Goal: Task Accomplishment & Management: Manage account settings

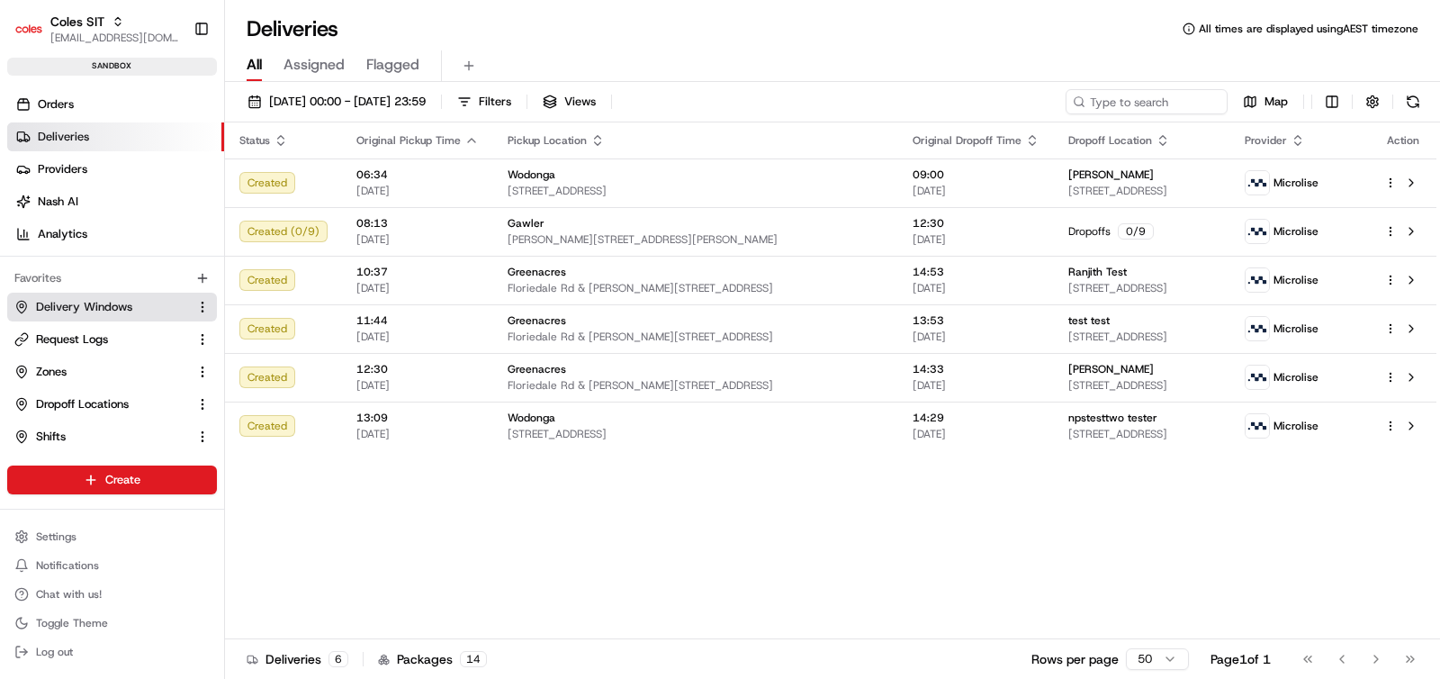
click at [96, 304] on span "Delivery Windows" at bounding box center [84, 307] width 96 height 16
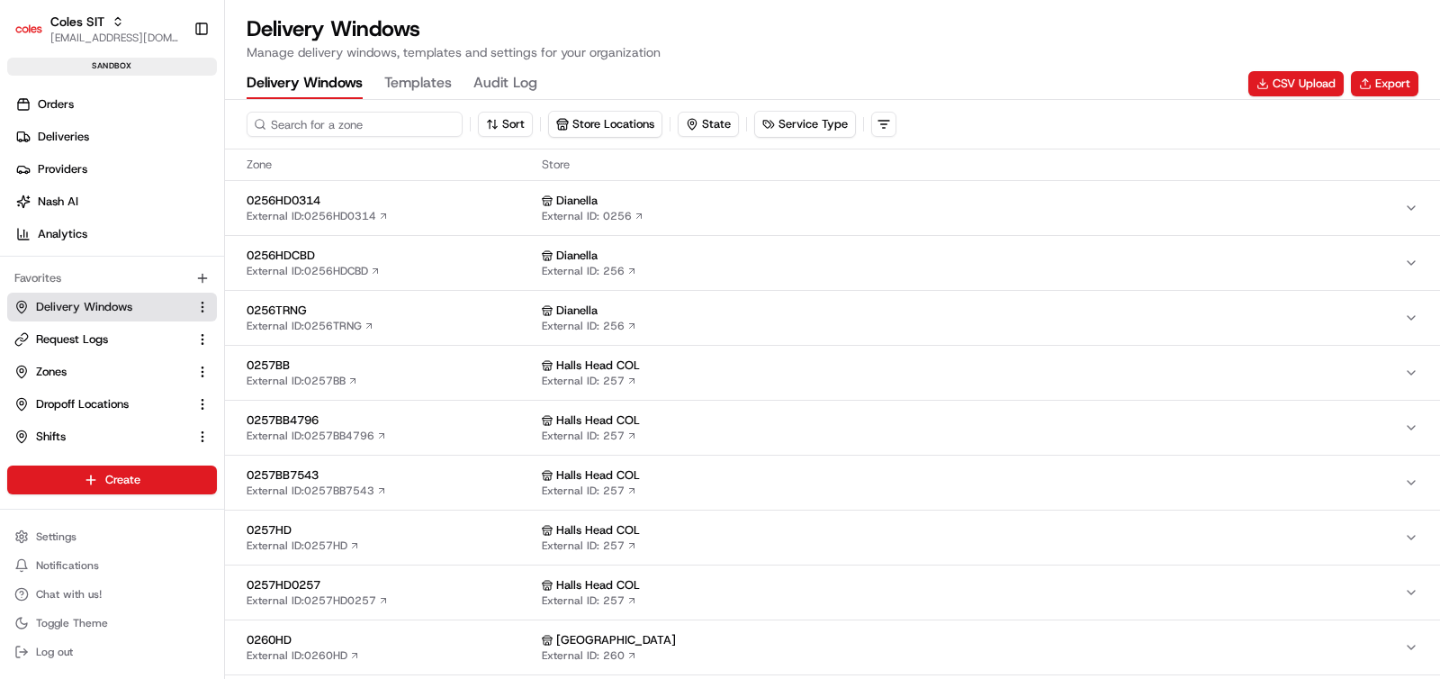
click at [336, 131] on input at bounding box center [355, 124] width 216 height 25
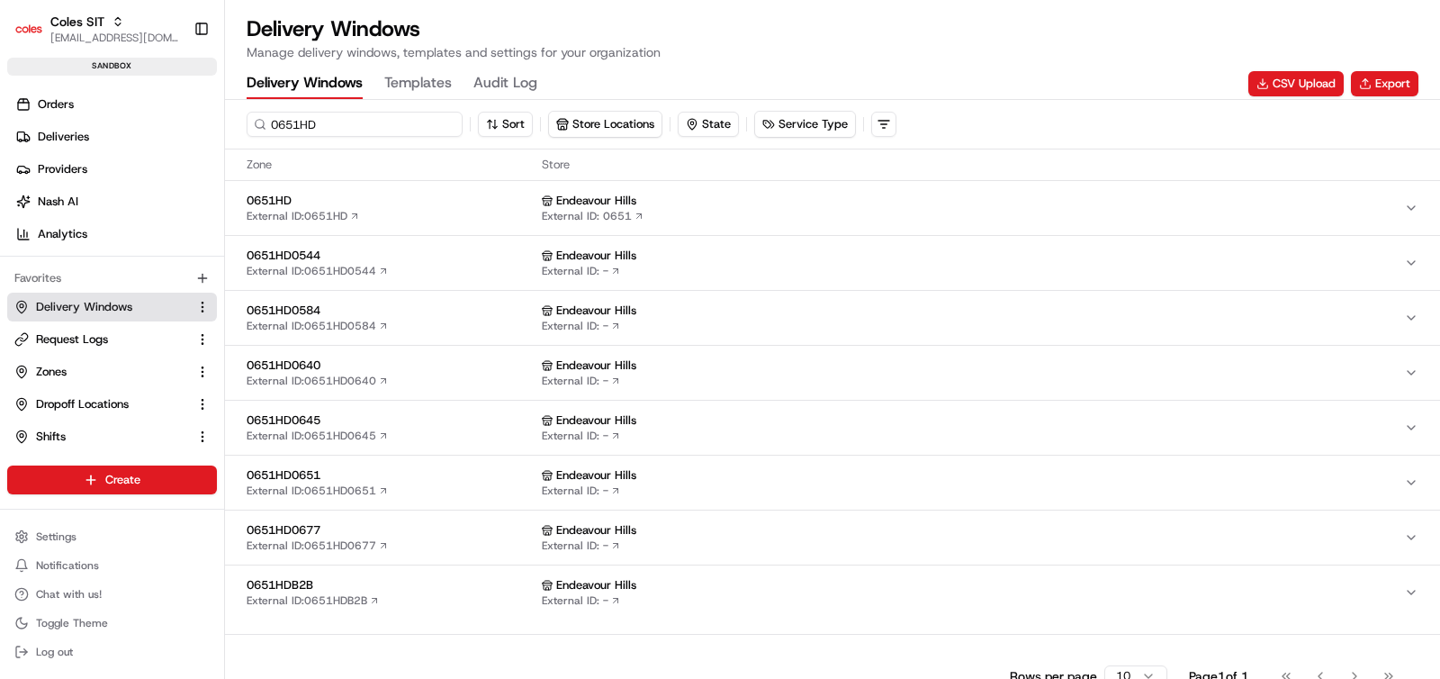
type input "0651HD"
click at [384, 212] on div "0651HD External ID: 0651HD" at bounding box center [391, 208] width 288 height 31
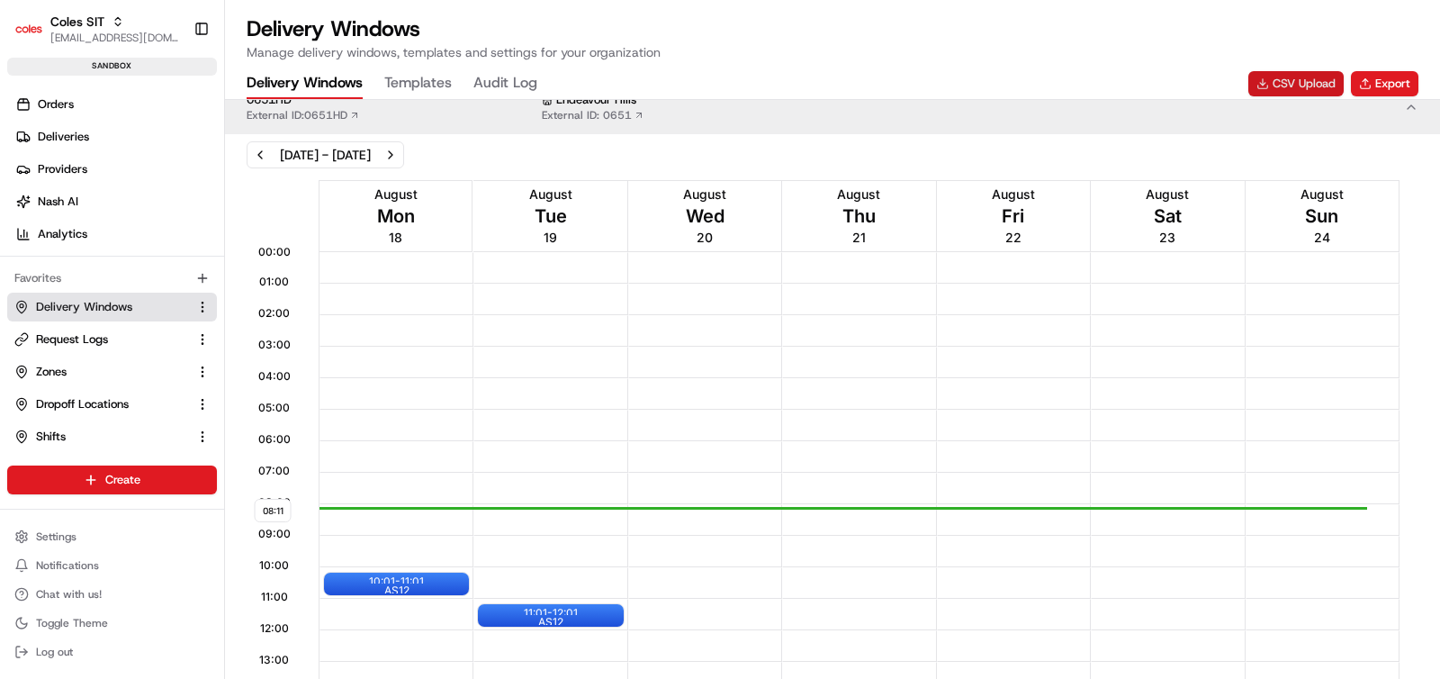
click at [1309, 81] on button "CSV Upload" at bounding box center [1295, 83] width 95 height 25
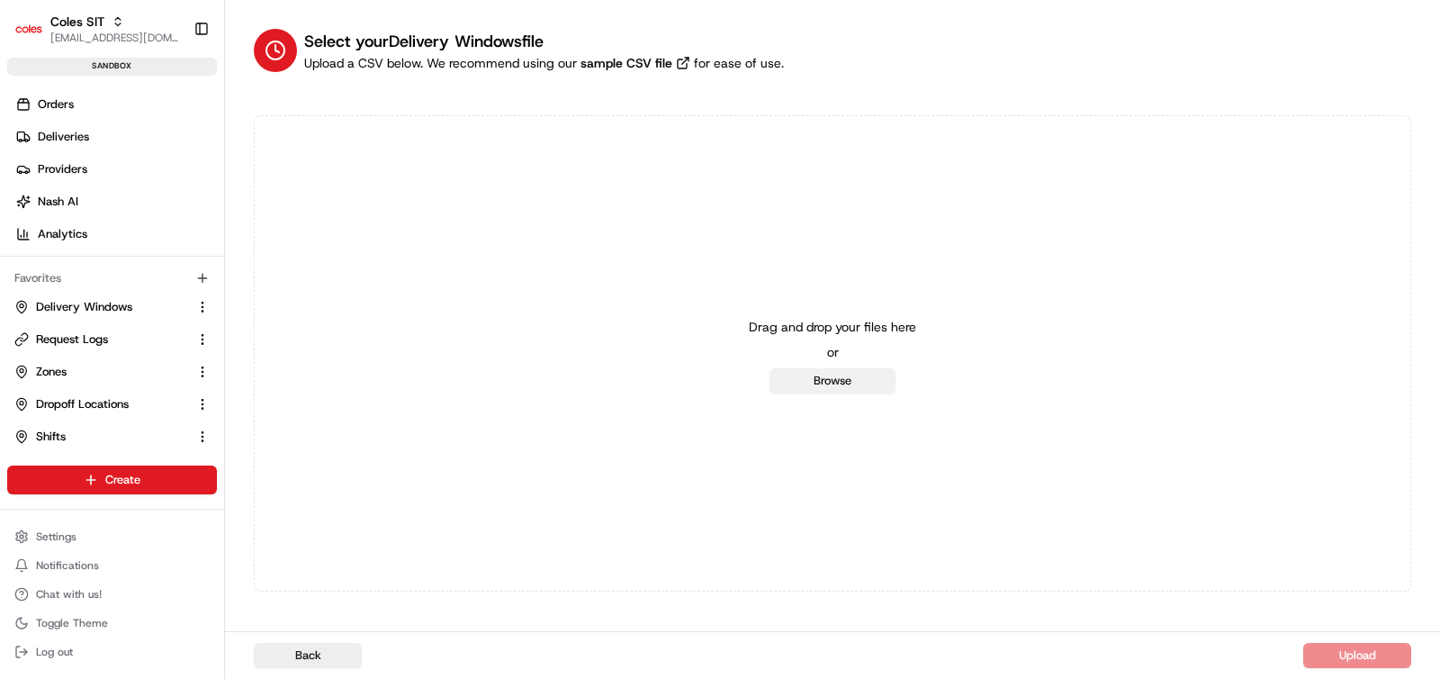
click at [827, 381] on button "Browse" at bounding box center [833, 380] width 126 height 25
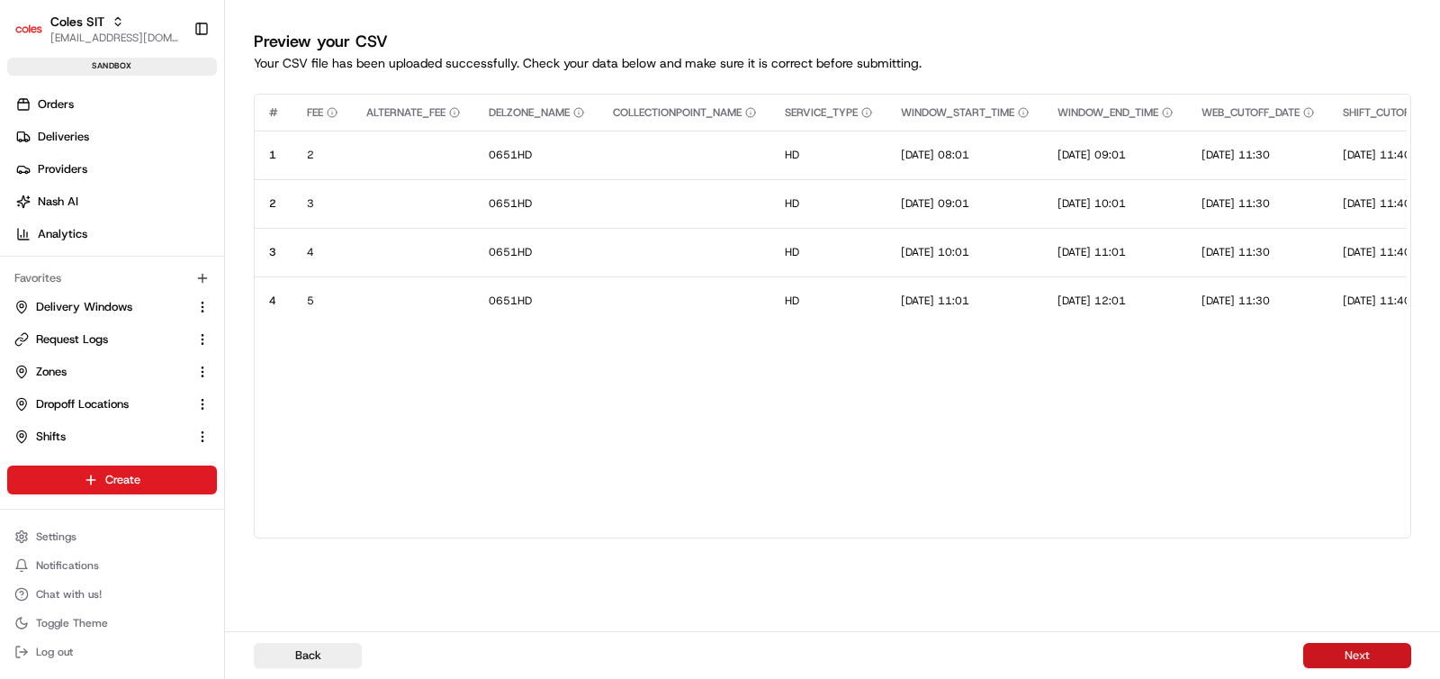
click at [1354, 660] on button "Next" at bounding box center [1357, 655] width 108 height 25
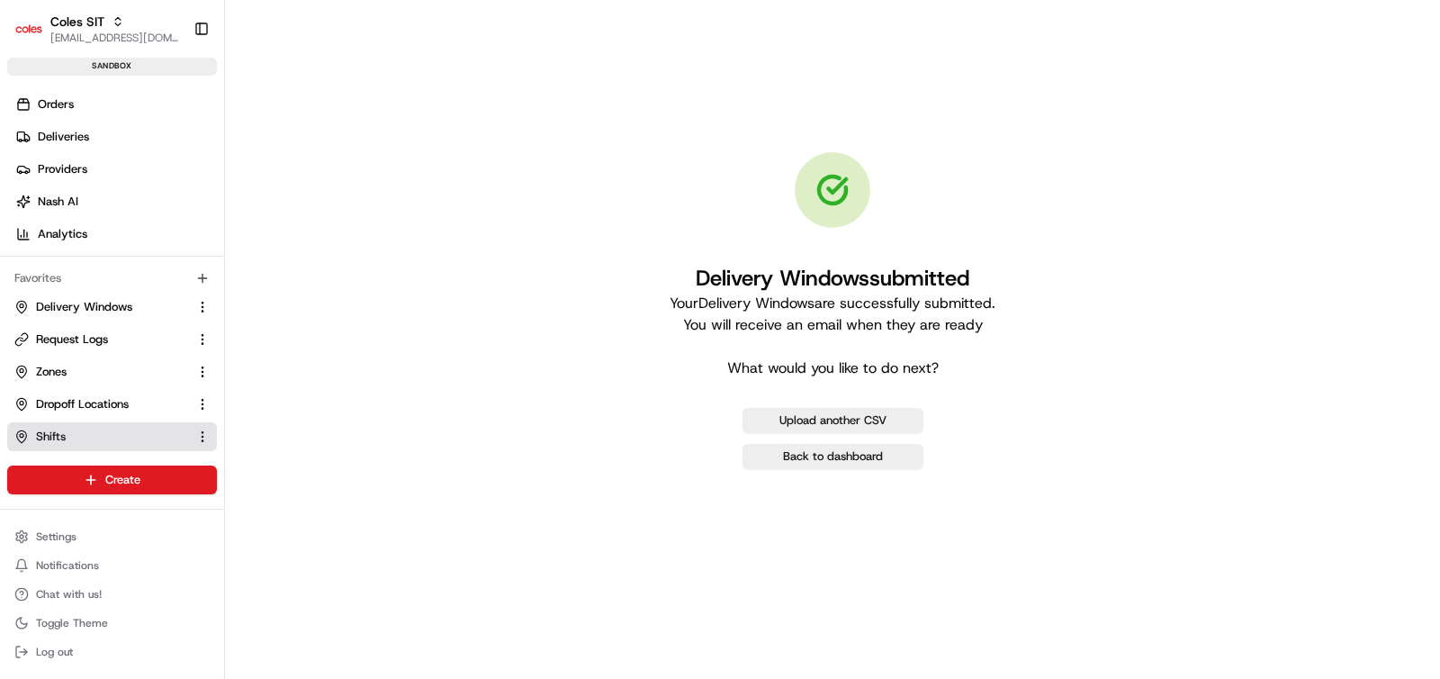
click at [66, 432] on span "Shifts" at bounding box center [51, 436] width 30 height 16
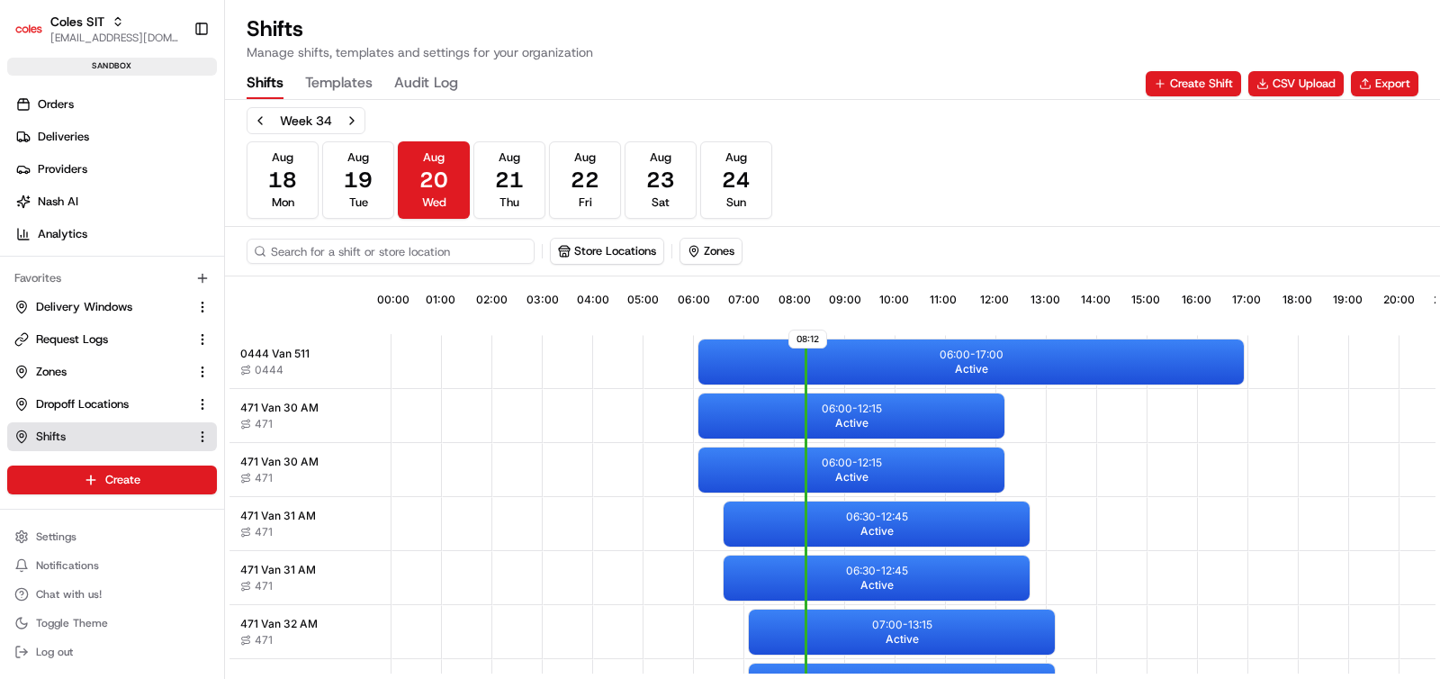
click at [331, 253] on input at bounding box center [391, 251] width 288 height 25
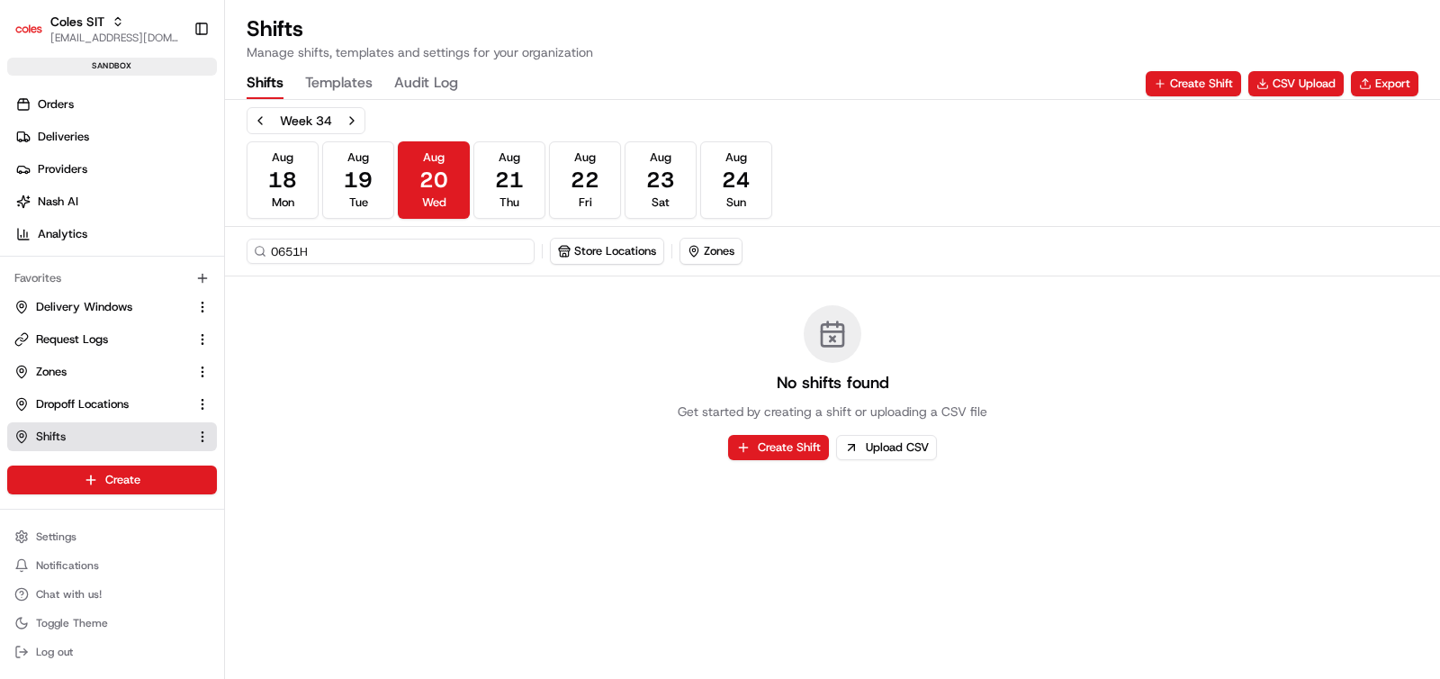
type input "0651HD"
click at [293, 253] on input "0651HD" at bounding box center [391, 251] width 288 height 25
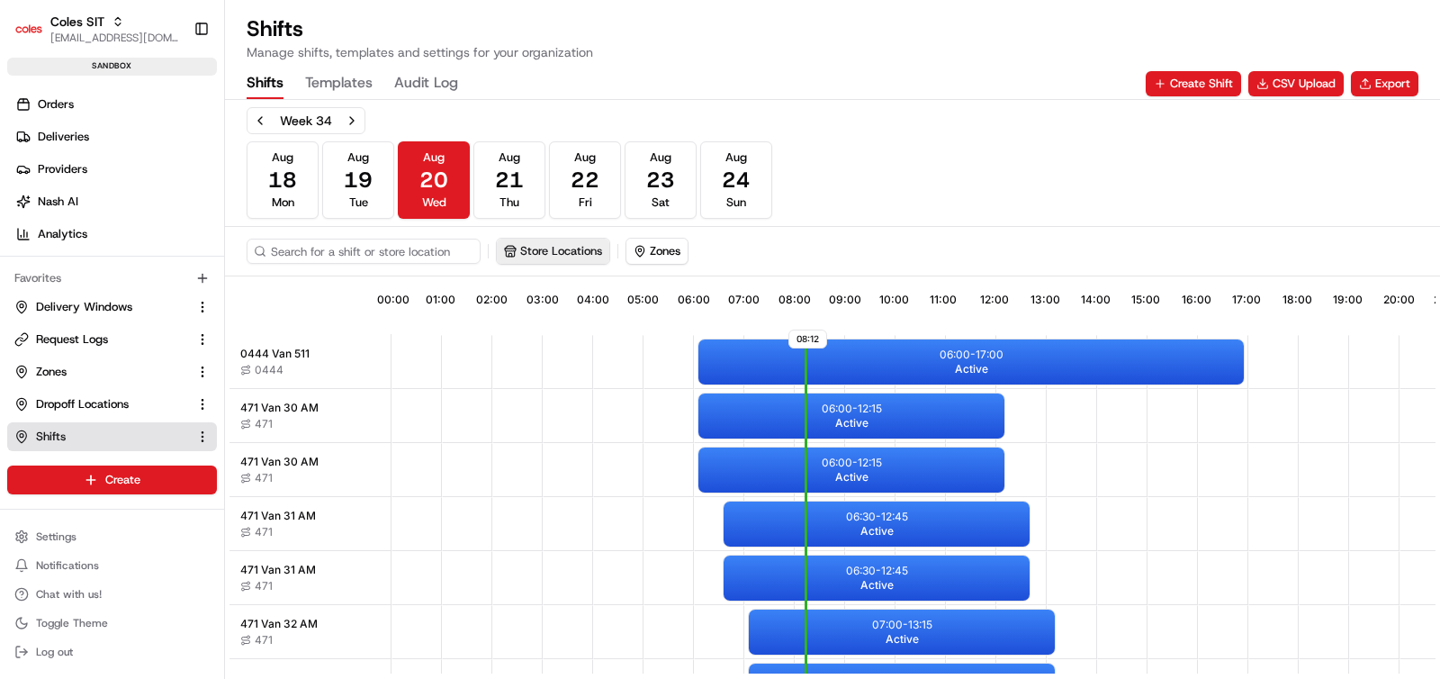
click at [608, 253] on button "Store Locations" at bounding box center [553, 251] width 113 height 25
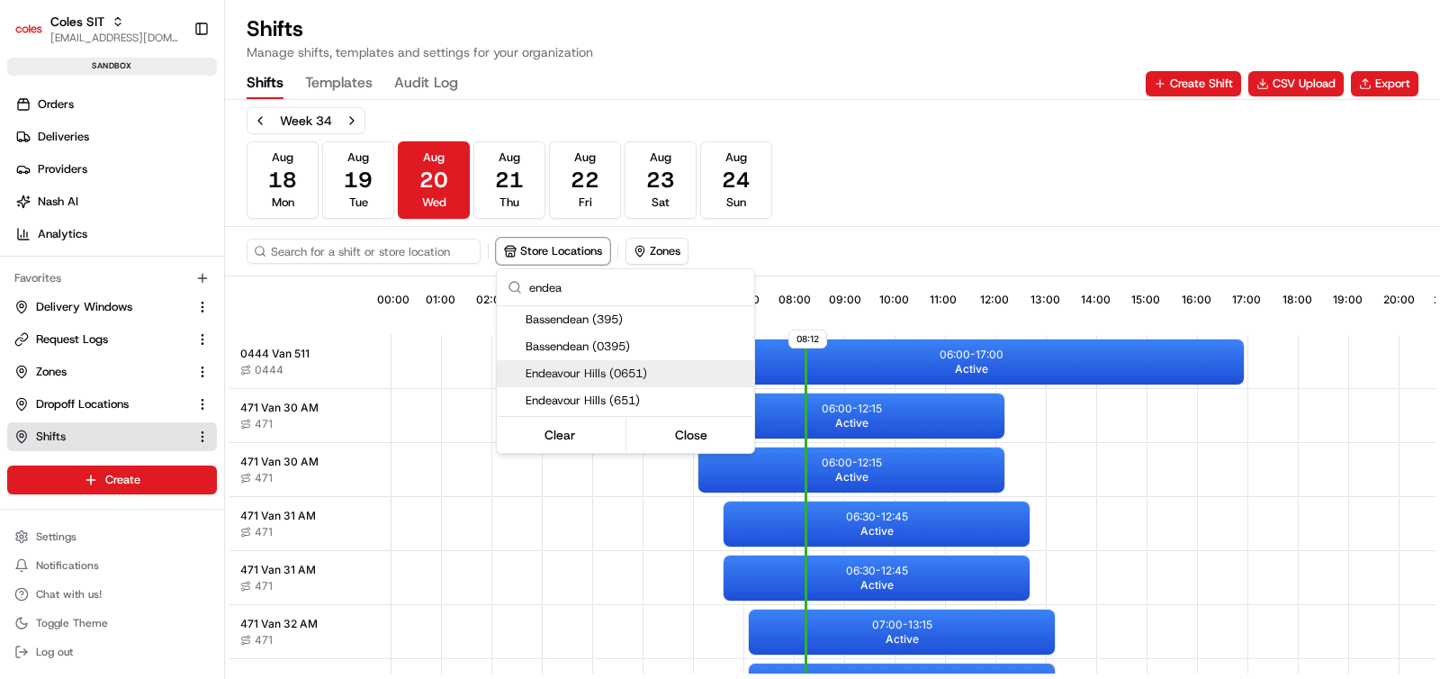
type input "endea"
click at [602, 372] on span "Endeavour Hills (0651)" at bounding box center [636, 373] width 221 height 16
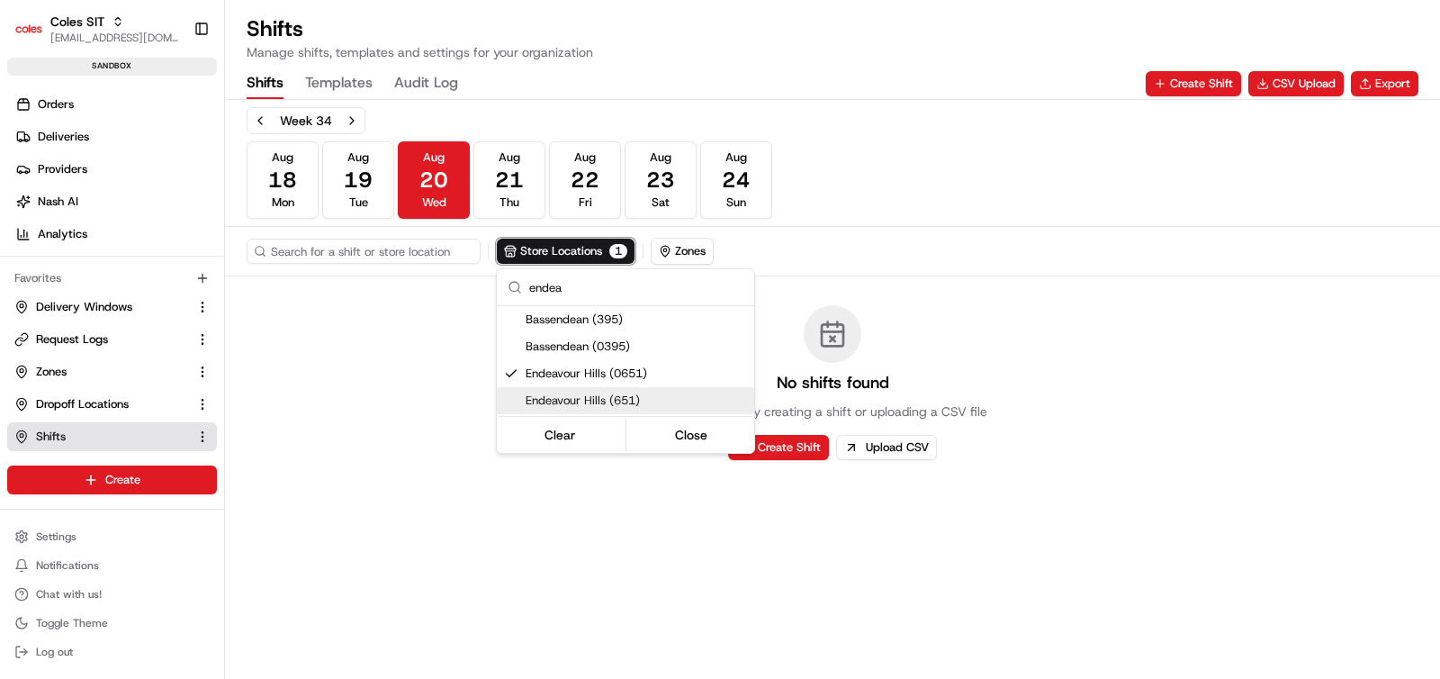
click at [586, 397] on span "Endeavour Hills (651)" at bounding box center [636, 400] width 221 height 16
click at [542, 523] on html "Coles SIT ashutosh.singh@coles.com.au Toggle Sidebar sandbox Orders Deliveries …" at bounding box center [720, 339] width 1440 height 679
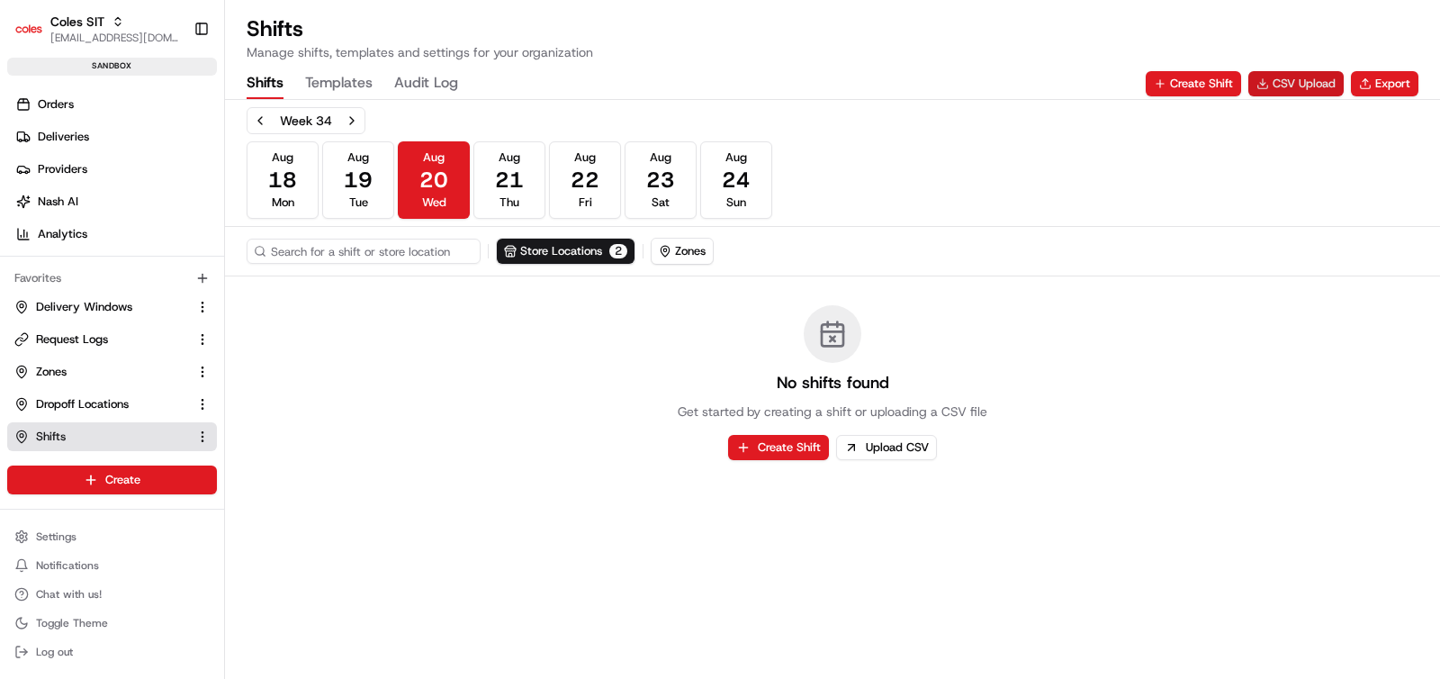
click at [1293, 86] on button "CSV Upload" at bounding box center [1295, 83] width 95 height 25
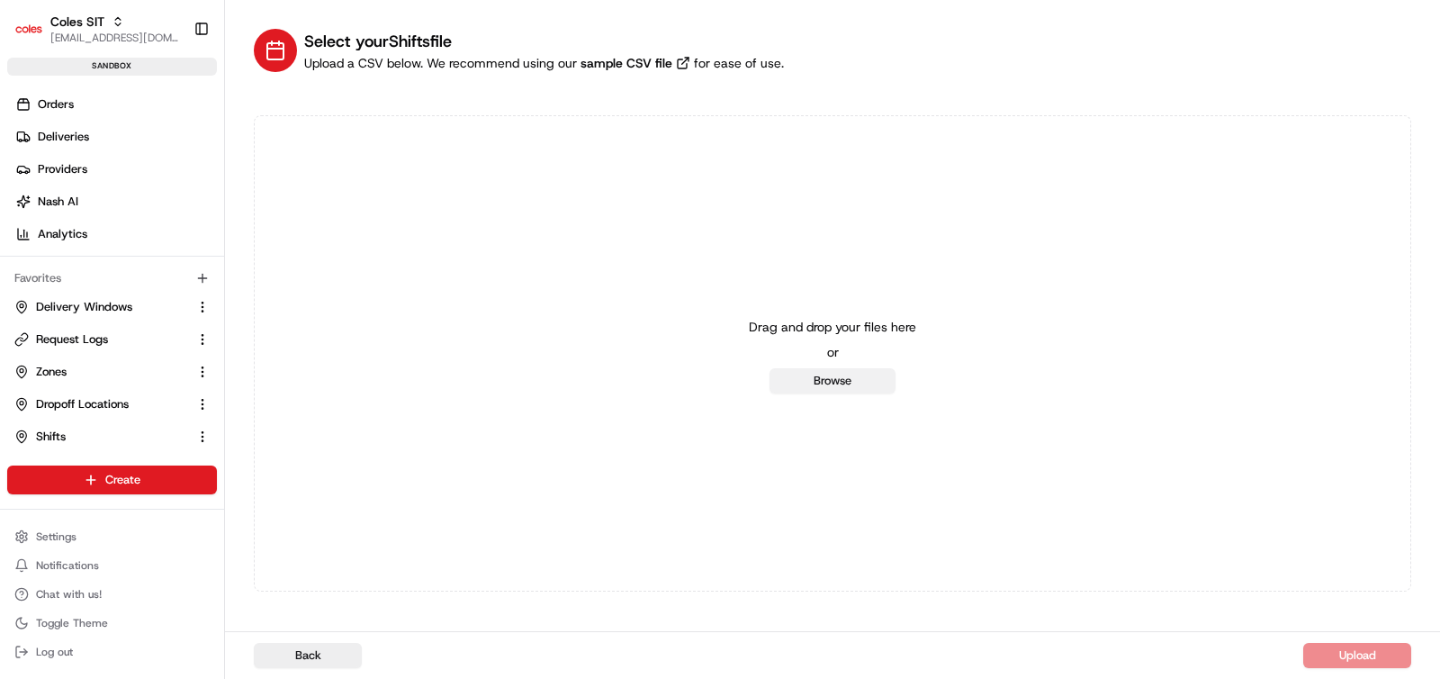
click at [829, 384] on button "Browse" at bounding box center [833, 380] width 126 height 25
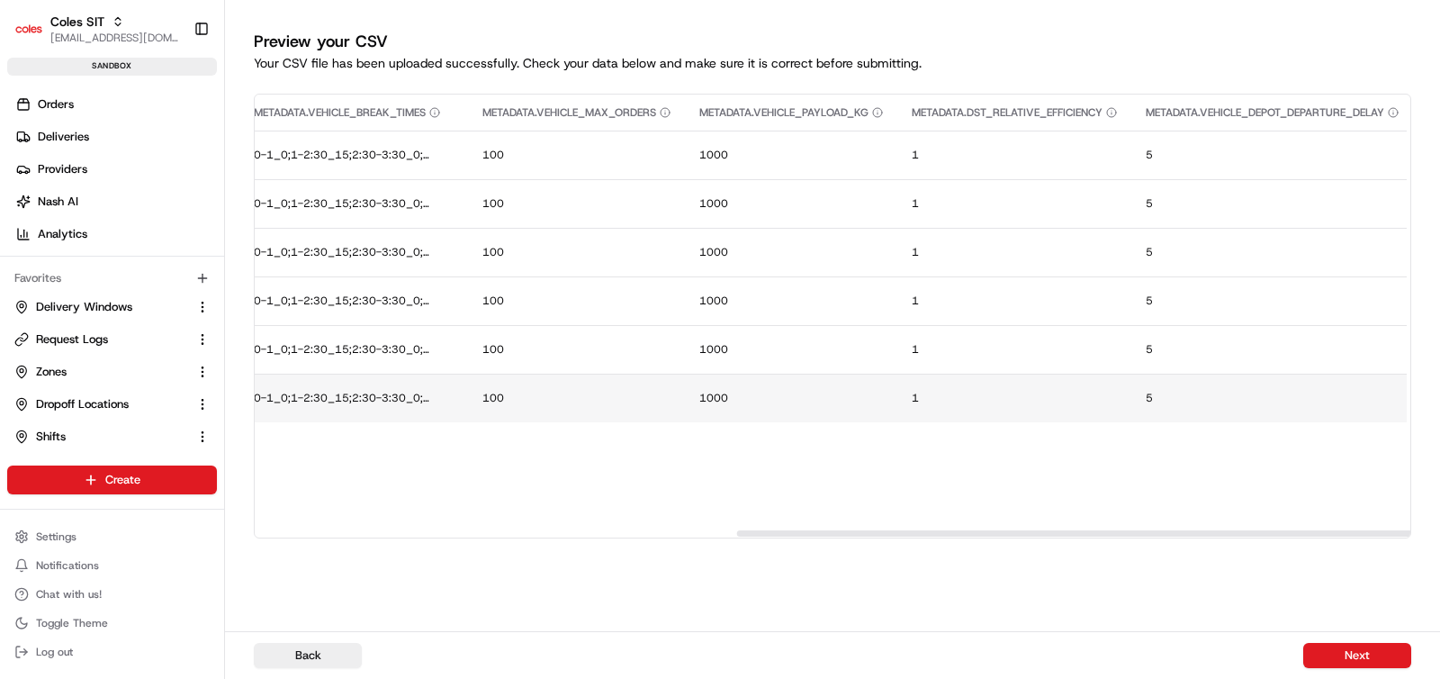
scroll to position [0, 1345]
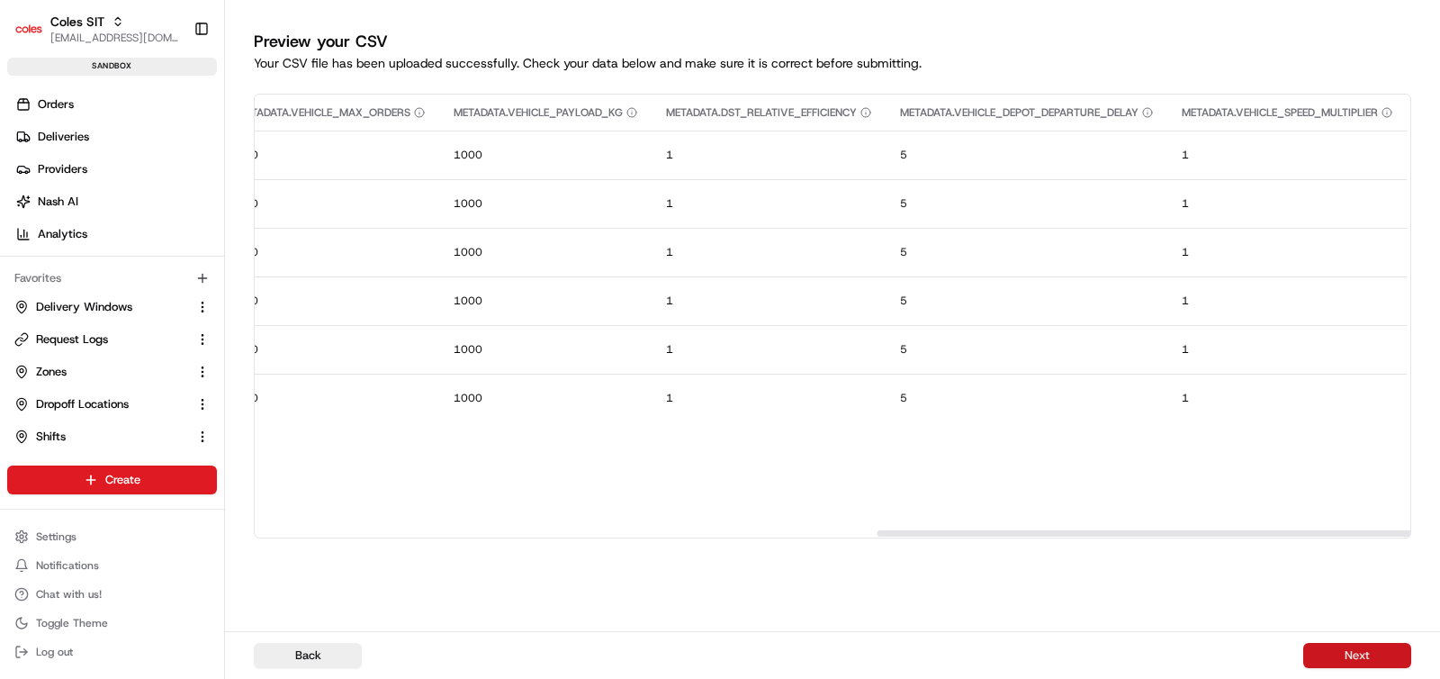
click at [1360, 652] on button "Next" at bounding box center [1357, 655] width 108 height 25
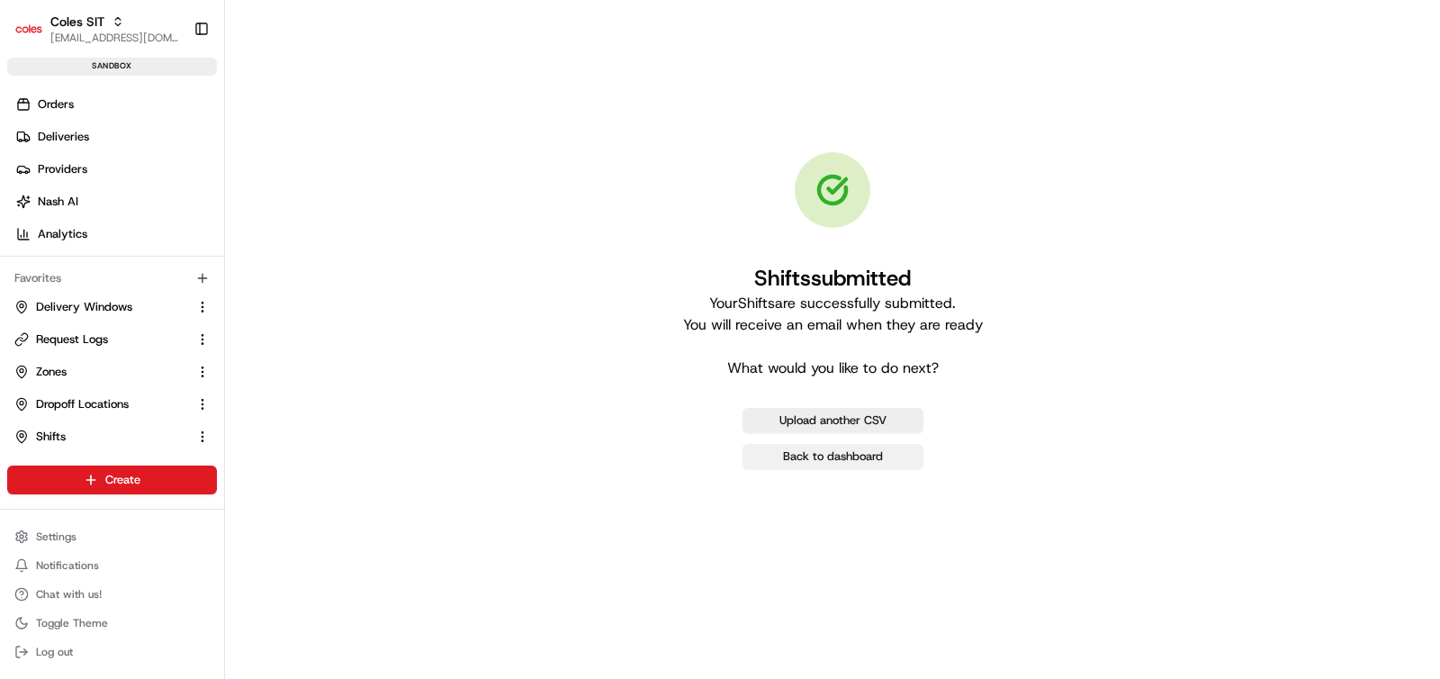
click at [800, 460] on link "Back to dashboard" at bounding box center [833, 456] width 181 height 25
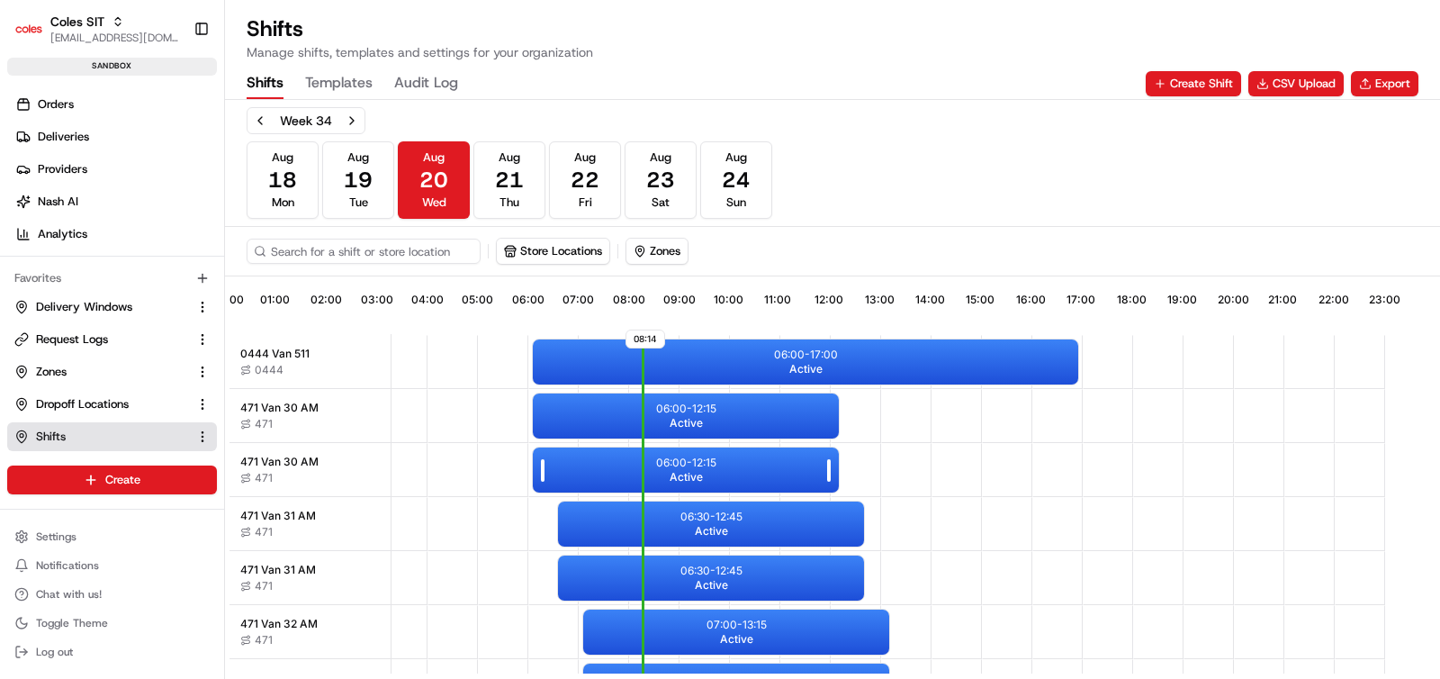
scroll to position [0, 175]
click at [381, 254] on input at bounding box center [391, 251] width 288 height 25
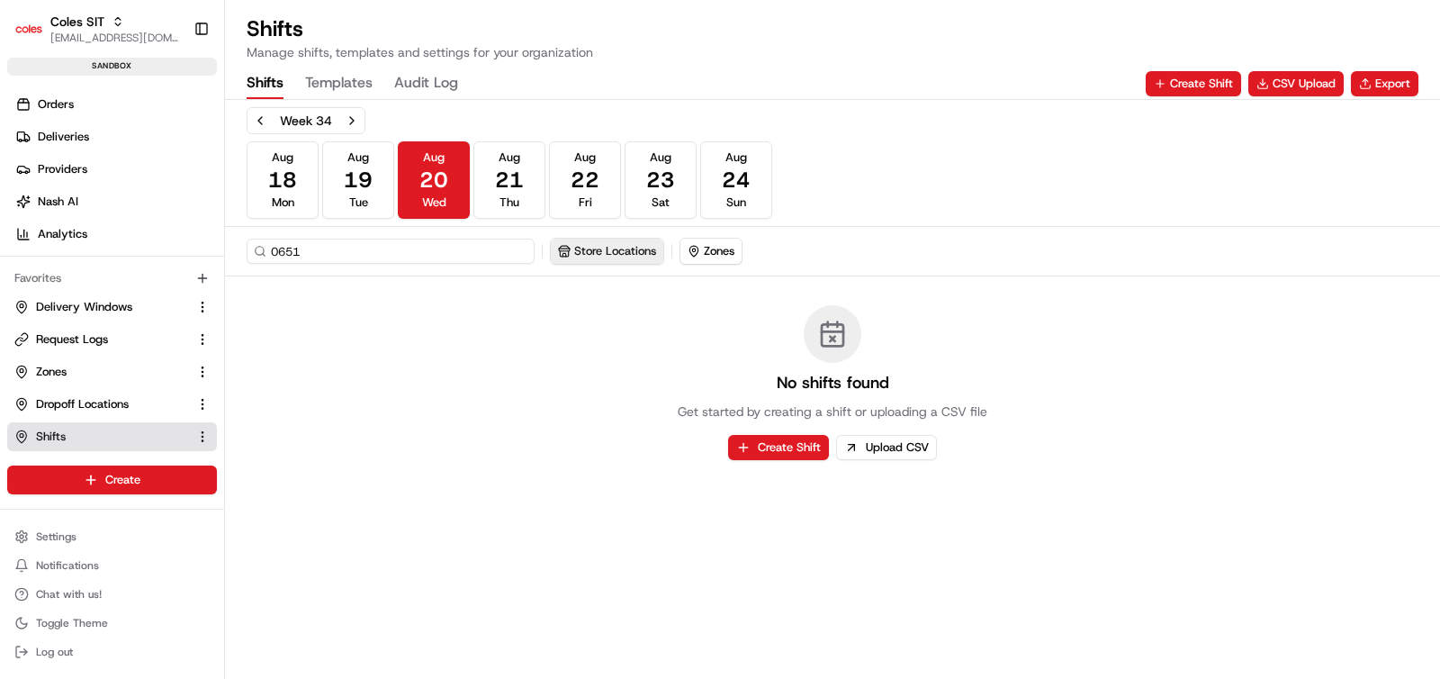
type input "0651"
click at [609, 248] on button "Store Locations" at bounding box center [553, 251] width 113 height 25
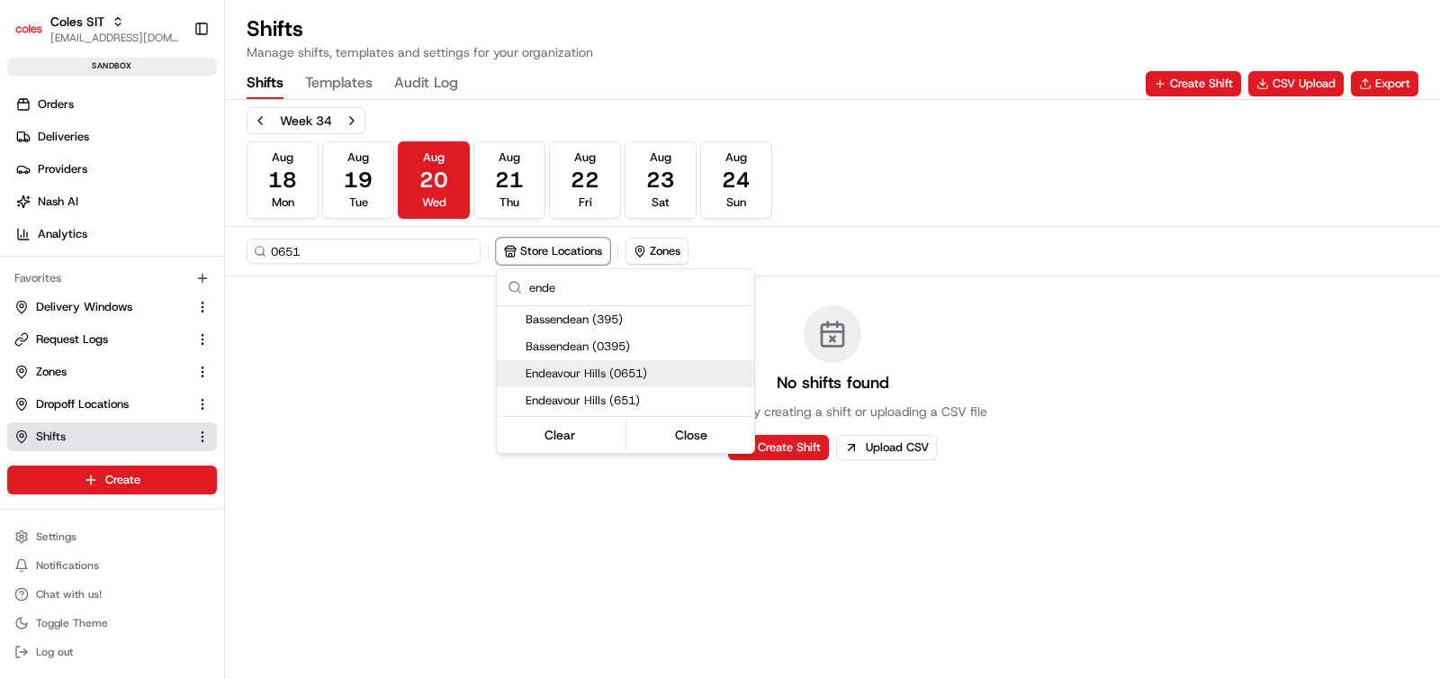
type input "ende"
click at [623, 372] on span "Endeavour Hills (0651)" at bounding box center [636, 373] width 221 height 16
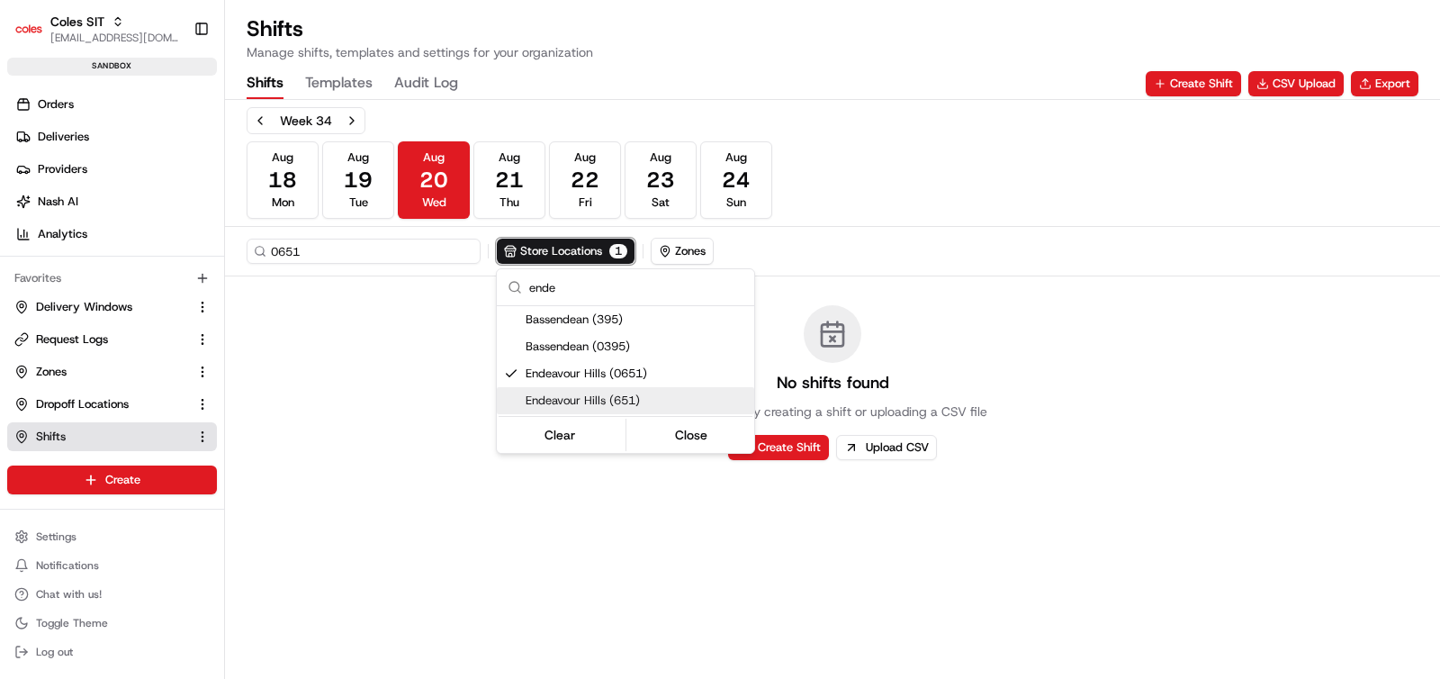
click at [611, 394] on span "Endeavour Hills (651)" at bounding box center [636, 400] width 221 height 16
click at [946, 151] on html "Coles SIT ashutosh.singh@coles.com.au Toggle Sidebar sandbox Orders Deliveries …" at bounding box center [720, 339] width 1440 height 679
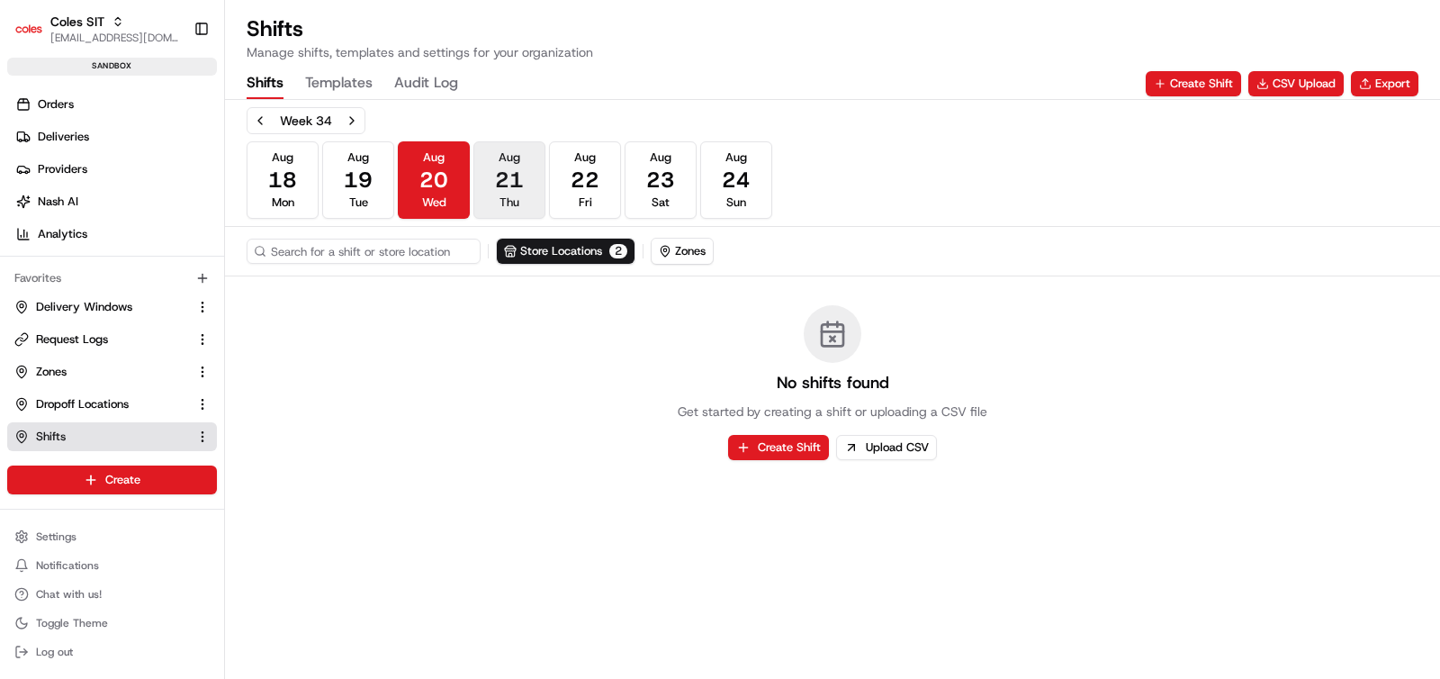
click at [518, 187] on span "21" at bounding box center [509, 180] width 29 height 29
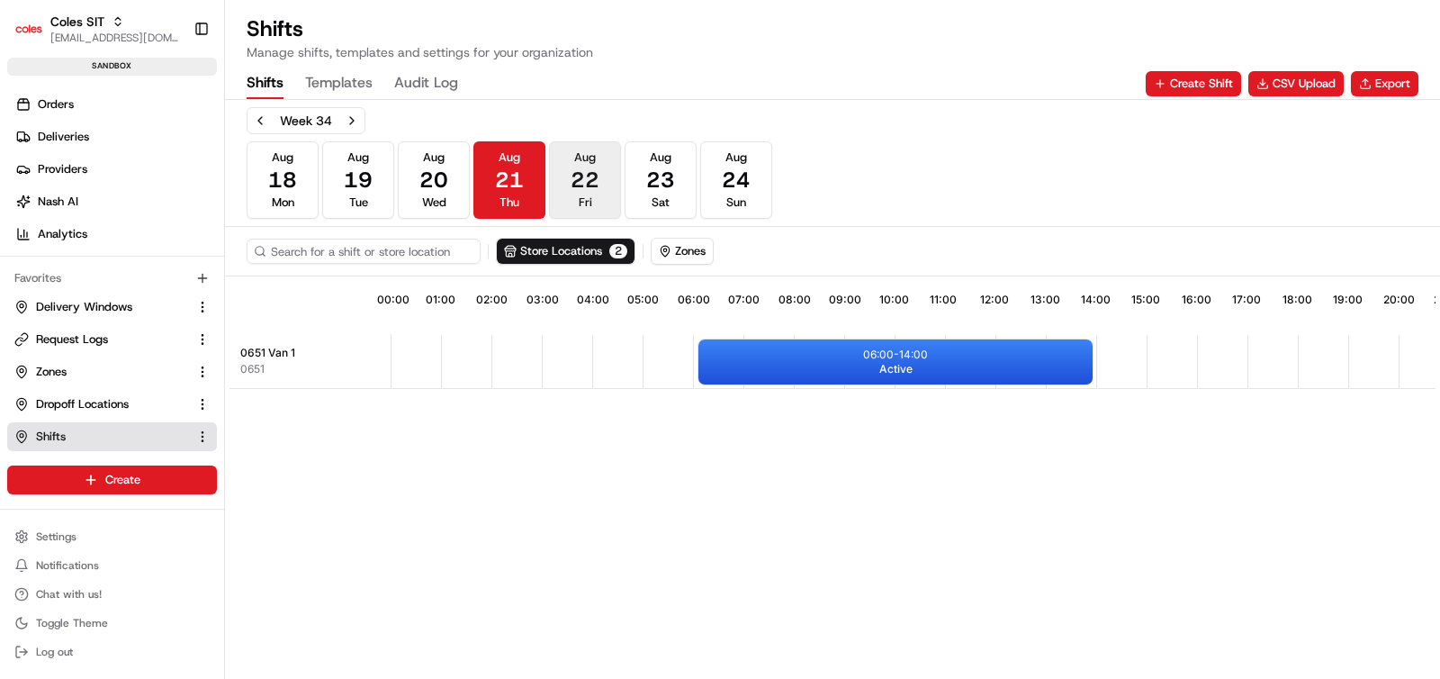
click at [596, 185] on span "22" at bounding box center [585, 180] width 29 height 29
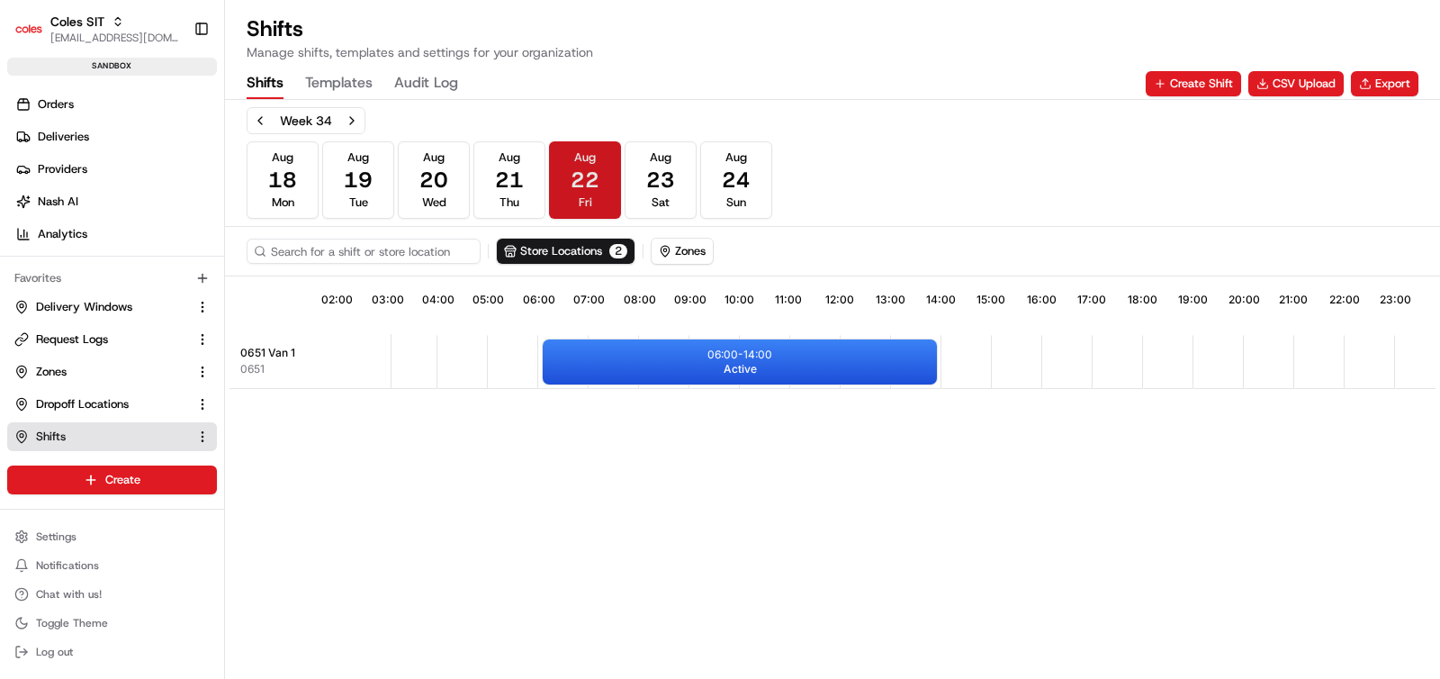
scroll to position [0, 166]
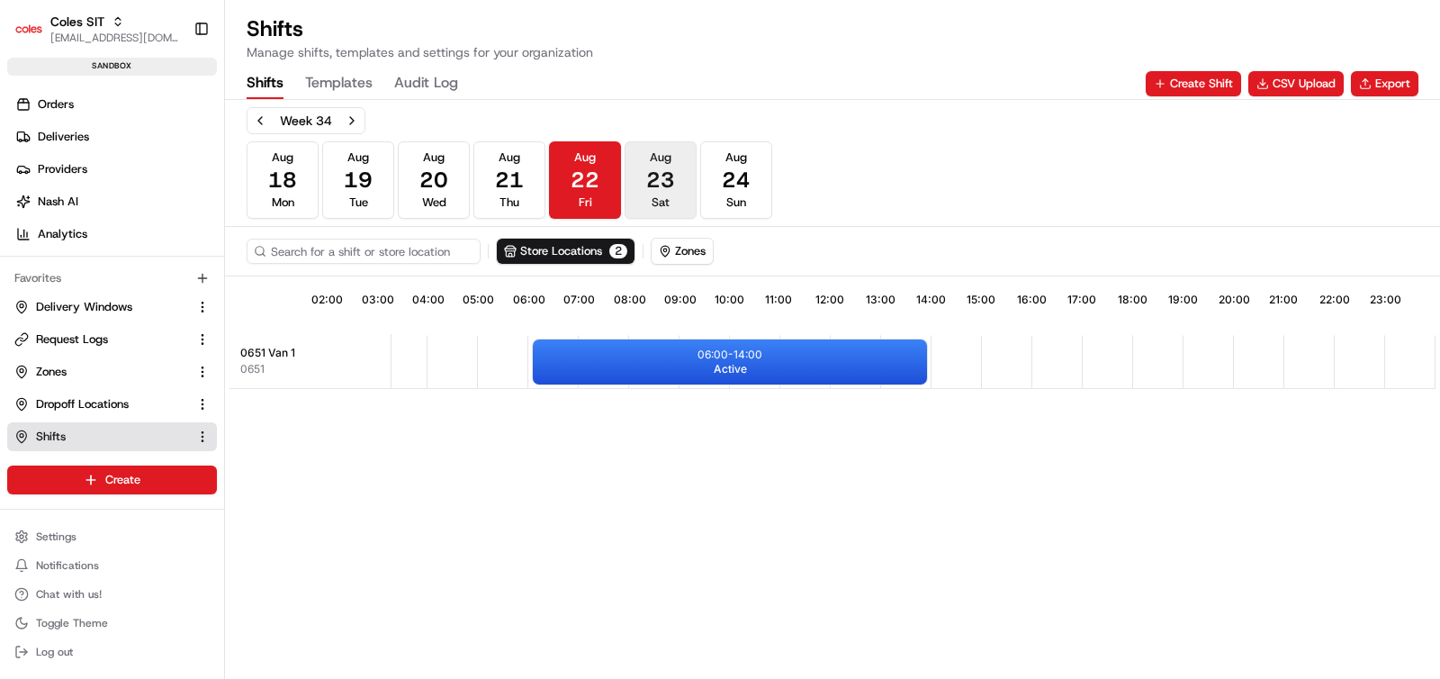
click at [661, 178] on span "23" at bounding box center [660, 180] width 29 height 29
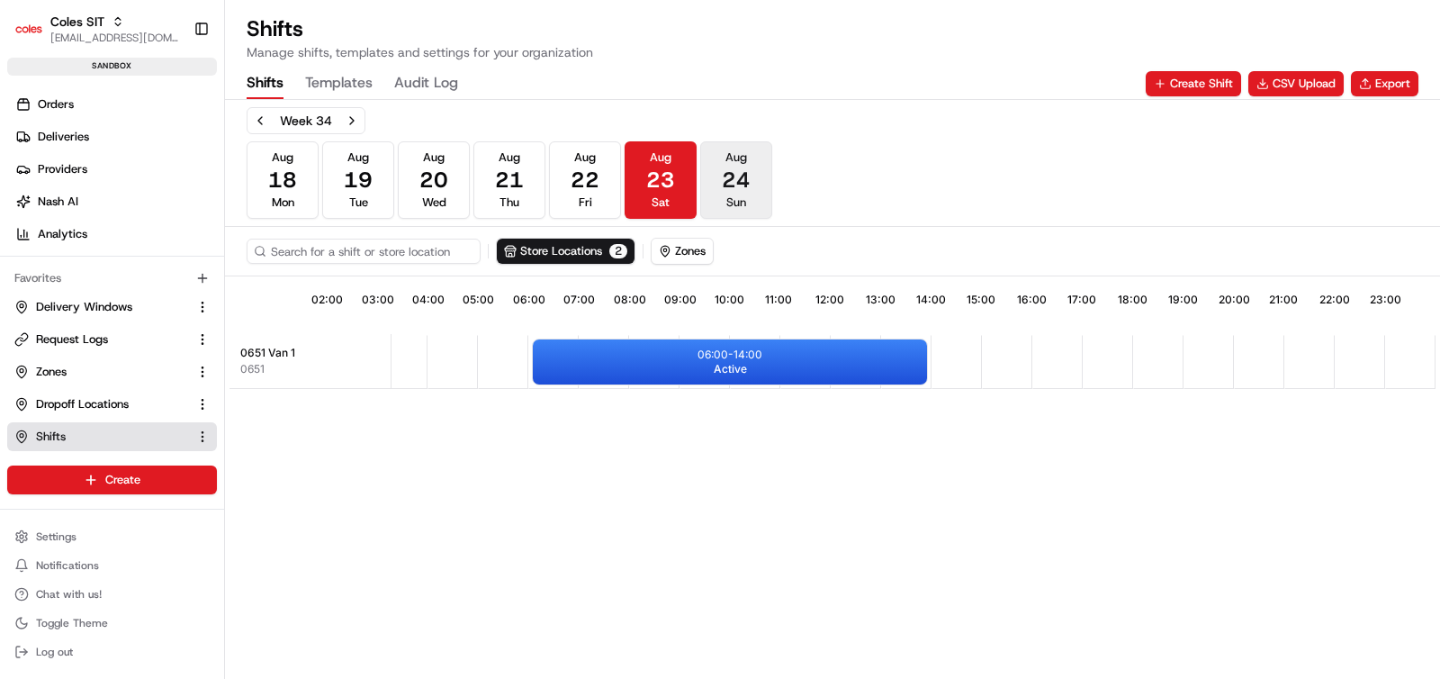
click at [738, 182] on span "24" at bounding box center [736, 180] width 29 height 29
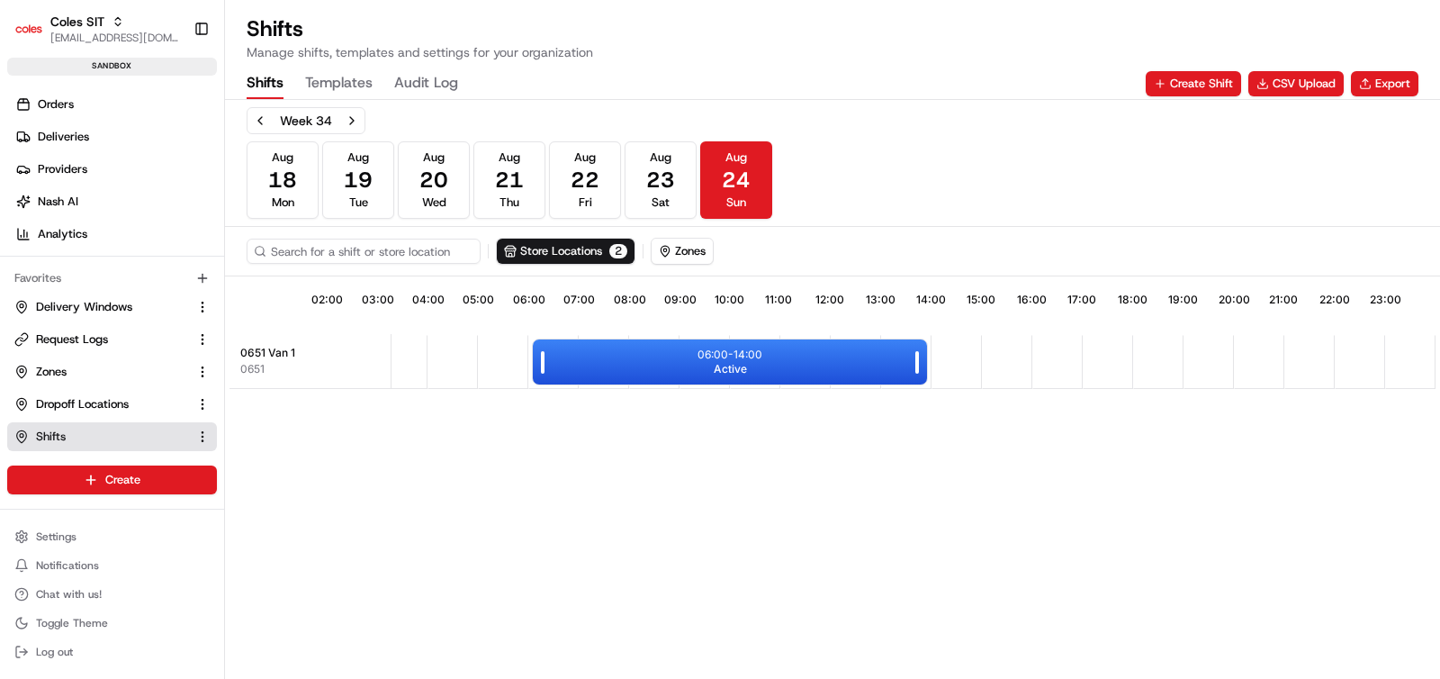
click at [624, 360] on div "06:00 - 14:00 Active" at bounding box center [730, 361] width 394 height 45
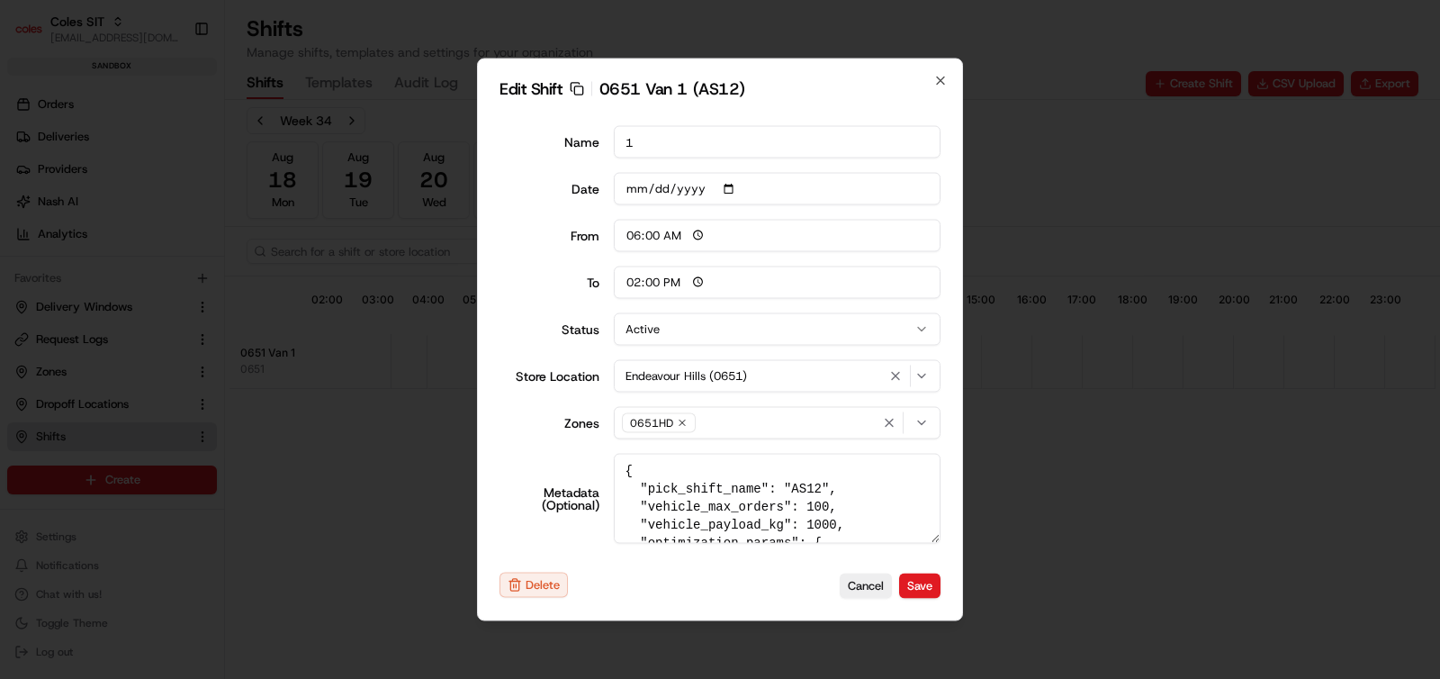
click at [923, 376] on icon "button" at bounding box center [921, 376] width 14 height 14
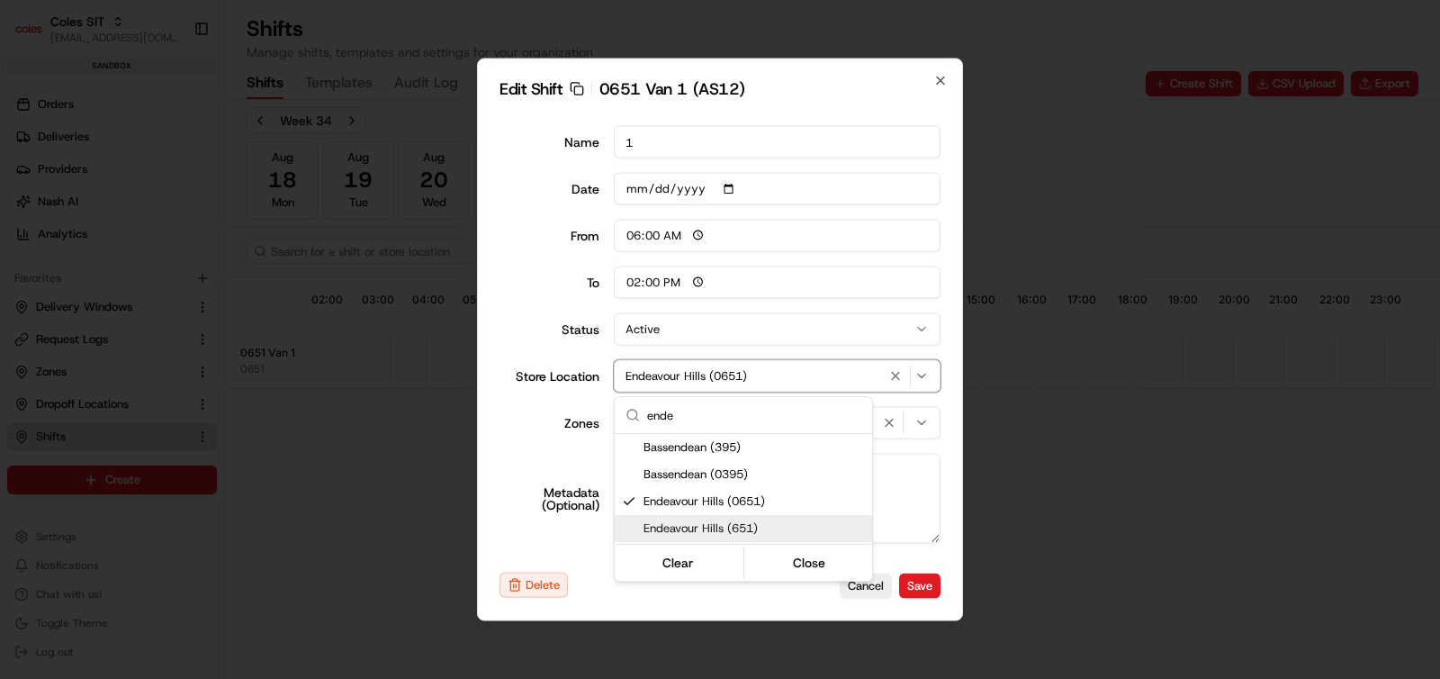
type input "ende"
click at [758, 524] on span "Endeavour Hills (651)" at bounding box center [754, 528] width 221 height 16
click at [737, 525] on span "Endeavour Hills (0651)" at bounding box center [754, 528] width 221 height 16
click at [509, 454] on div at bounding box center [720, 339] width 1440 height 679
click at [714, 423] on div "Select zone" at bounding box center [777, 423] width 319 height 16
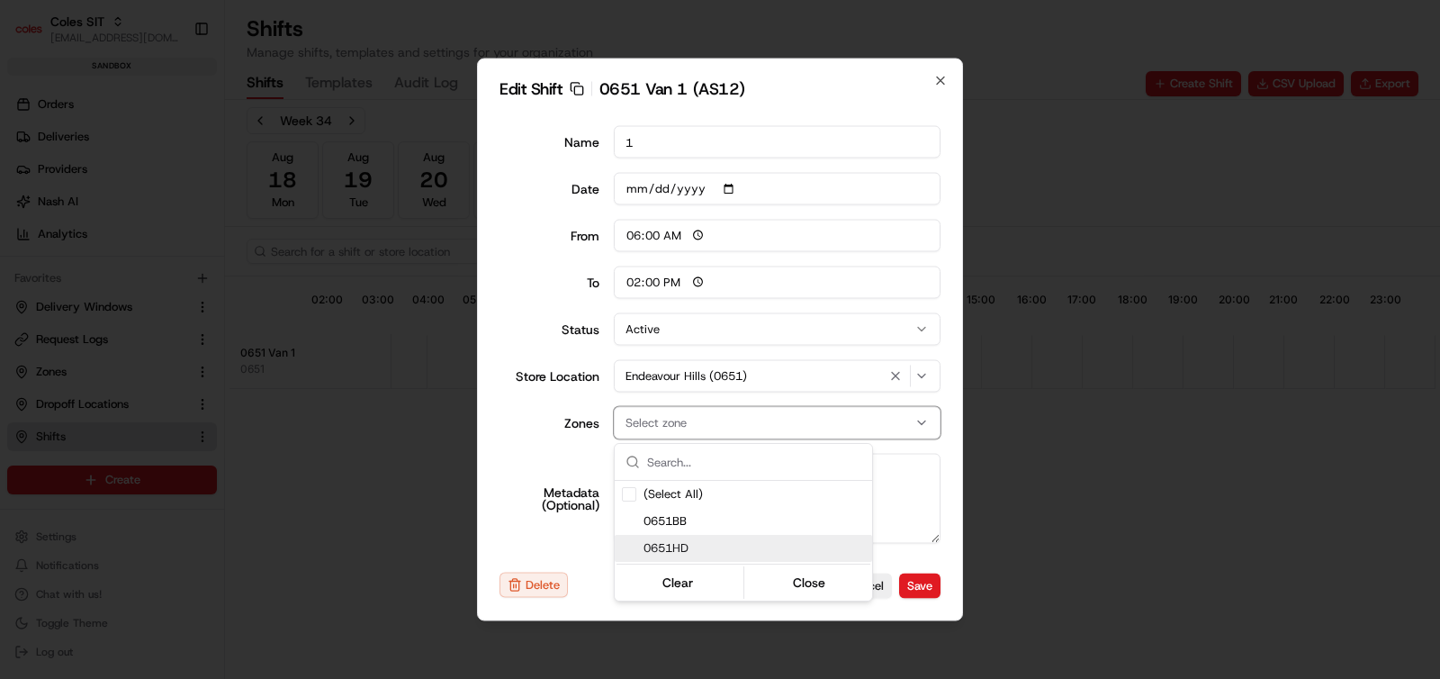
click at [692, 546] on span "0651HD" at bounding box center [754, 548] width 221 height 16
click at [526, 464] on div at bounding box center [720, 339] width 1440 height 679
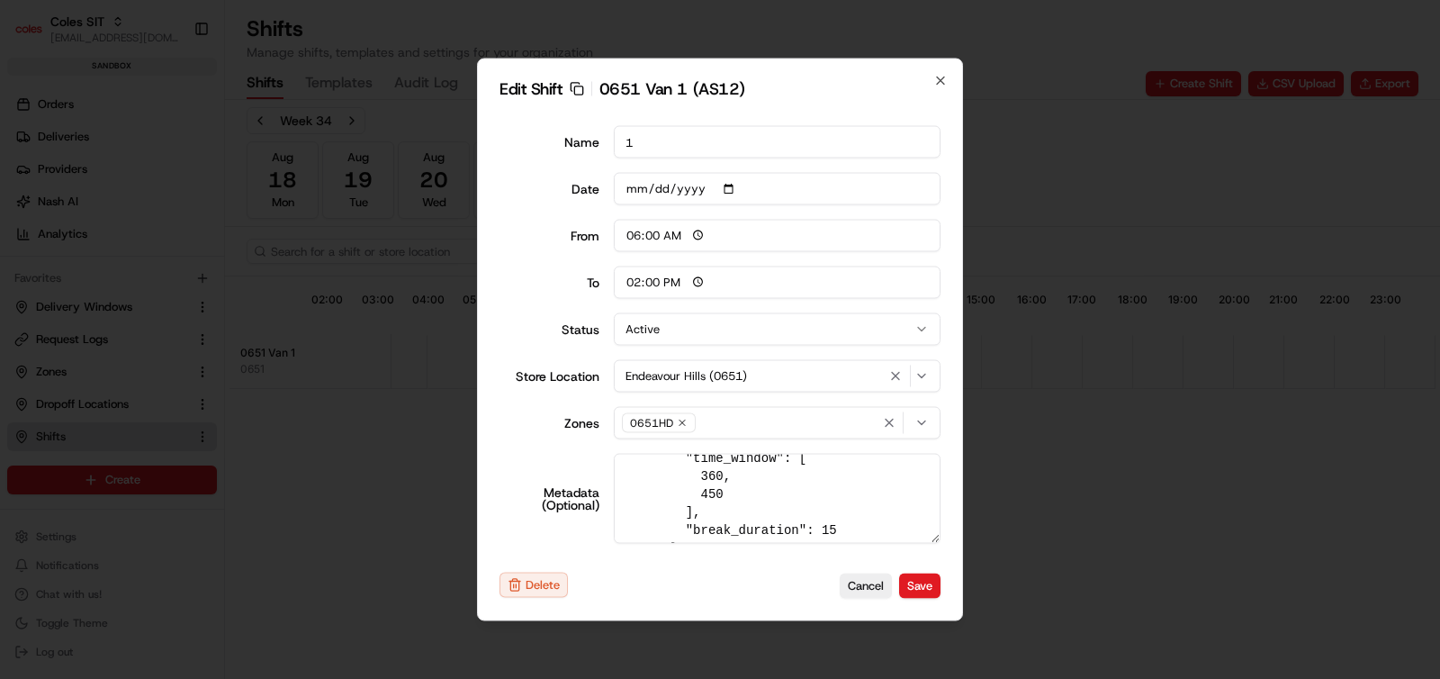
scroll to position [420, 0]
click at [921, 590] on button "Save" at bounding box center [919, 584] width 41 height 25
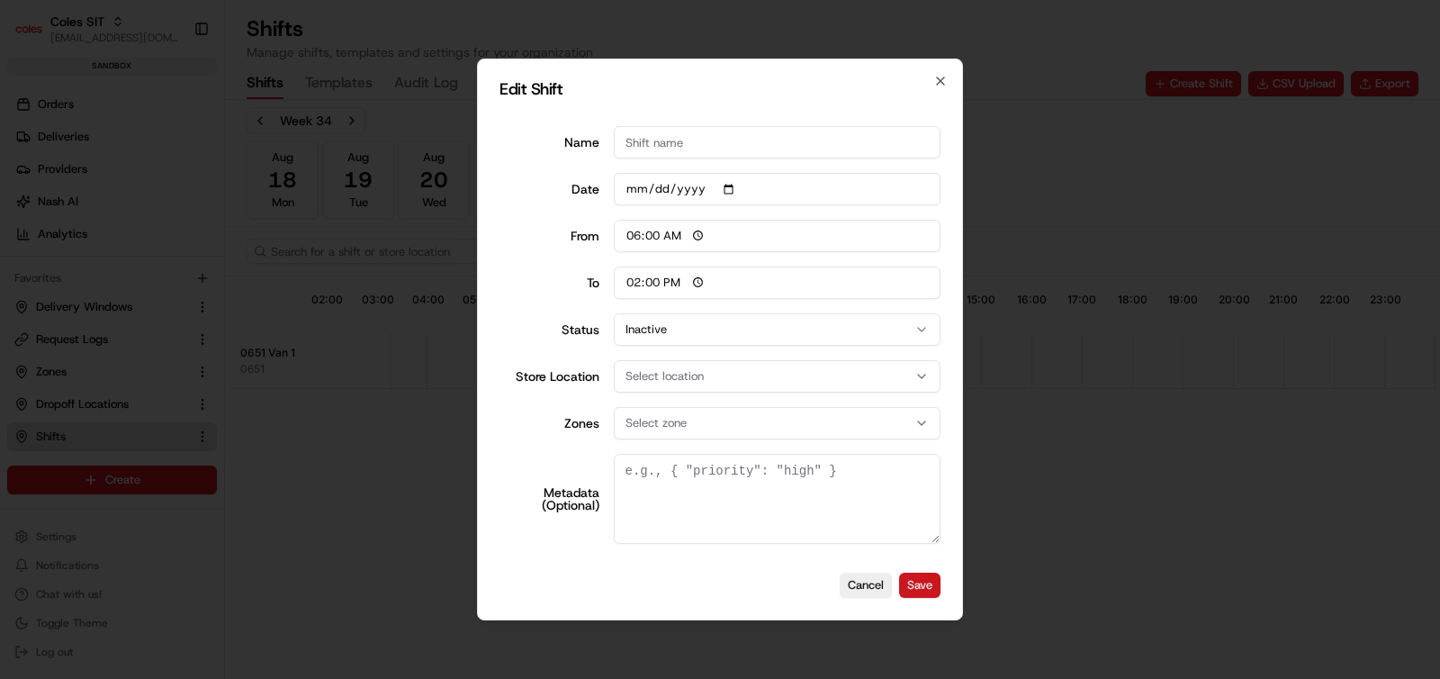
scroll to position [0, 0]
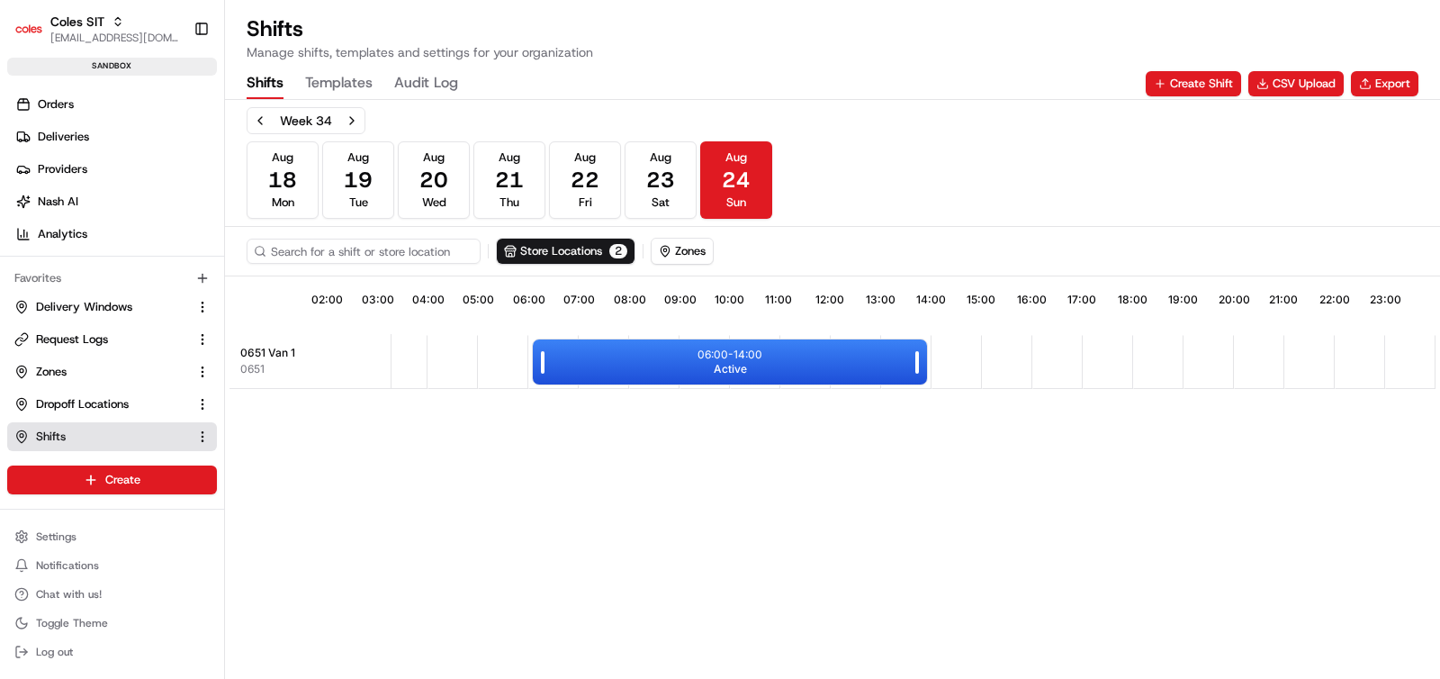
click at [801, 358] on div "06:00 - 14:00 Active" at bounding box center [730, 361] width 394 height 45
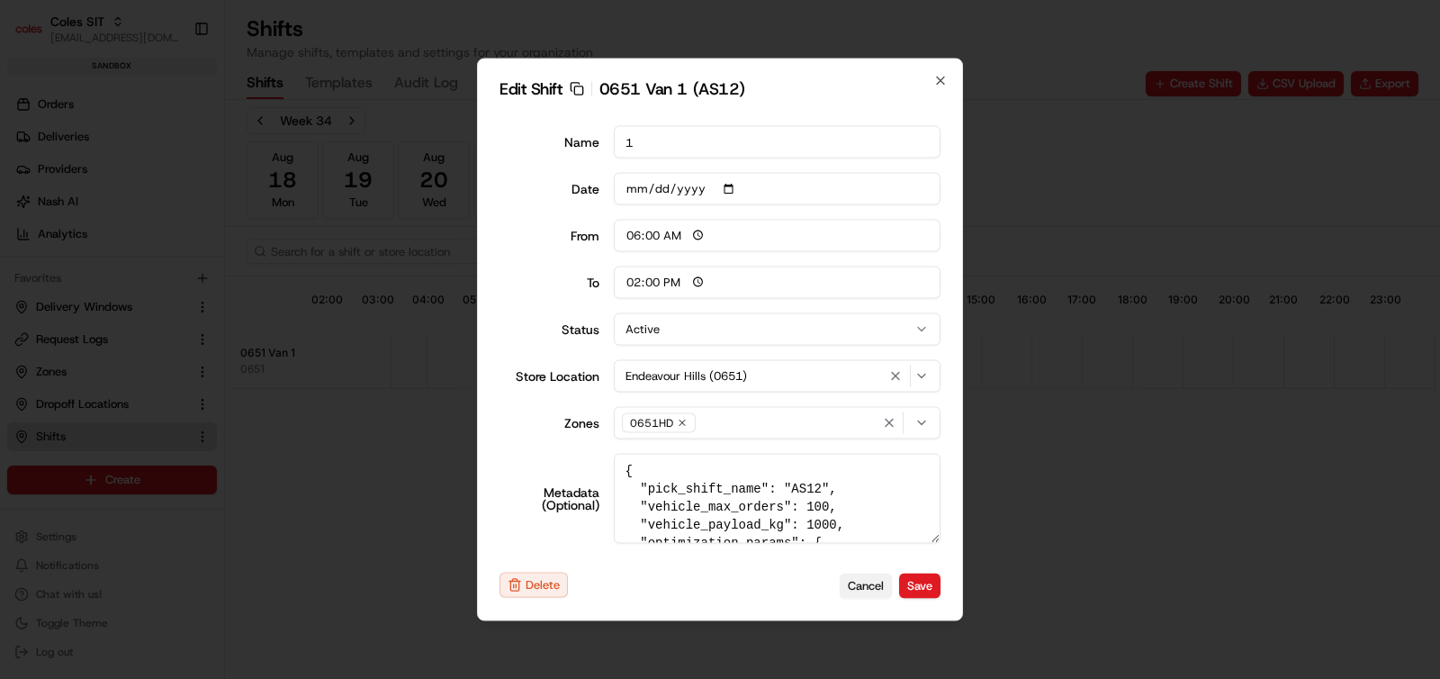
click at [871, 590] on button "Cancel" at bounding box center [866, 584] width 52 height 25
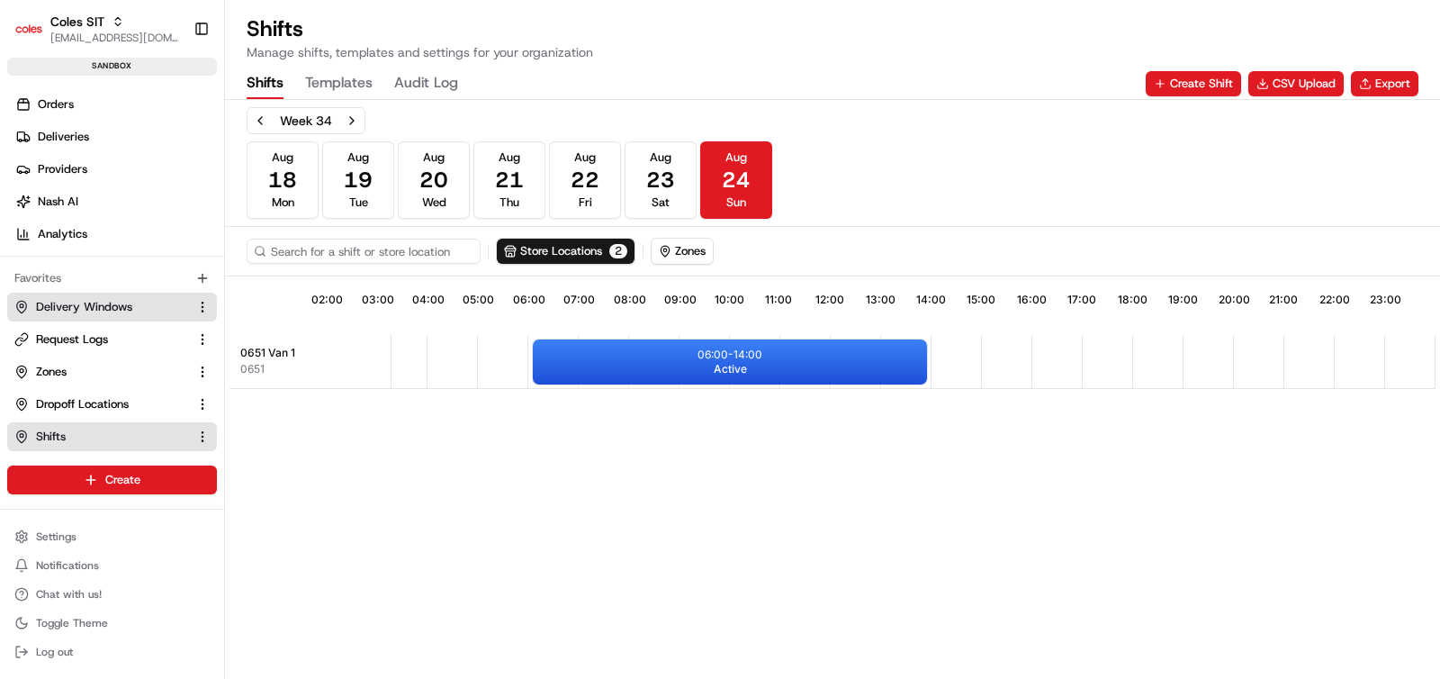
click at [106, 306] on span "Delivery Windows" at bounding box center [84, 307] width 96 height 16
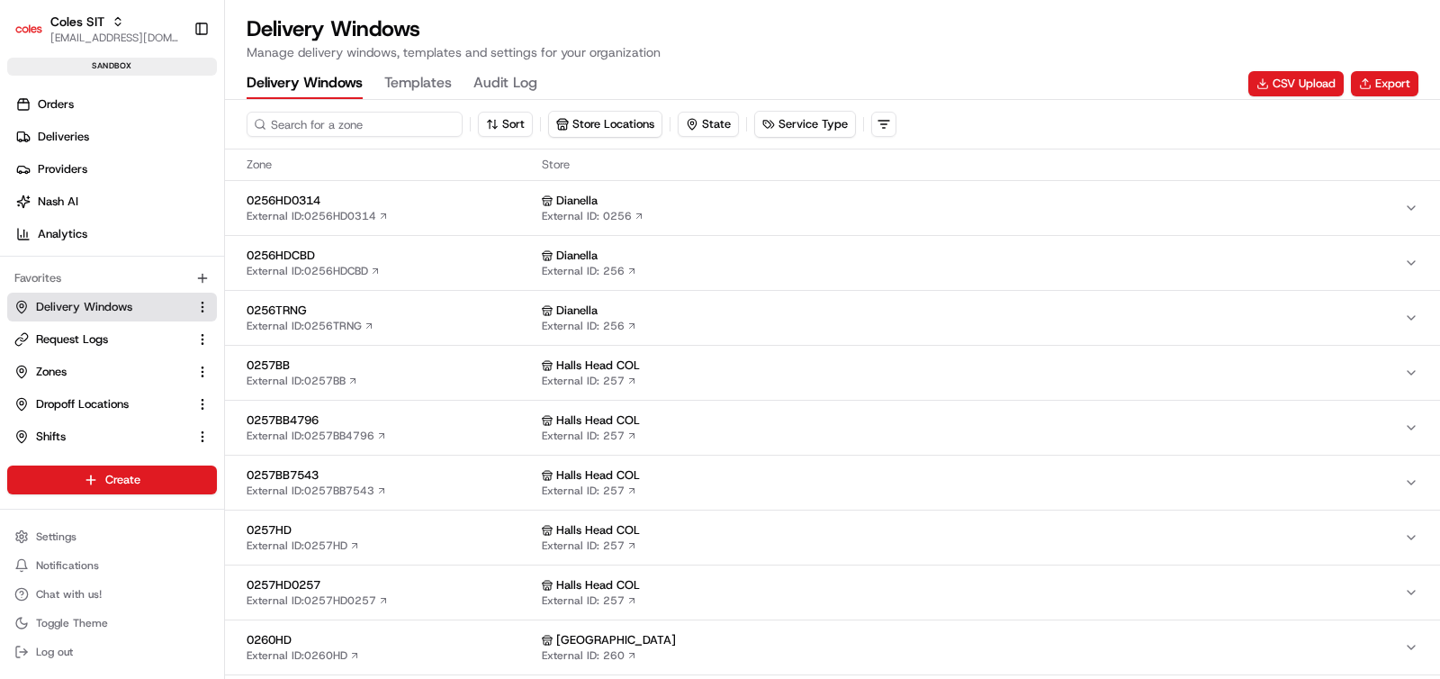
click at [373, 131] on input at bounding box center [355, 124] width 216 height 25
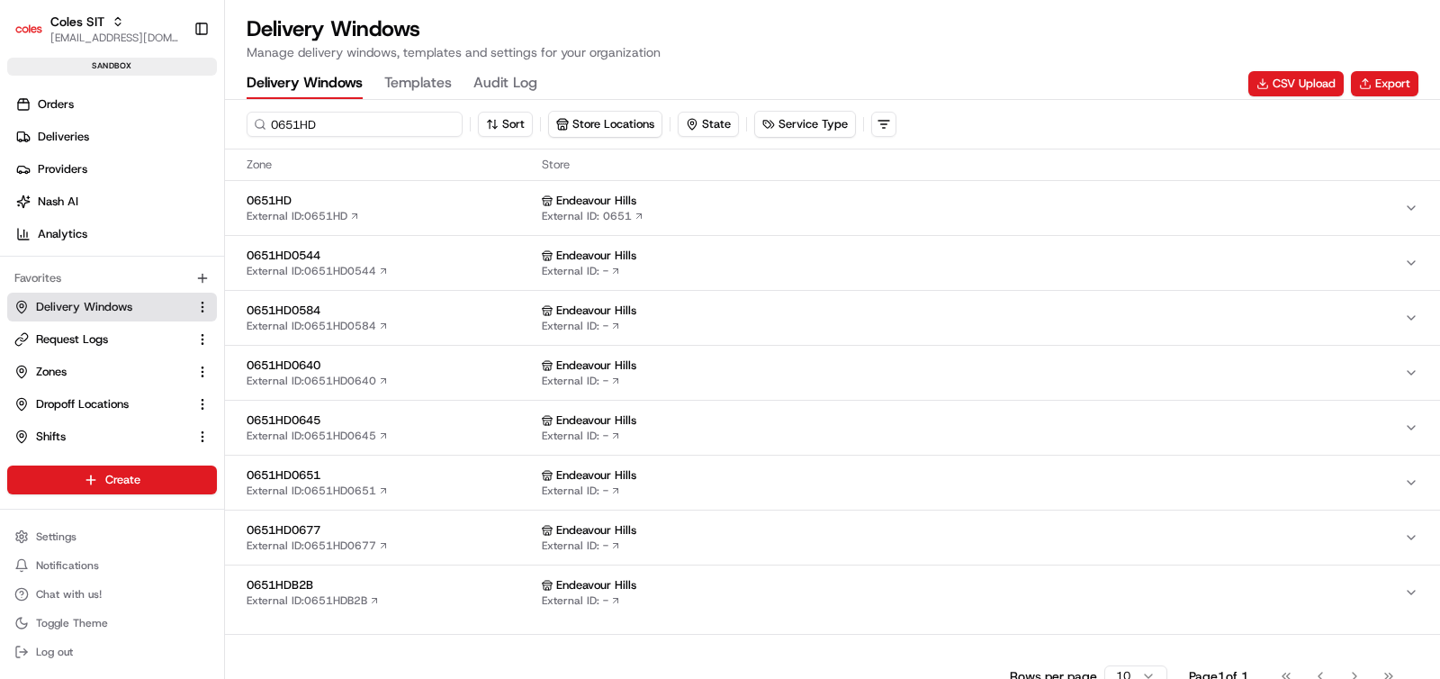
type input "0651HD"
click at [416, 209] on div "0651HD External ID: 0651HD" at bounding box center [391, 208] width 288 height 31
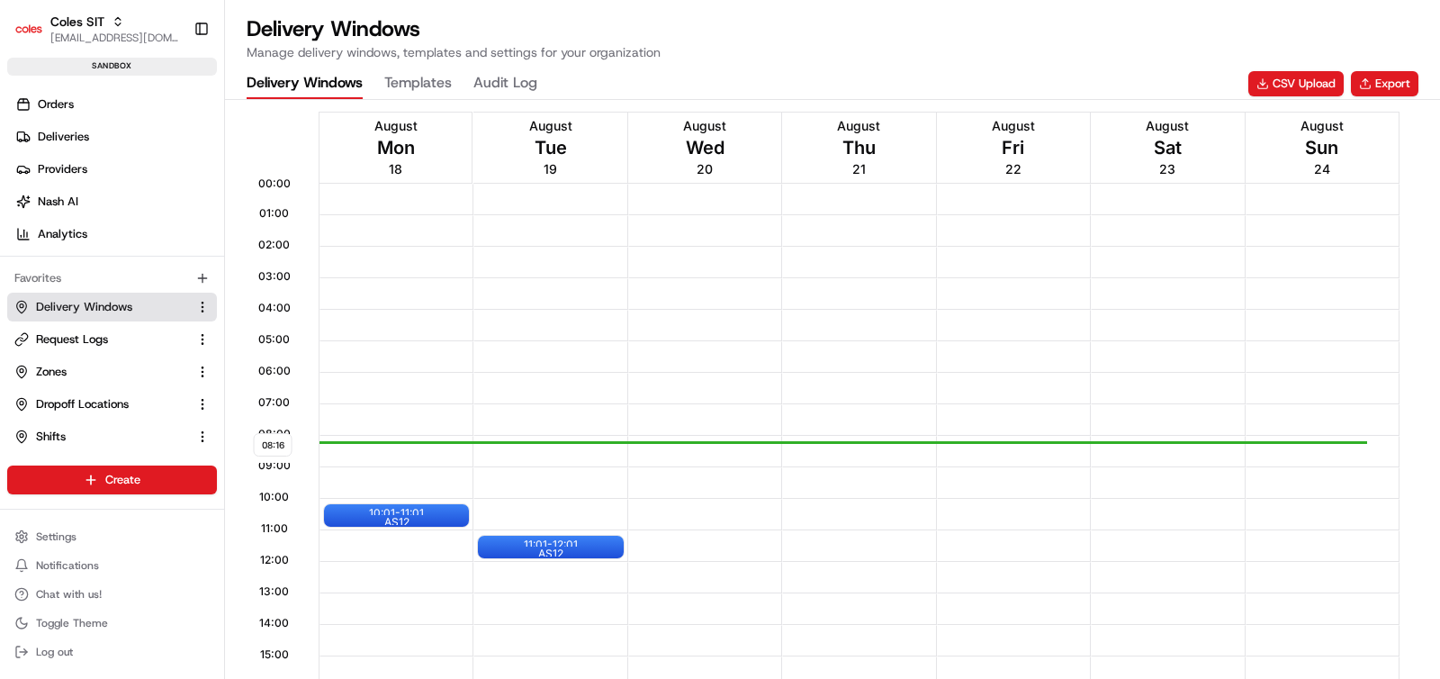
scroll to position [1, 0]
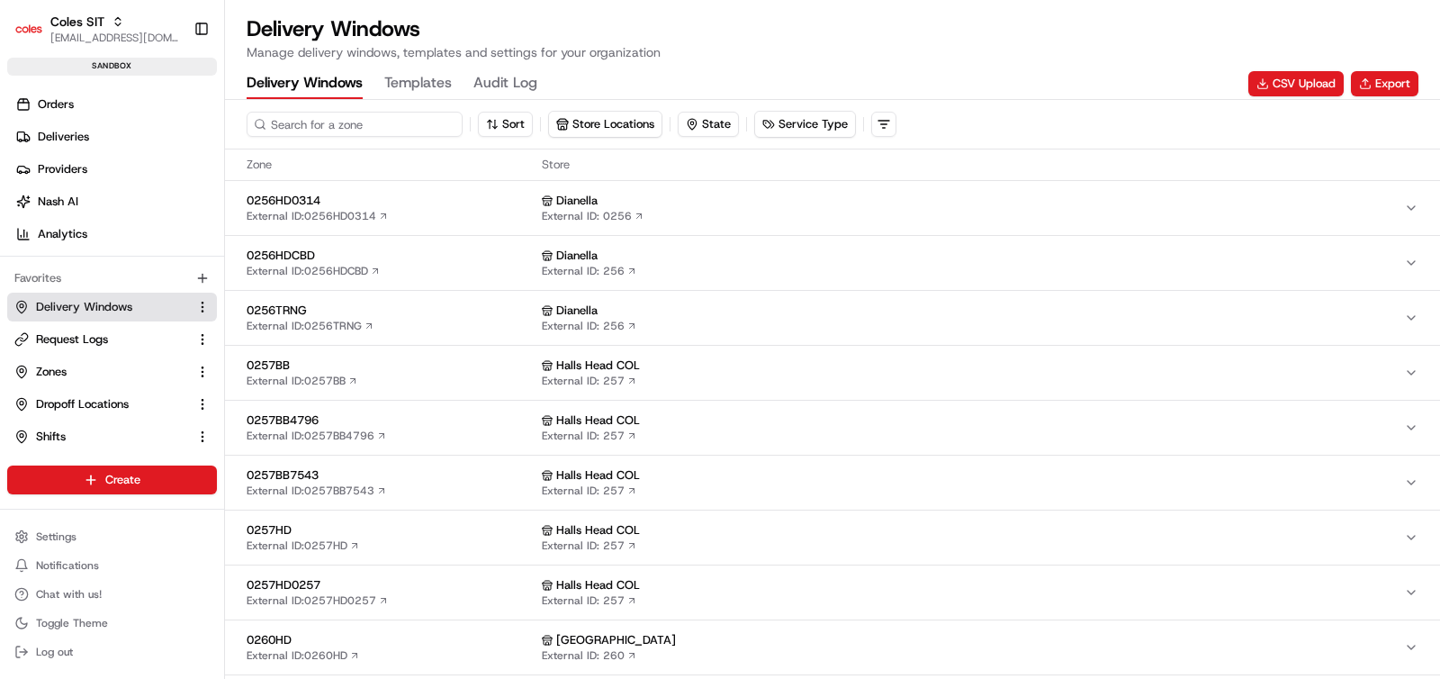
click at [363, 121] on input at bounding box center [355, 124] width 216 height 25
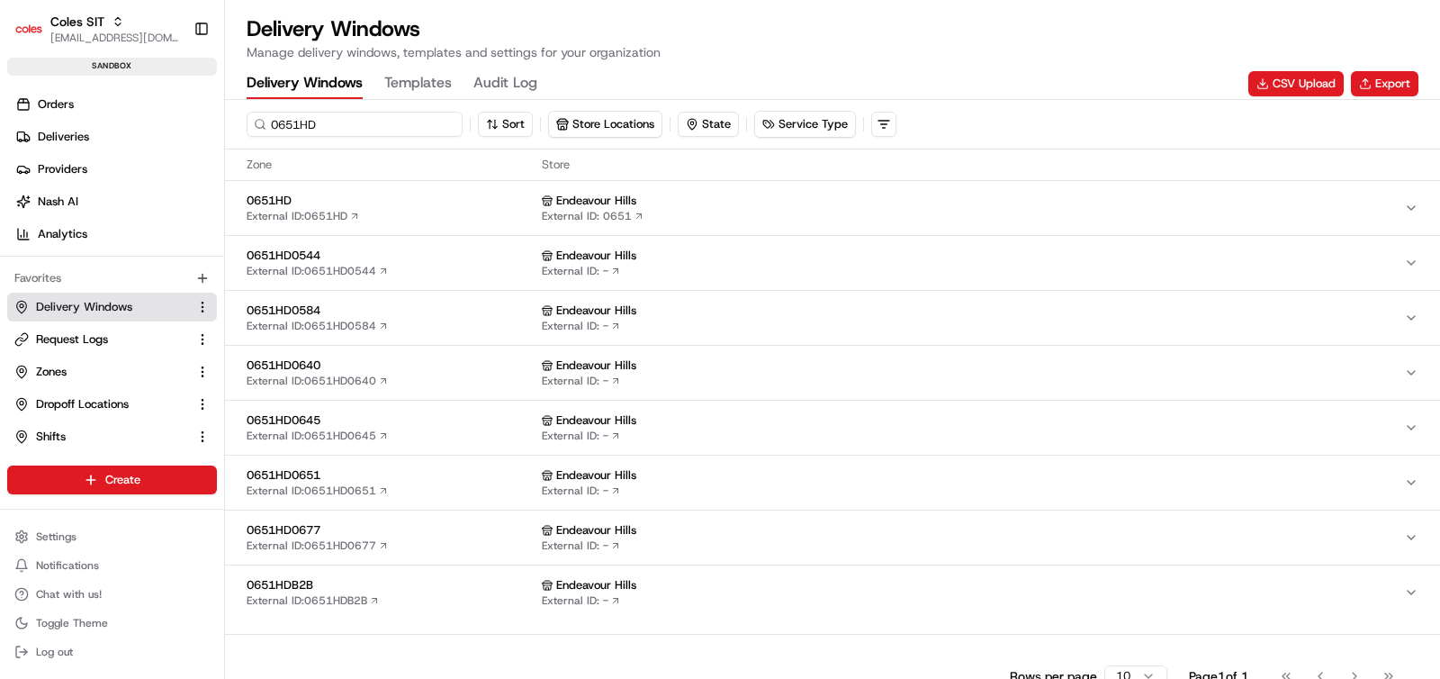
type input "0651HD"
click at [392, 202] on span "0651HD" at bounding box center [391, 201] width 288 height 16
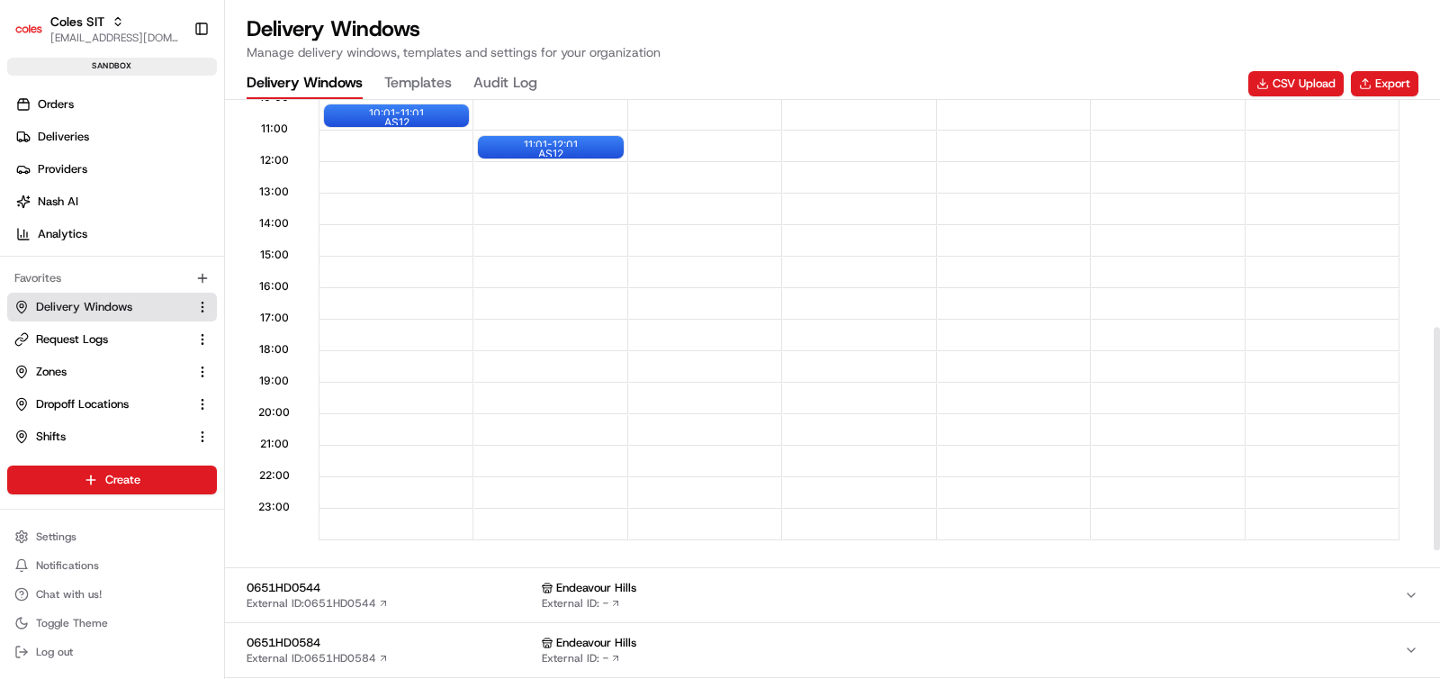
scroll to position [400, 0]
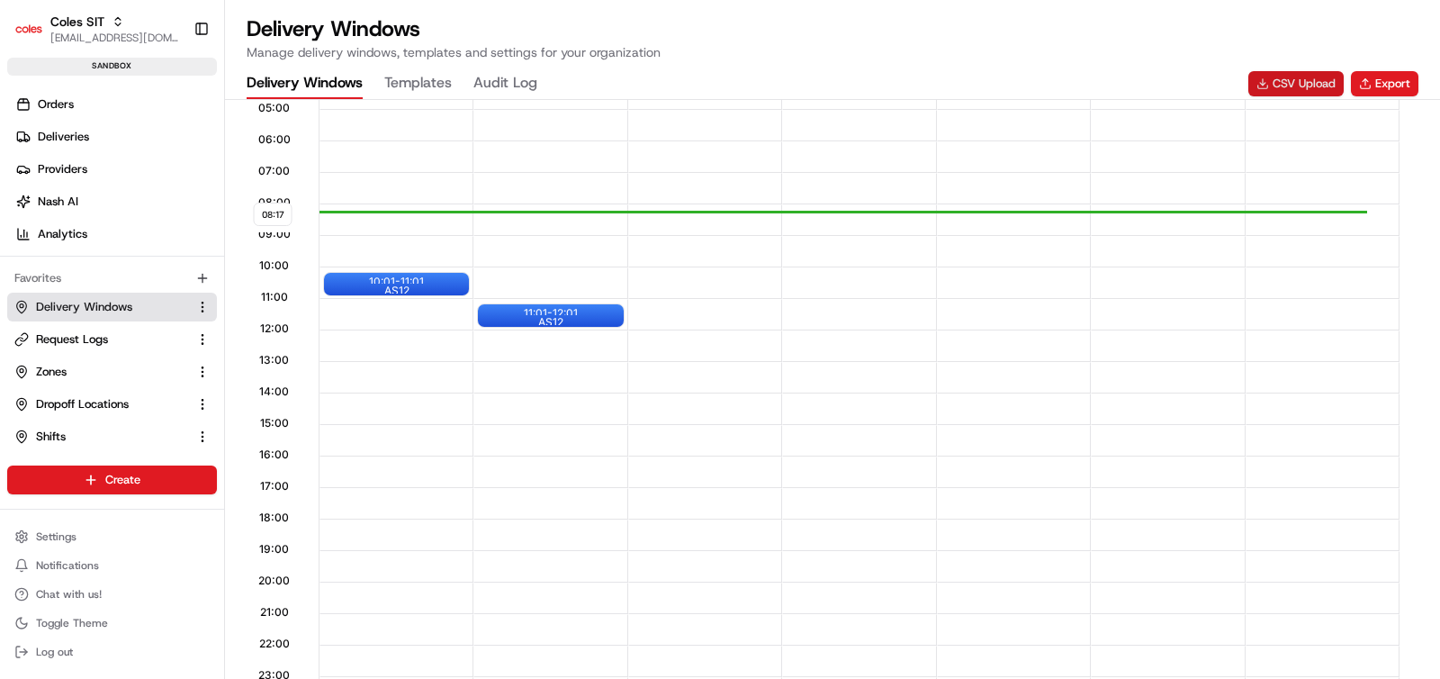
click at [1301, 84] on button "CSV Upload" at bounding box center [1295, 83] width 95 height 25
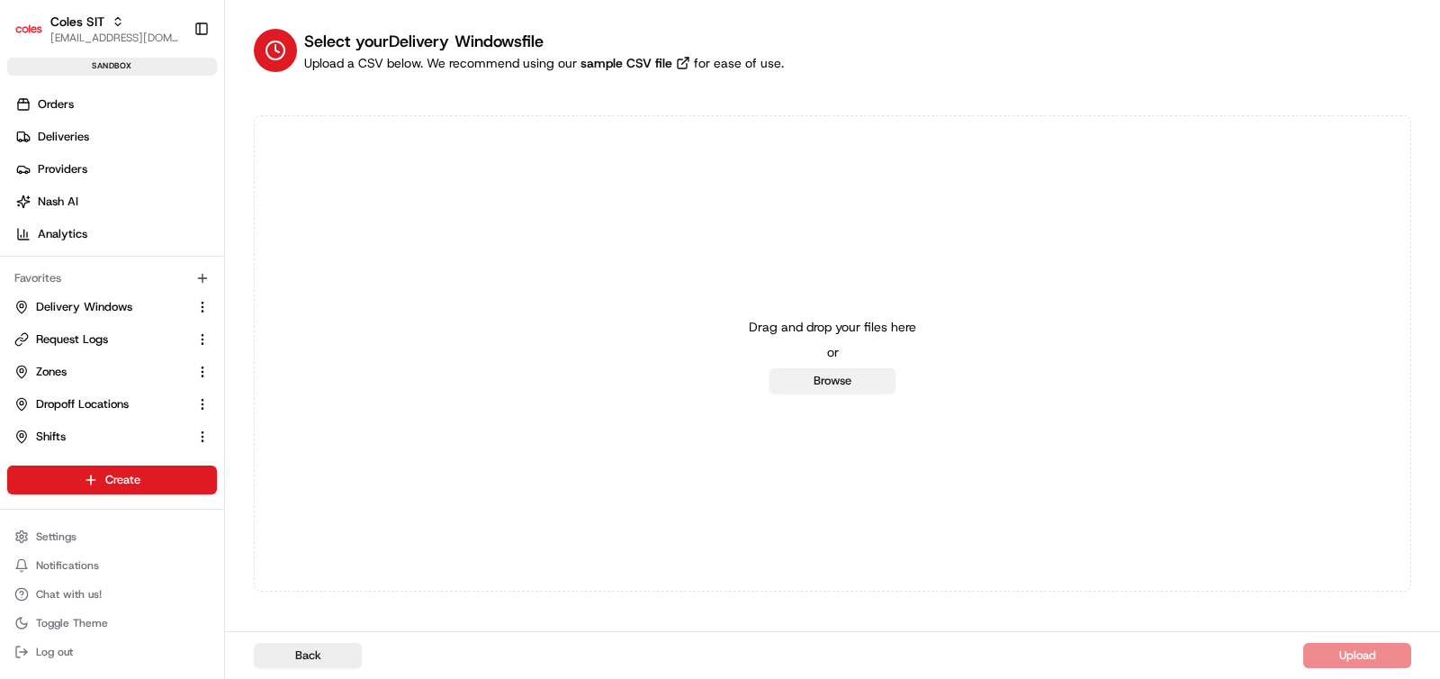
click at [851, 383] on button "Browse" at bounding box center [833, 380] width 126 height 25
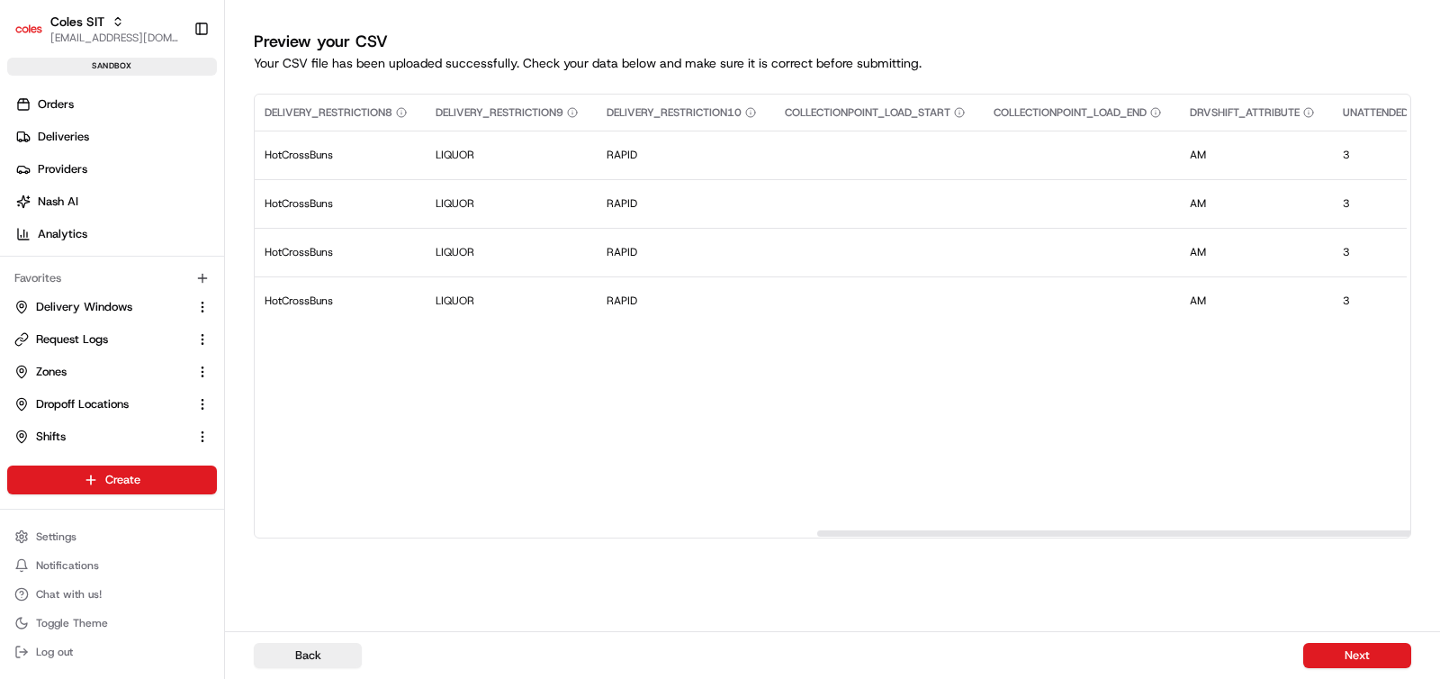
scroll to position [0, 2154]
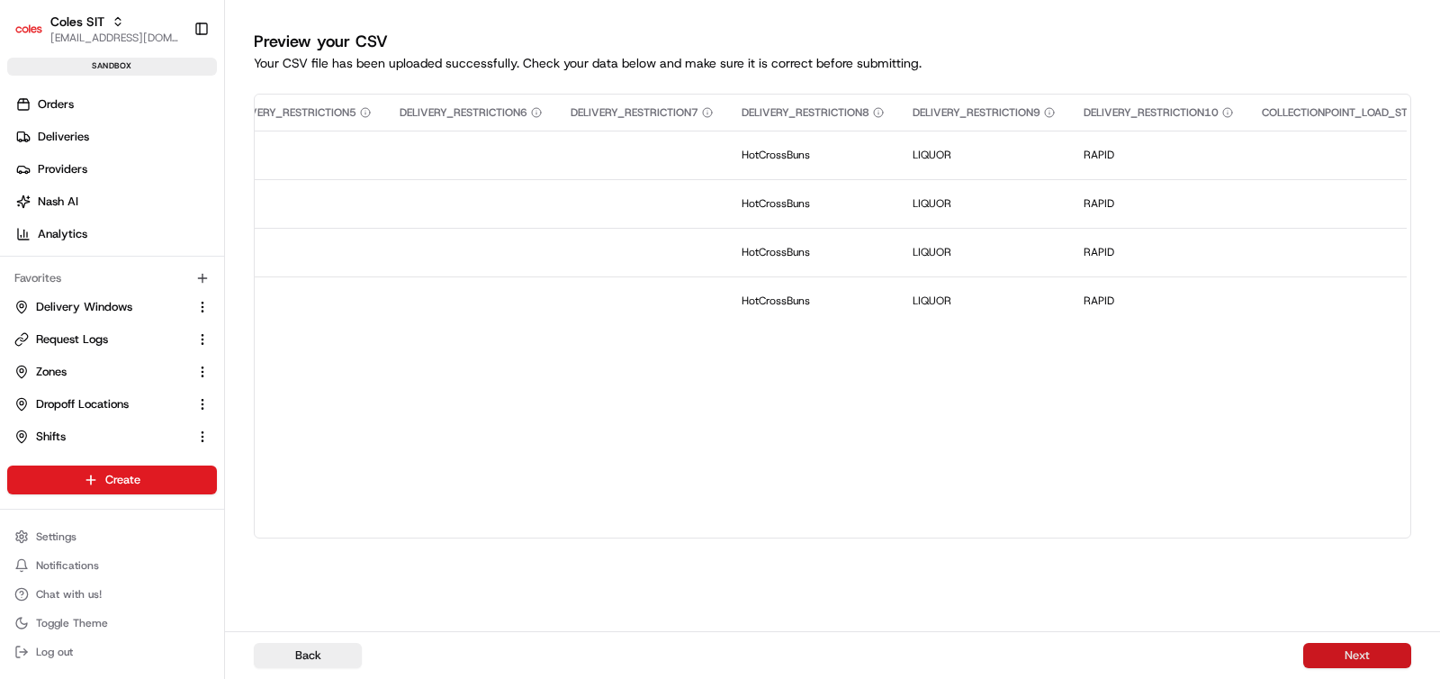
click at [1358, 653] on button "Next" at bounding box center [1357, 655] width 108 height 25
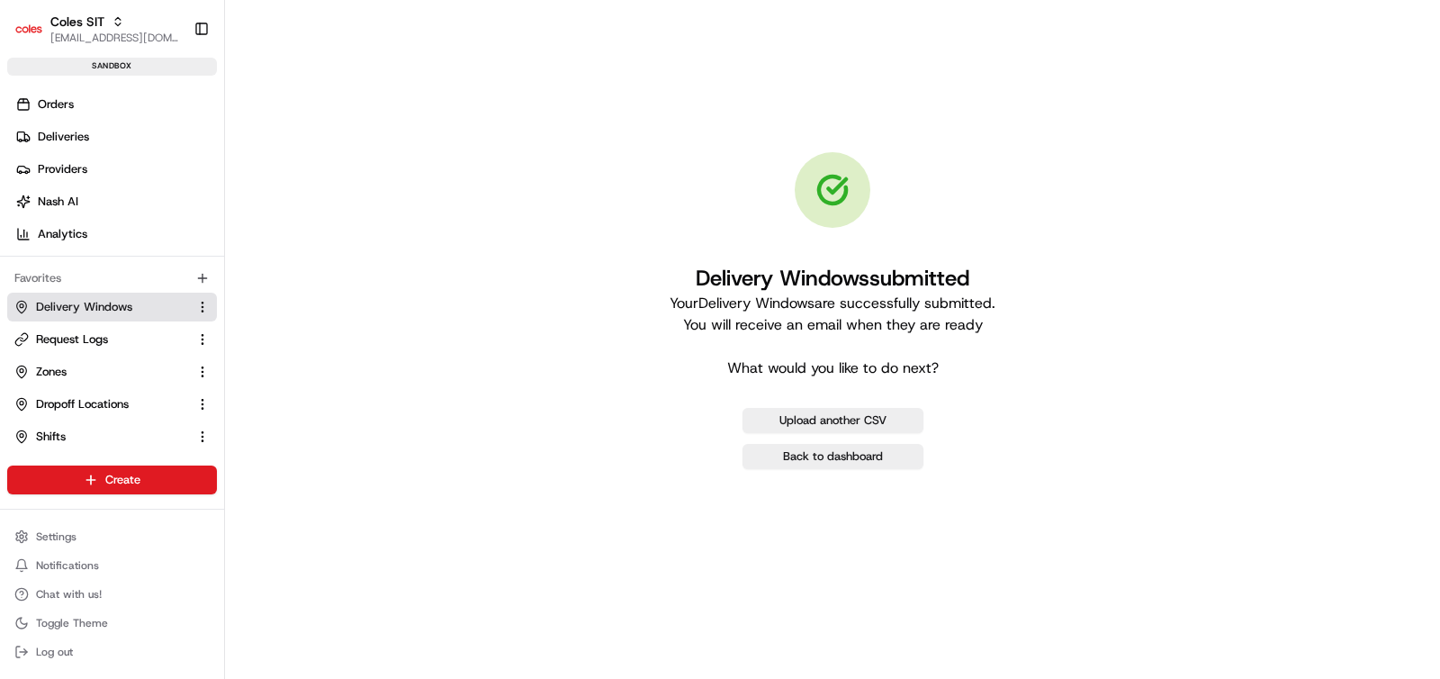
click at [87, 304] on span "Delivery Windows" at bounding box center [84, 307] width 96 height 16
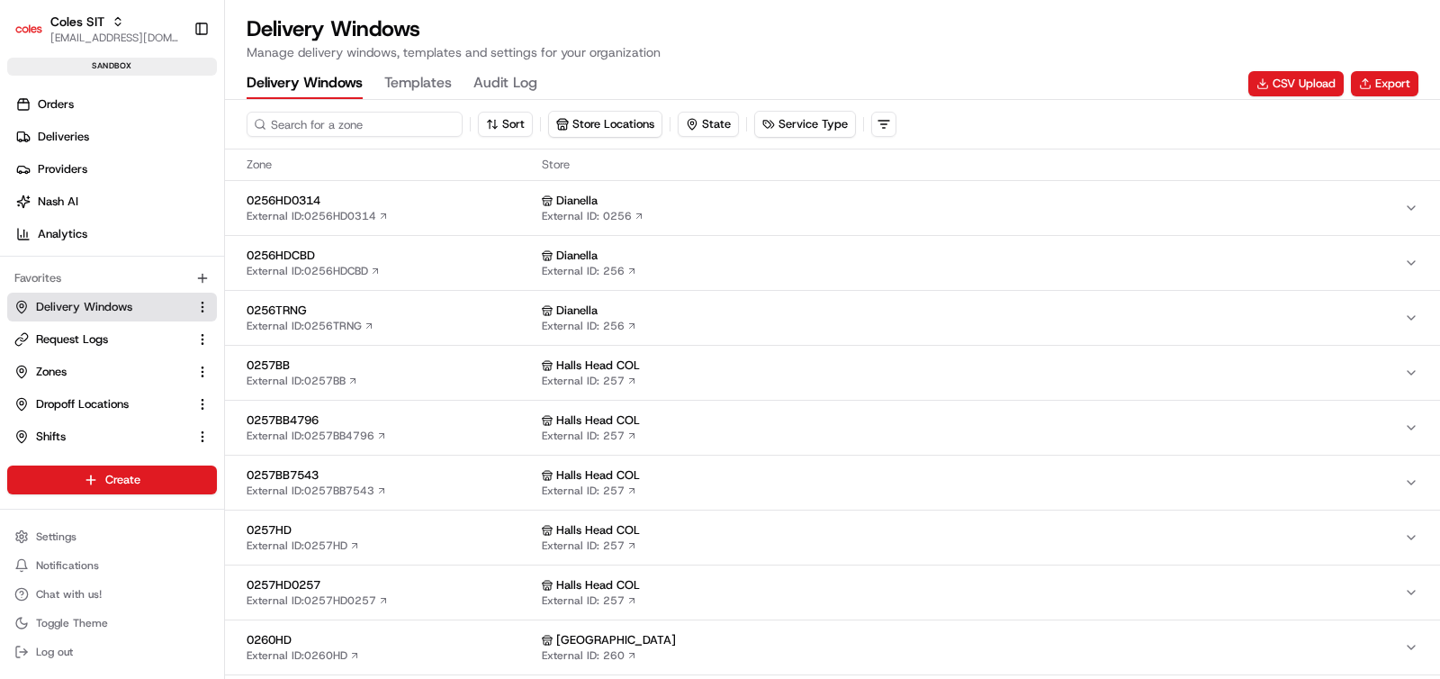
click at [367, 124] on input at bounding box center [355, 124] width 216 height 25
type input "4948HD"
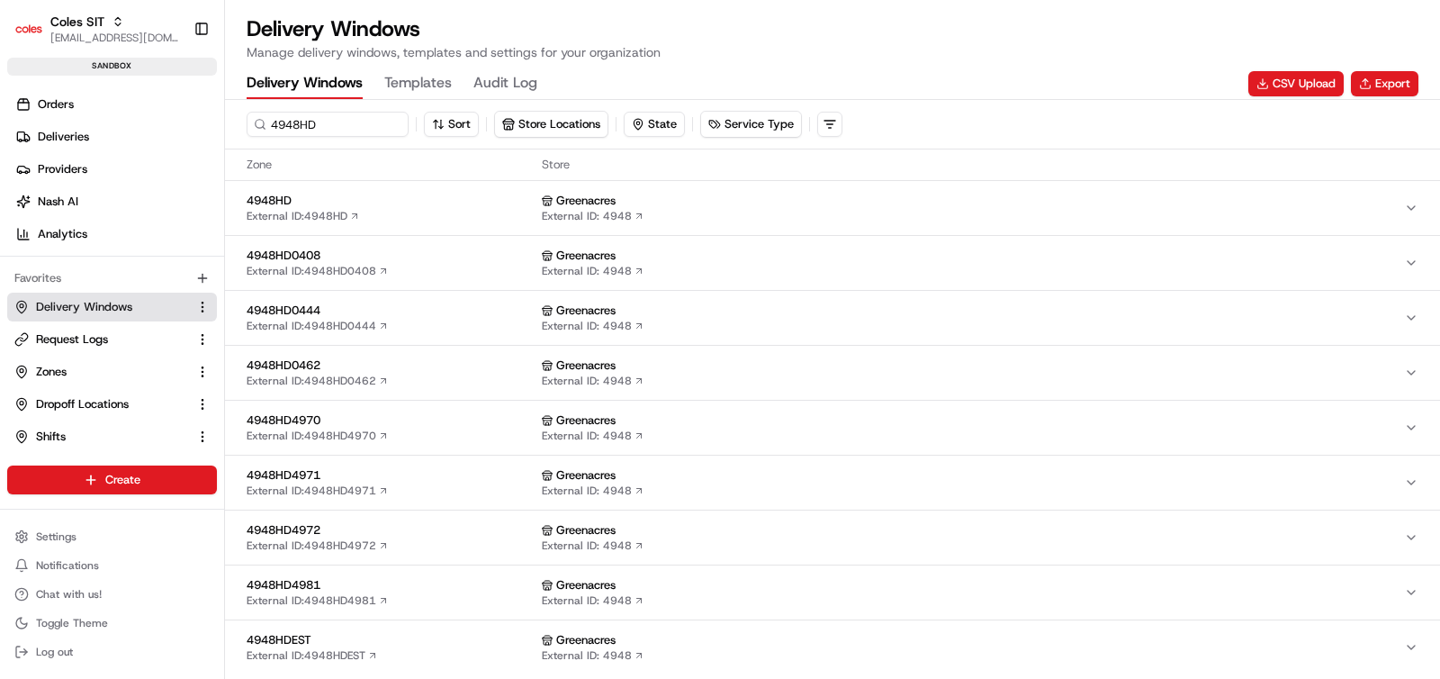
click at [374, 202] on span "4948HD" at bounding box center [391, 201] width 288 height 16
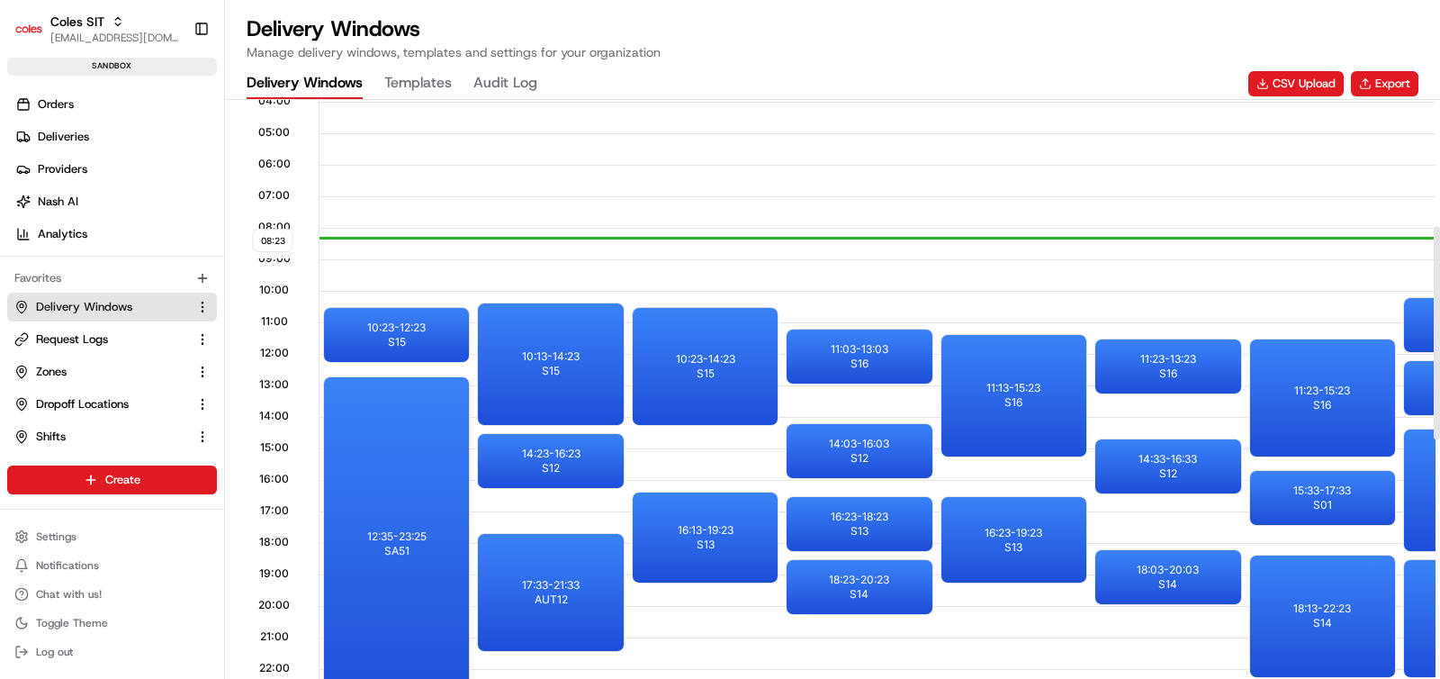
scroll to position [402, 0]
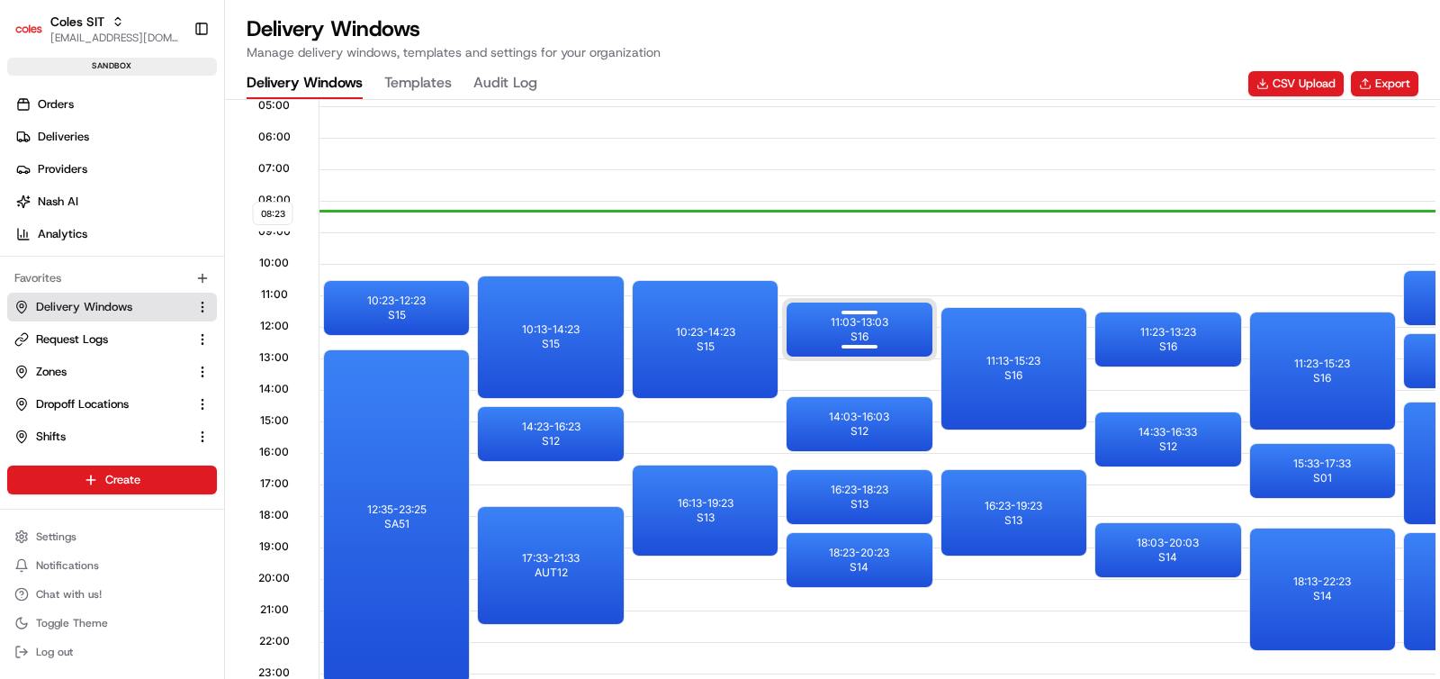
click at [821, 334] on div "11:03 - 13:03 S16" at bounding box center [859, 329] width 145 height 54
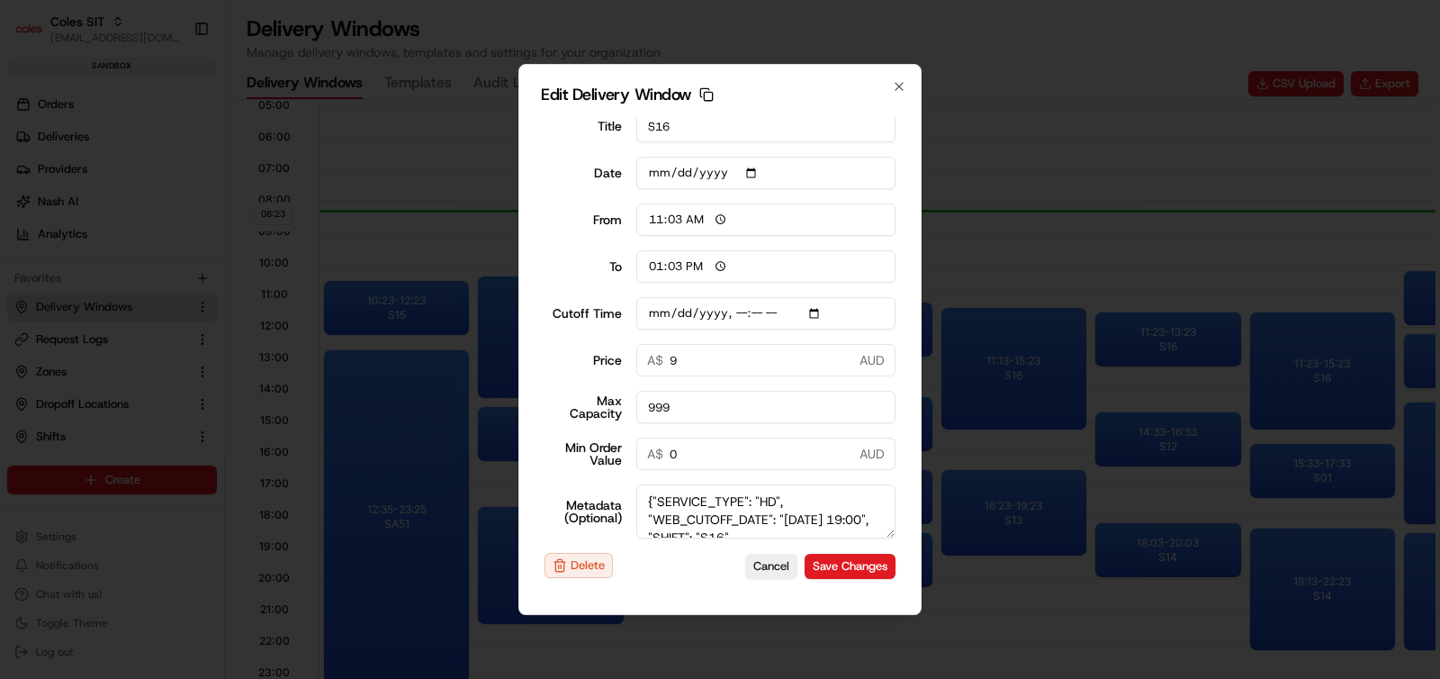
scroll to position [23, 0]
click at [827, 509] on textarea "{"SERVICE_TYPE": "HD", "WEB_CUTOFF_DATE": "17/08/2025 19:00", "SHIFT": "S16", "…" at bounding box center [766, 510] width 260 height 54
type input "2025-08-17T19:10"
click at [759, 565] on button "Cancel" at bounding box center [771, 565] width 52 height 25
type input "[DATE]"
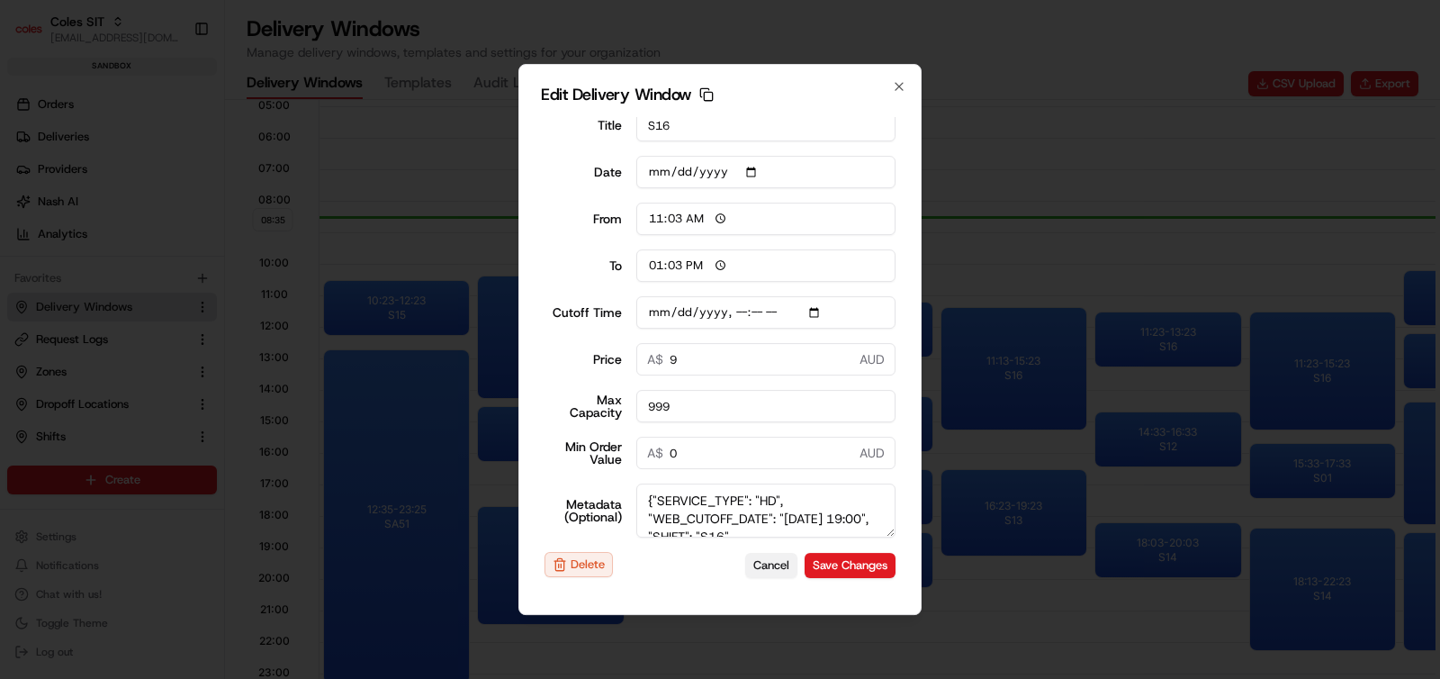
type input "08:36"
type input "09:36"
type input "2025-08-17T19:10"
type input "0"
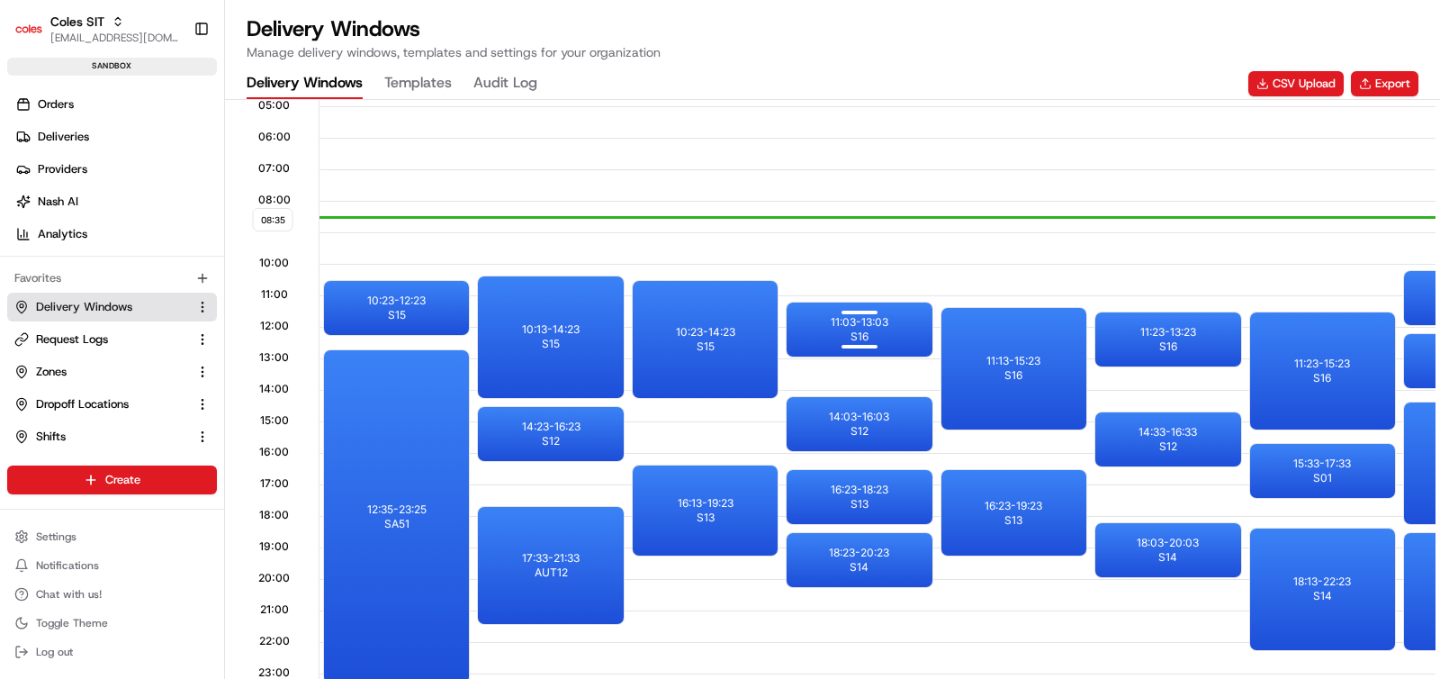
scroll to position [0, 0]
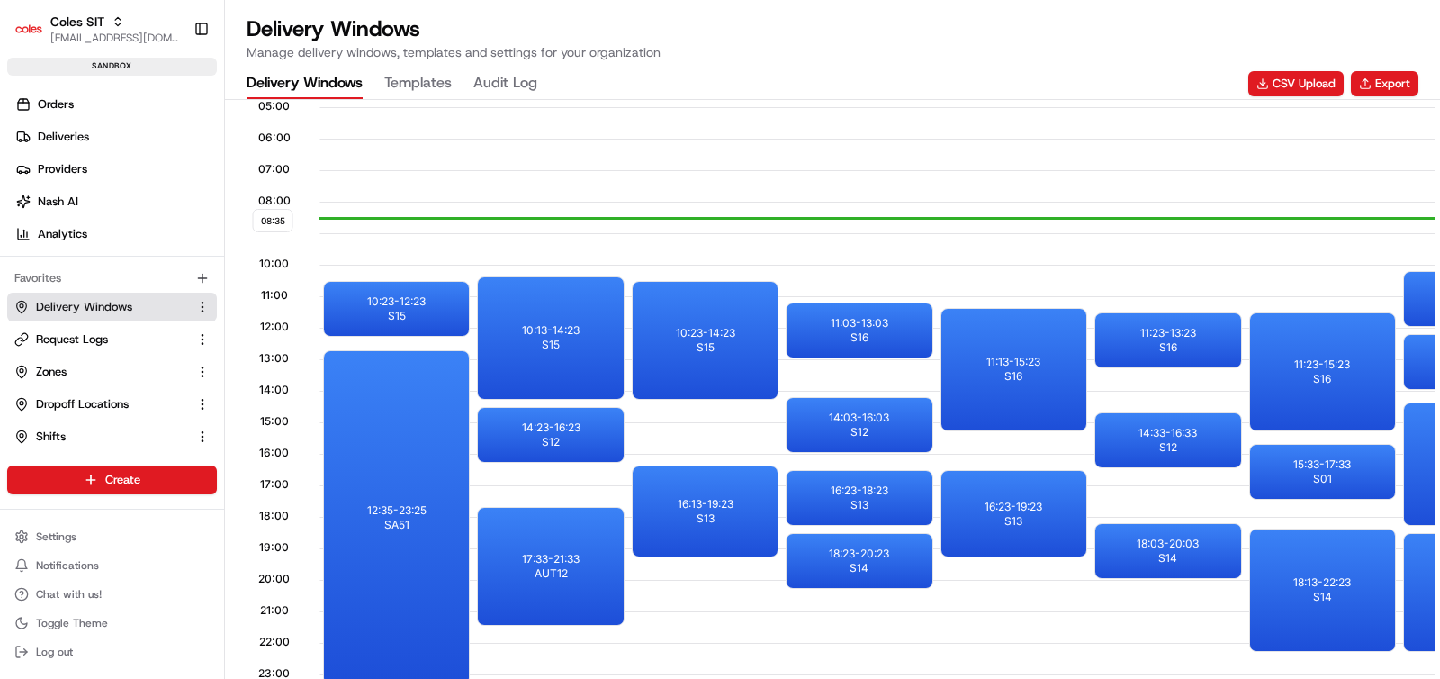
click at [90, 308] on span "Delivery Windows" at bounding box center [84, 307] width 96 height 16
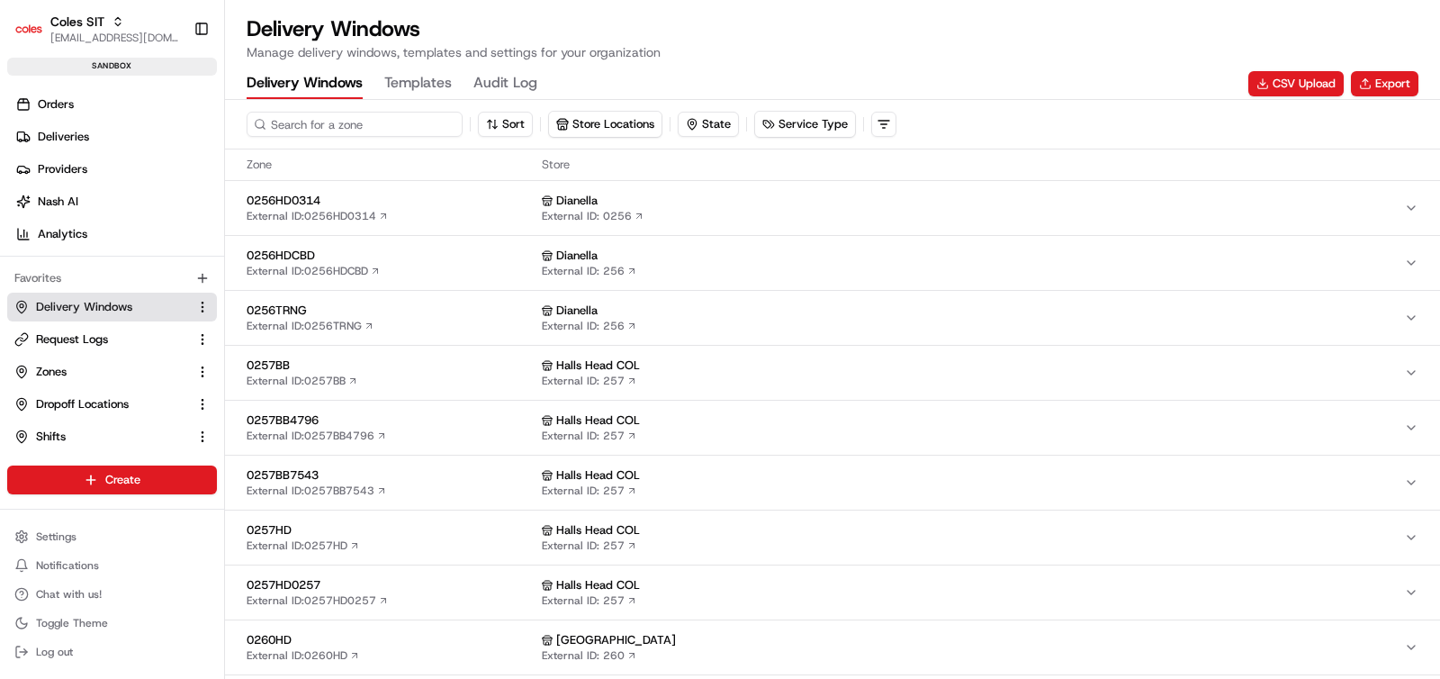
click at [338, 129] on input at bounding box center [355, 124] width 216 height 25
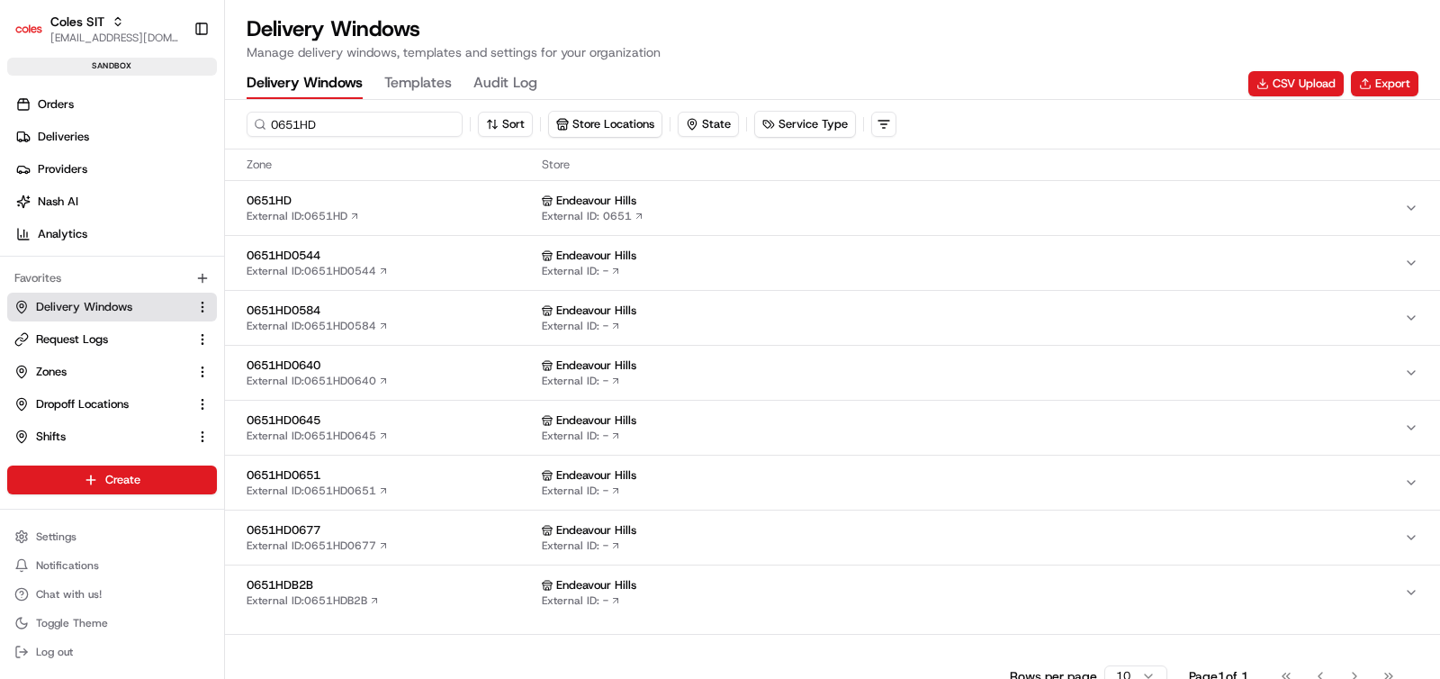
type input "0651HD"
click at [386, 216] on div "0651HD External ID: 0651HD" at bounding box center [391, 208] width 288 height 31
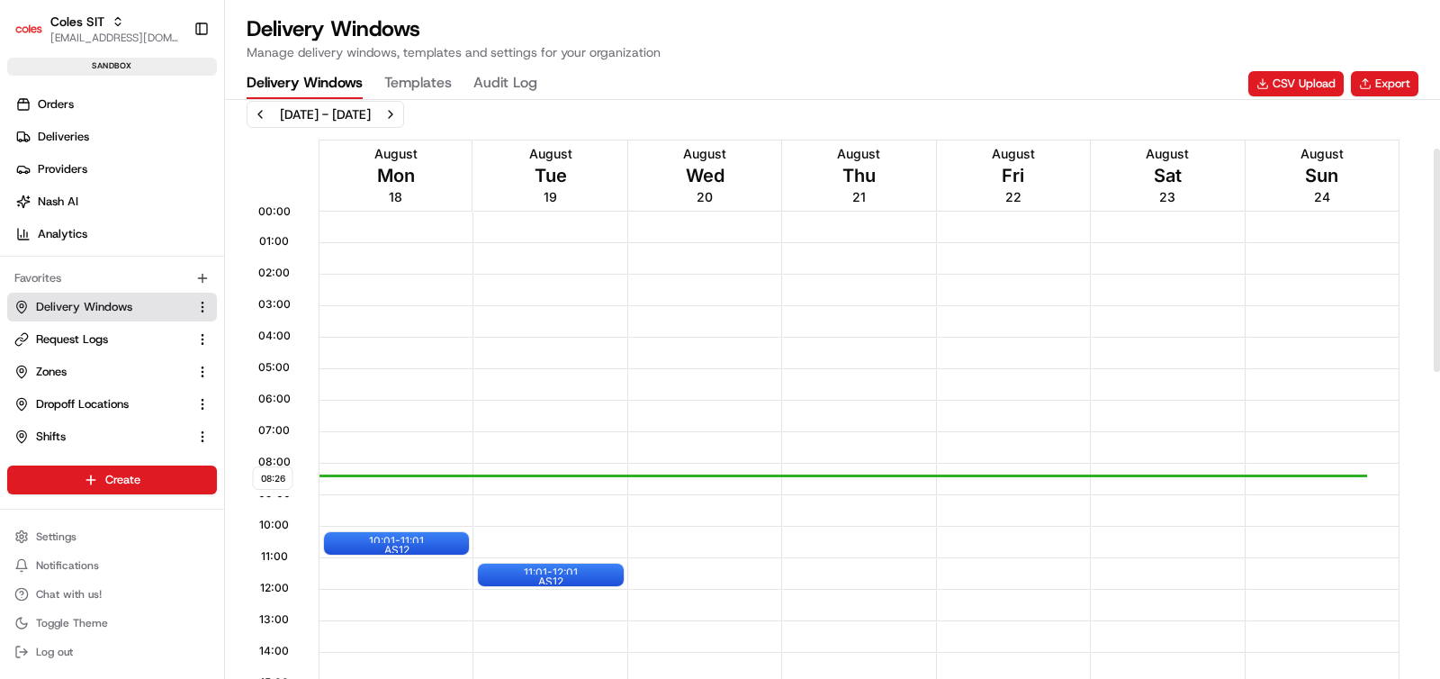
scroll to position [124, 0]
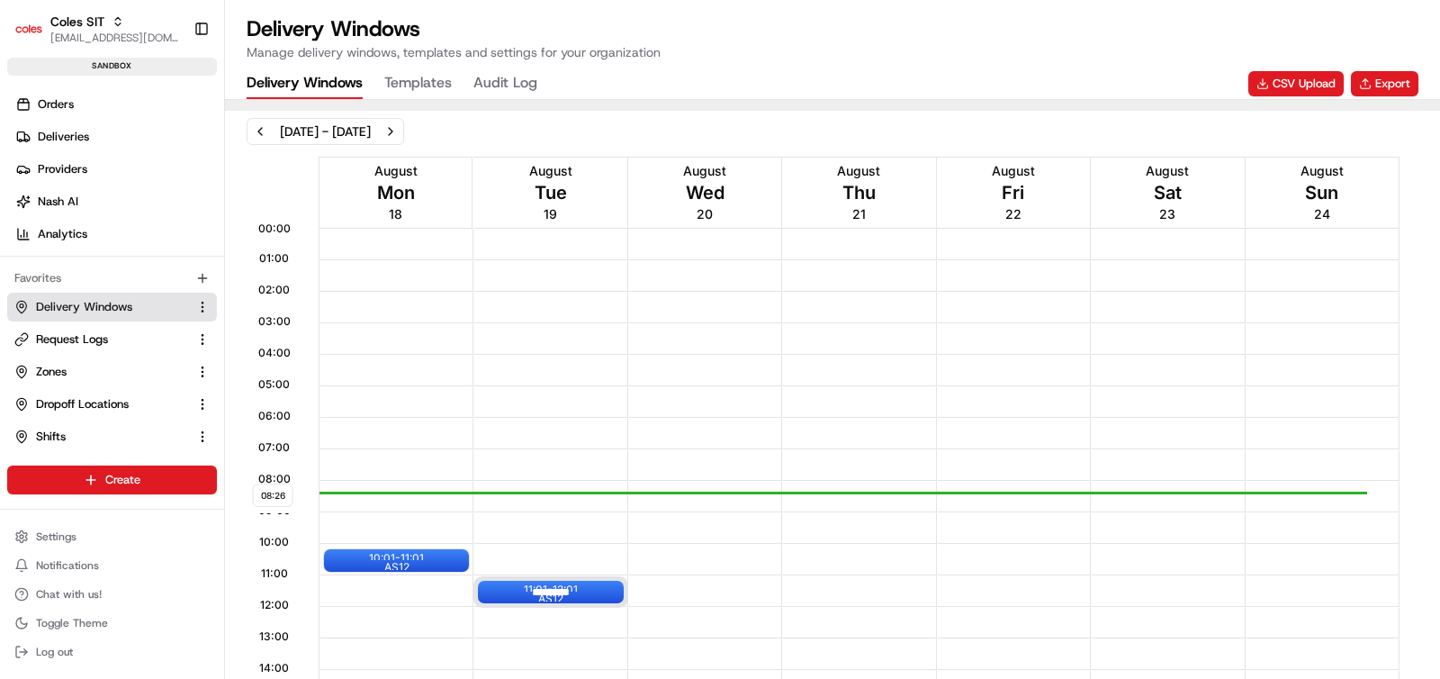
click at [588, 587] on div "11:01 - 12:01 AS12" at bounding box center [550, 592] width 145 height 23
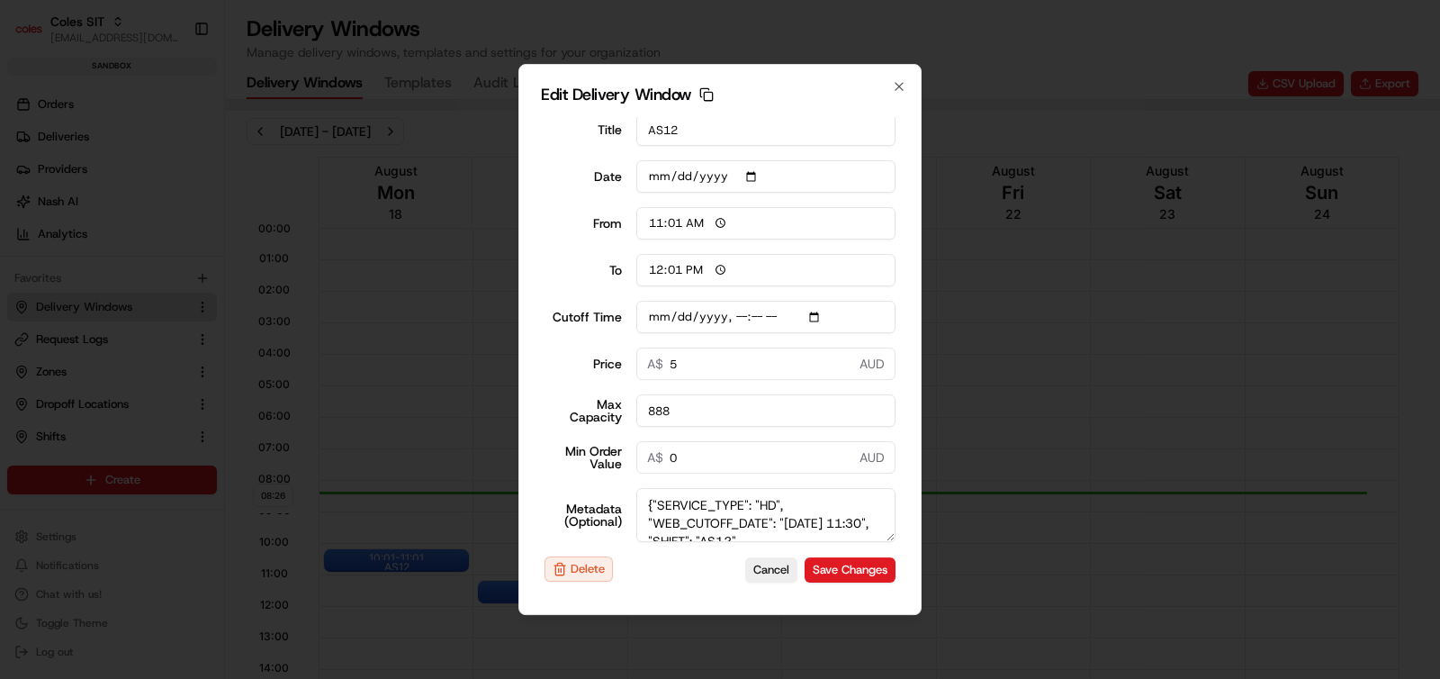
scroll to position [23, 0]
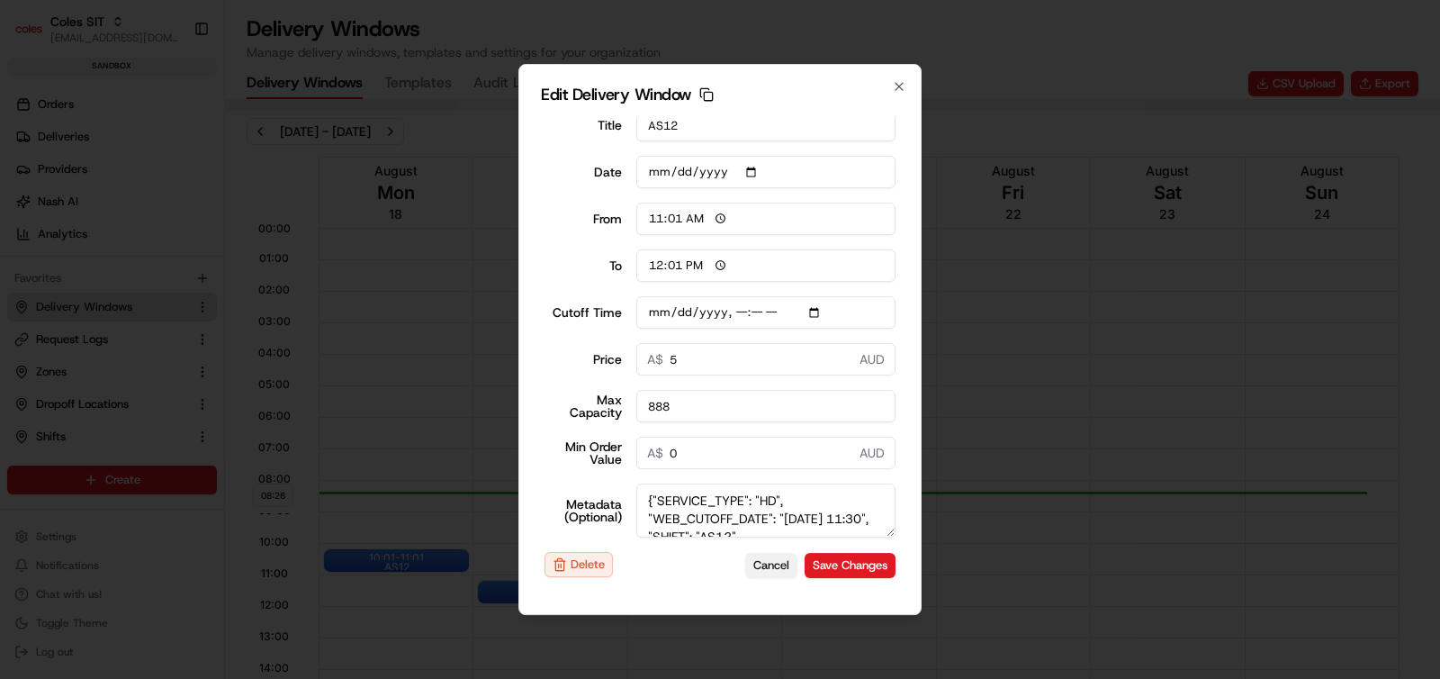
click at [760, 568] on button "Cancel" at bounding box center [771, 565] width 52 height 25
type input "2025-08-20"
type input "08:27"
type input "09:27"
type input "2025-08-18T11:40"
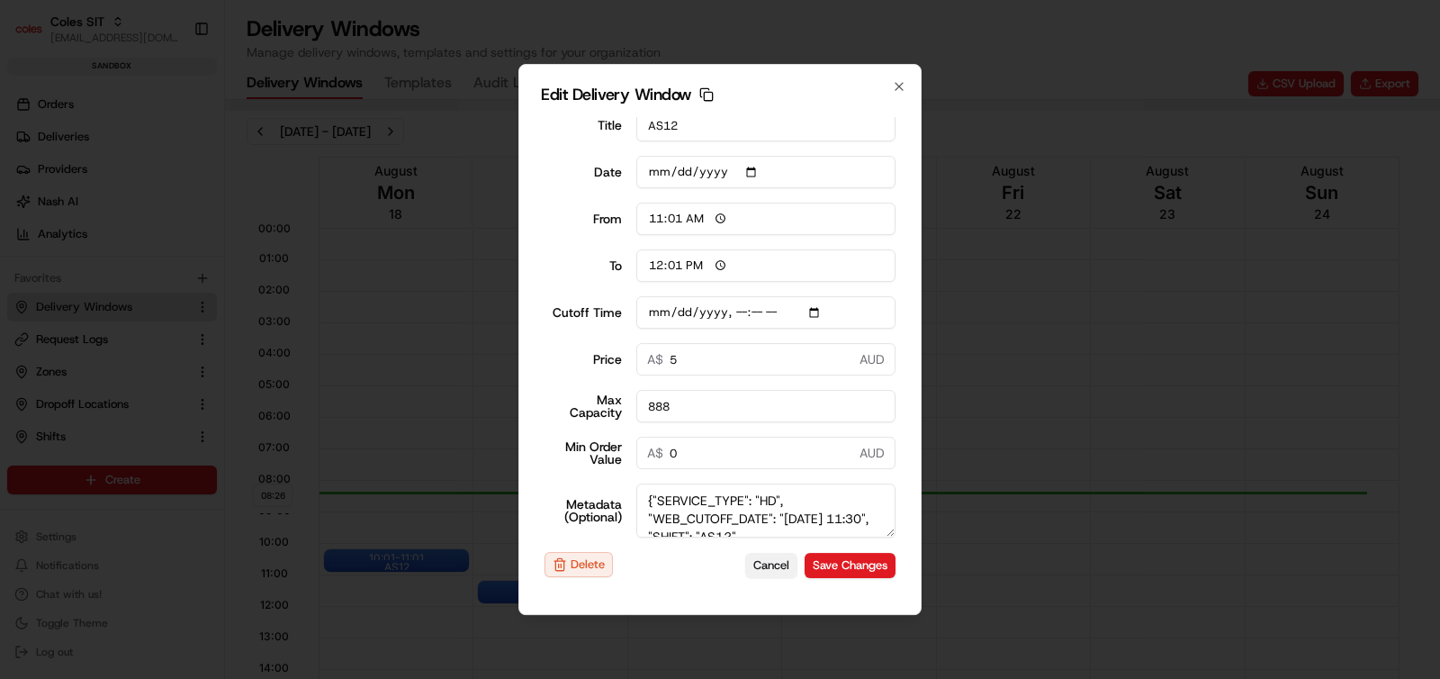
type input "0"
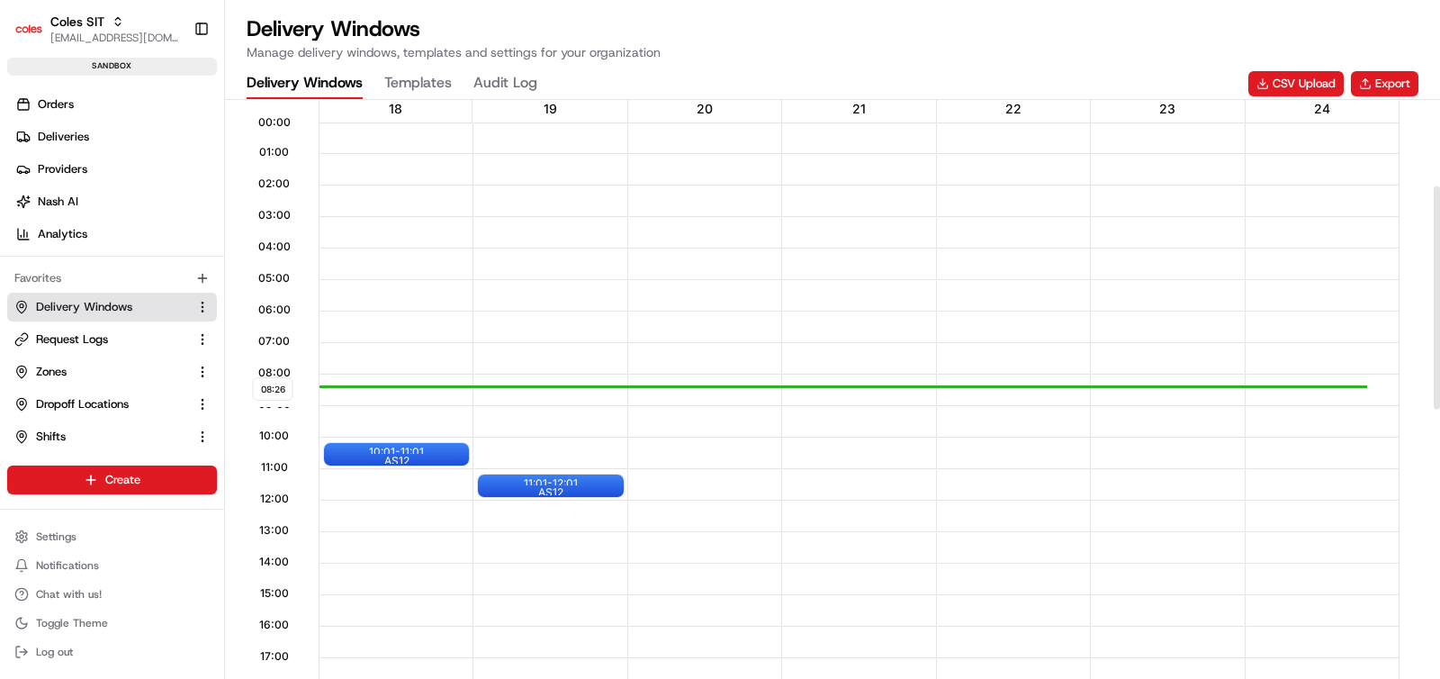
scroll to position [234, 0]
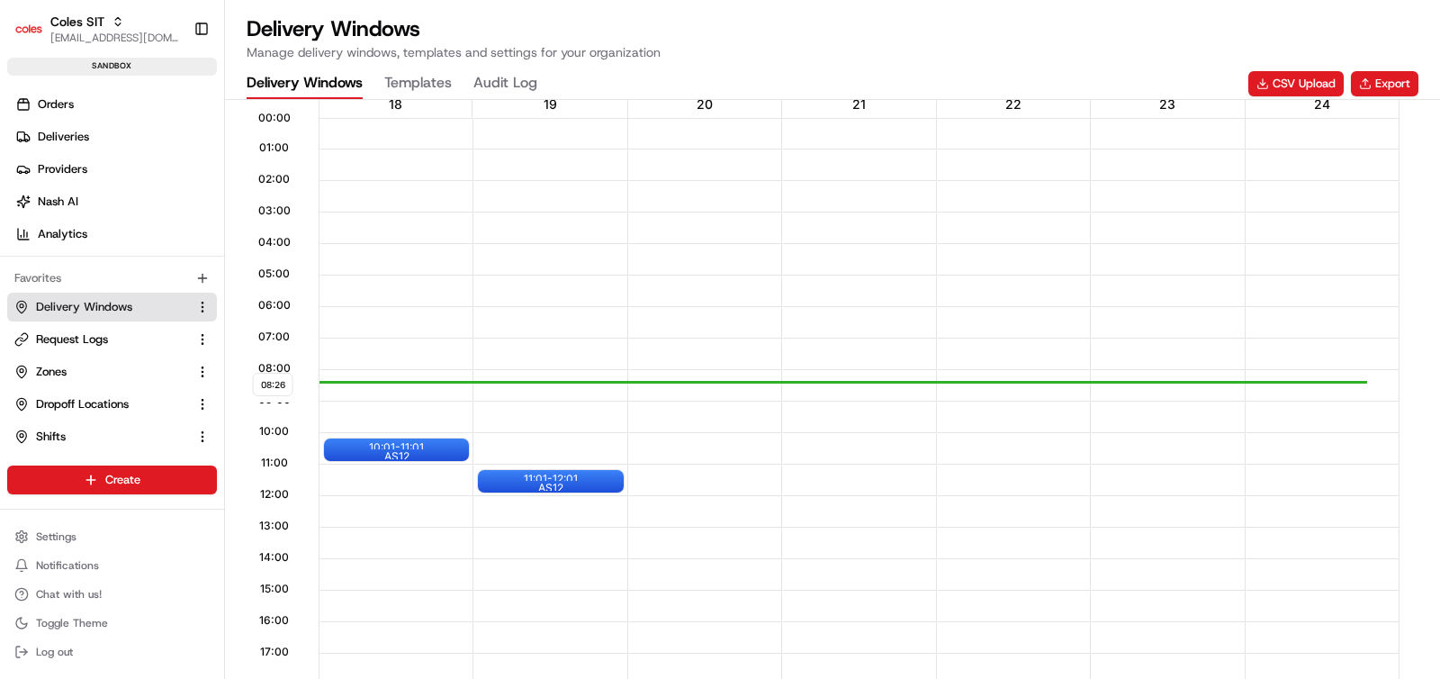
click at [705, 607] on div at bounding box center [705, 607] width 152 height 32
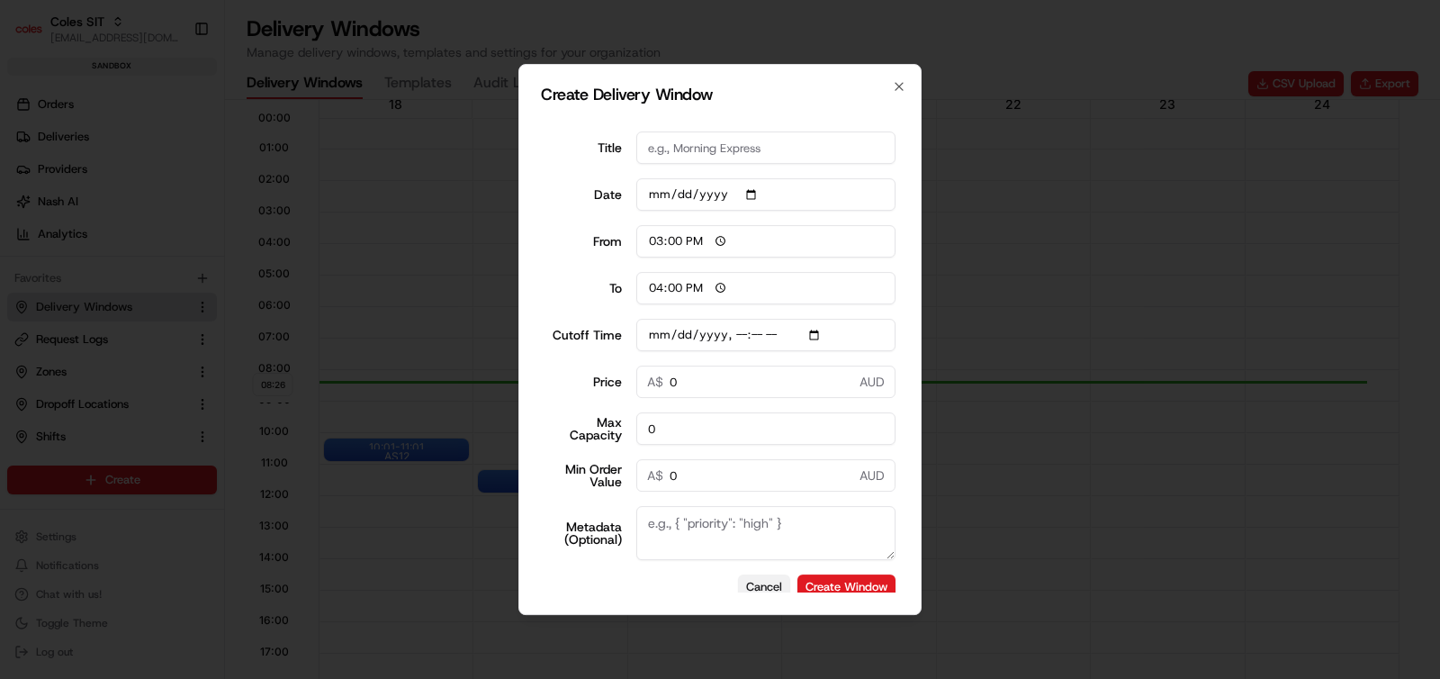
click at [750, 586] on button "Cancel" at bounding box center [764, 586] width 52 height 25
type input "06:00"
type input "14:00"
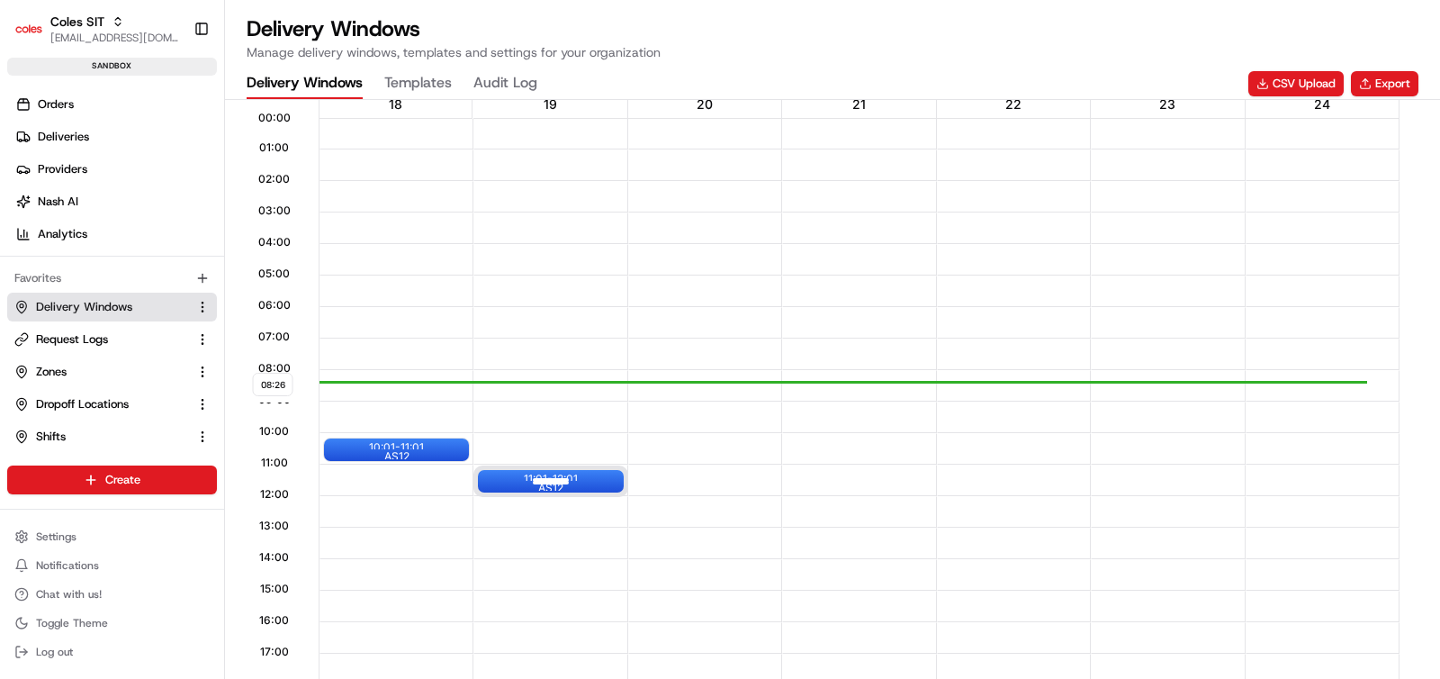
click at [526, 475] on div at bounding box center [551, 481] width 72 height 23
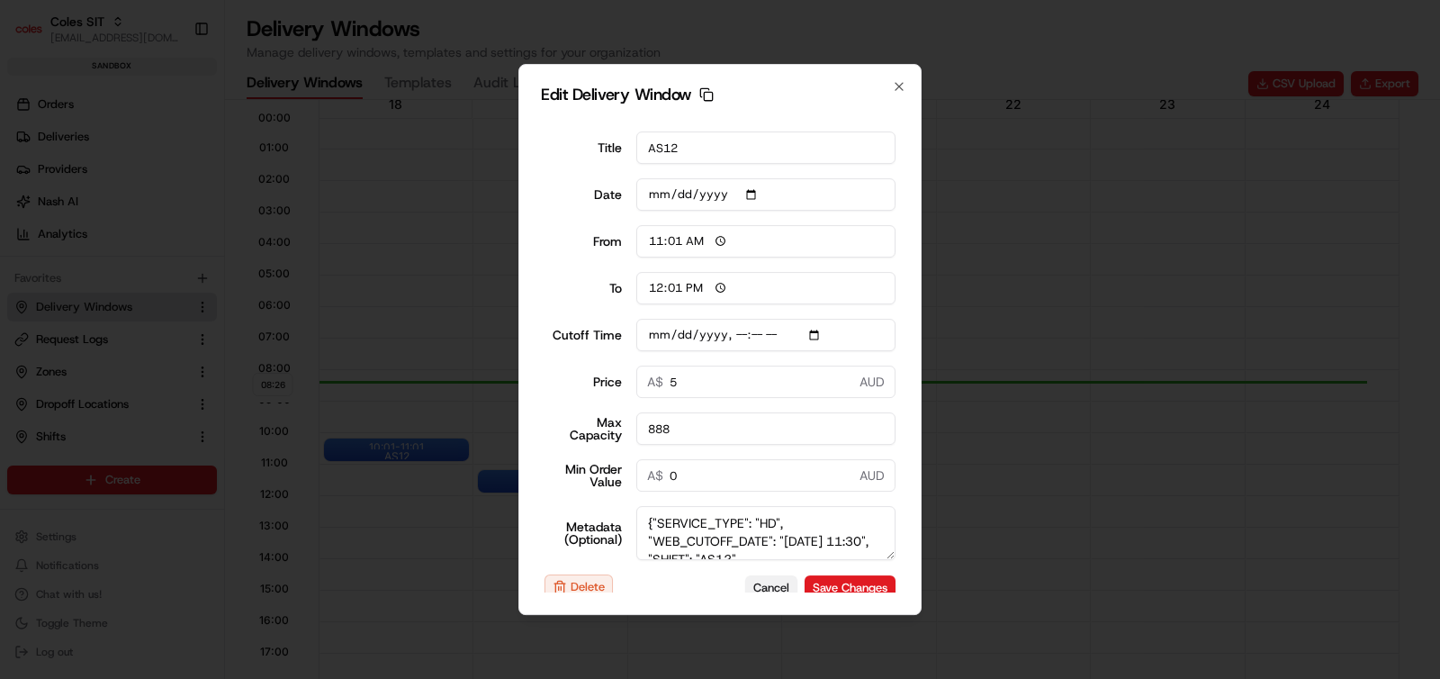
click at [759, 588] on button "Cancel" at bounding box center [771, 587] width 52 height 25
type input "2025-08-20"
type input "08:27"
type input "09:27"
type input "2025-08-18T11:40"
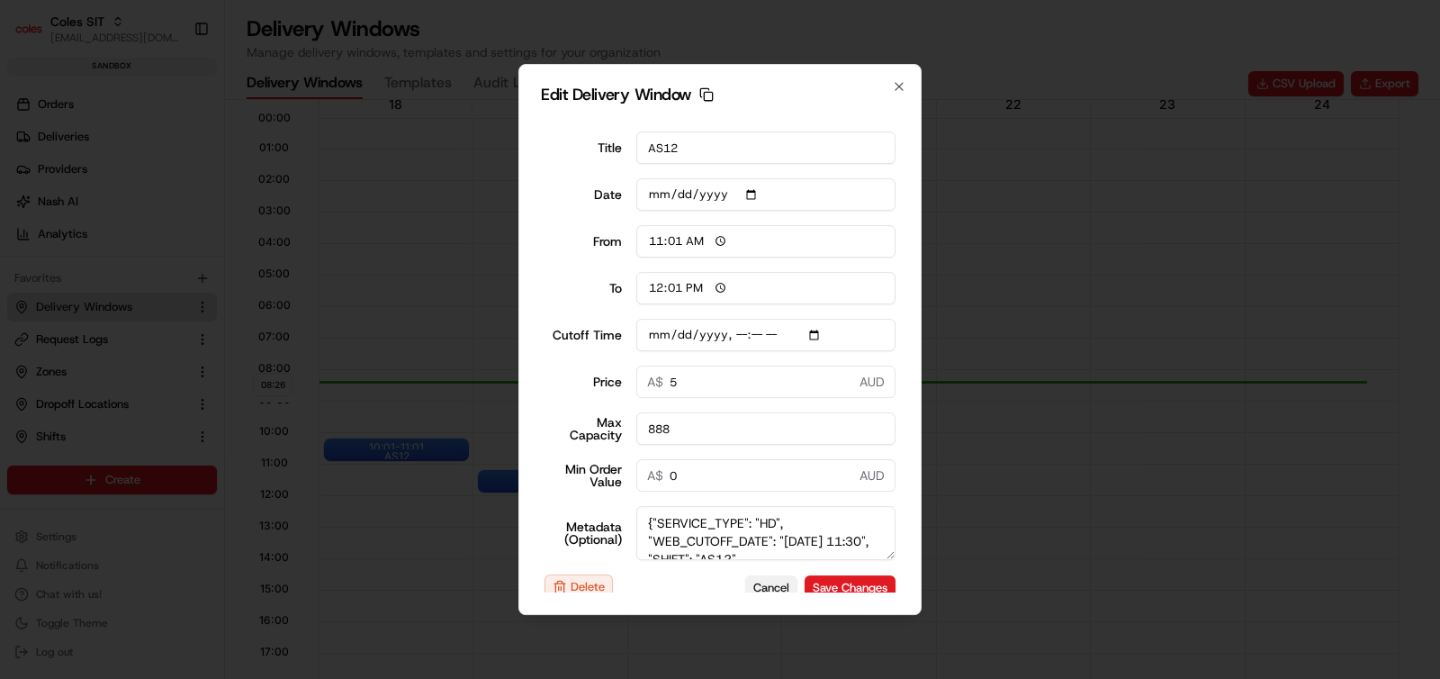
type input "0"
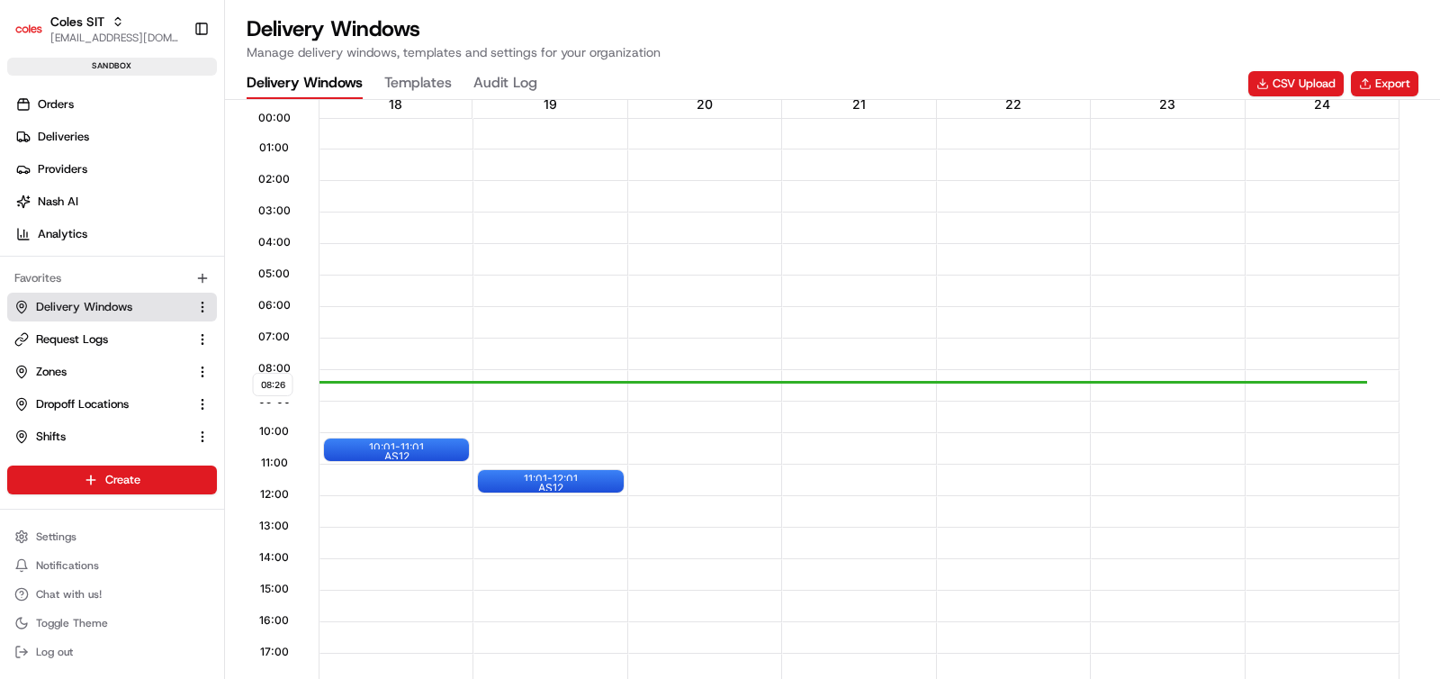
click at [698, 635] on div at bounding box center [705, 639] width 152 height 32
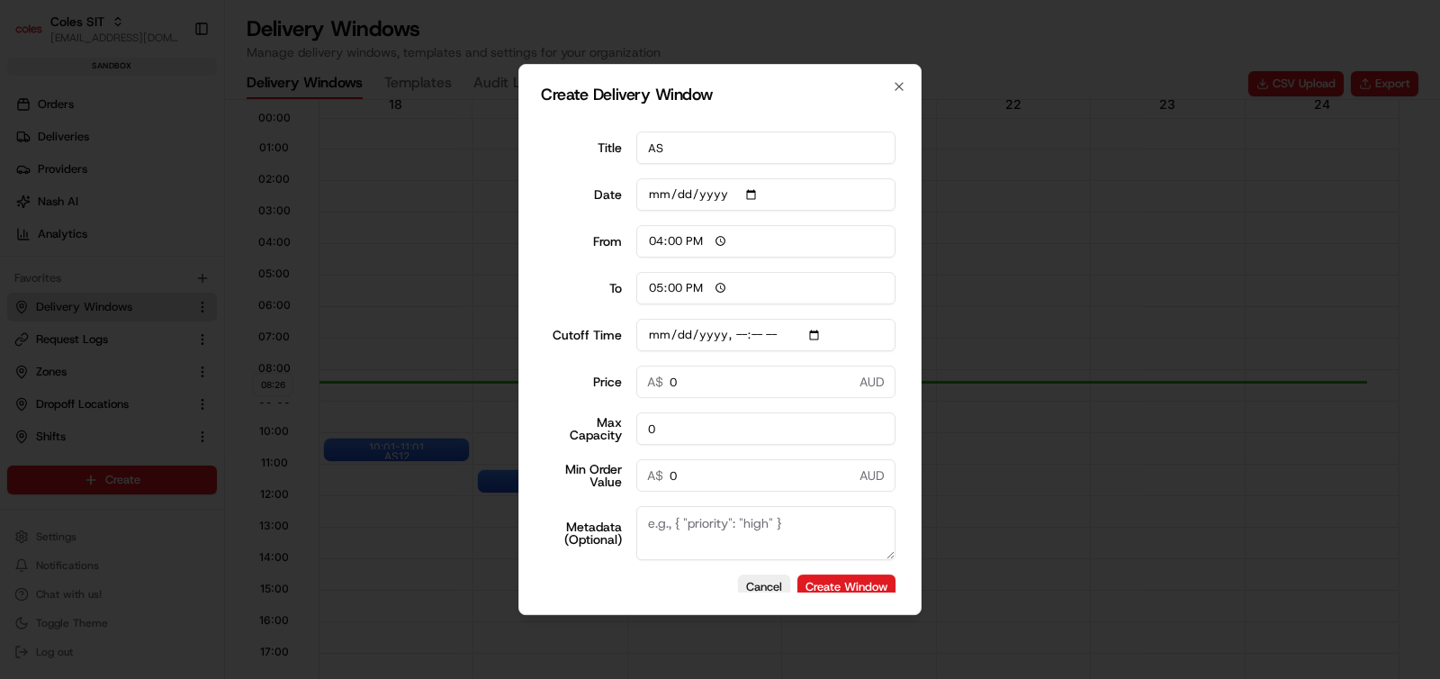
type input "A"
type input "ashu"
click at [792, 338] on input "Cutoff Time" at bounding box center [766, 335] width 260 height 32
type input "2025-08-20T14:30"
click at [904, 287] on div "Create Delivery Window Title ashu Date 2025-08-20 From 16:00 To 17:00 Cutoff Ti…" at bounding box center [719, 339] width 403 height 551
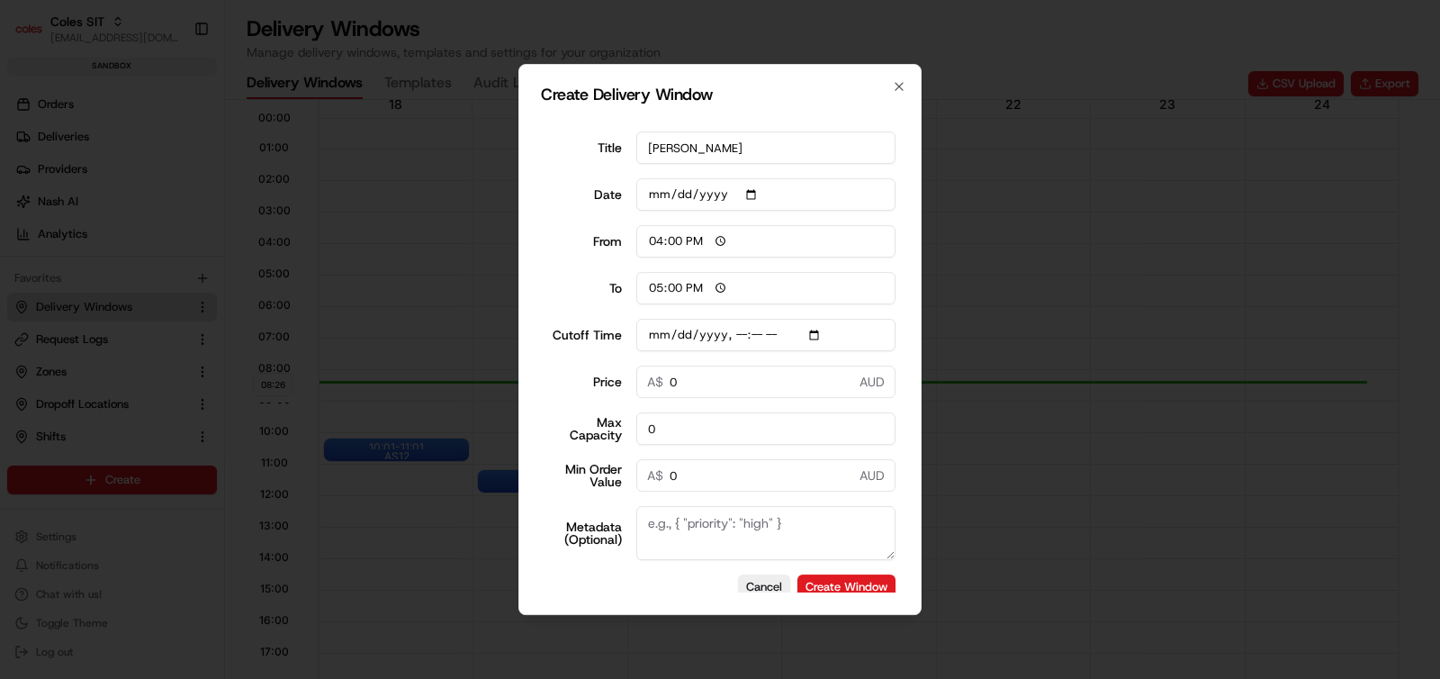
click at [707, 384] on input "0" at bounding box center [766, 381] width 260 height 32
type input "15"
click at [702, 429] on input "0" at bounding box center [766, 428] width 260 height 32
click at [676, 429] on input "0" at bounding box center [766, 428] width 260 height 32
type input "300"
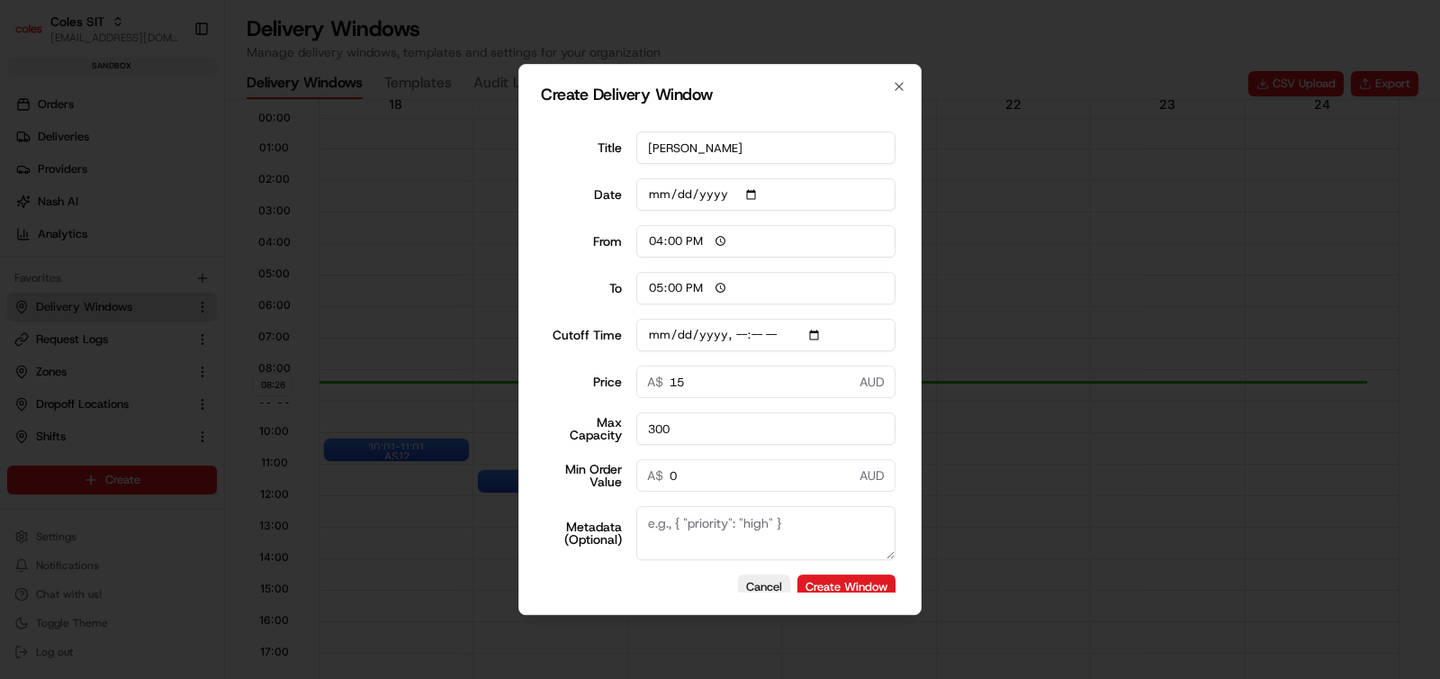
click at [665, 478] on input "0" at bounding box center [766, 475] width 260 height 32
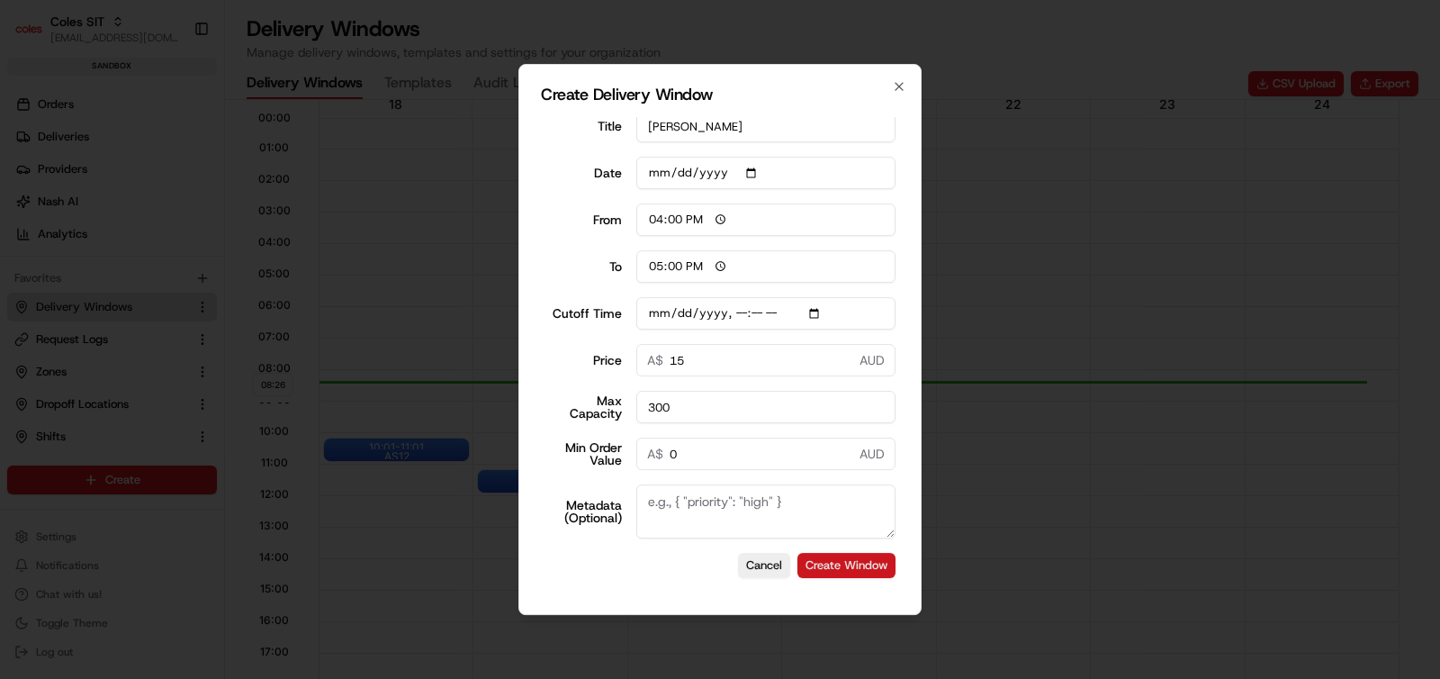
click at [834, 570] on button "Create Window" at bounding box center [846, 565] width 98 height 25
type input "06:00"
type input "14:00"
type input "0"
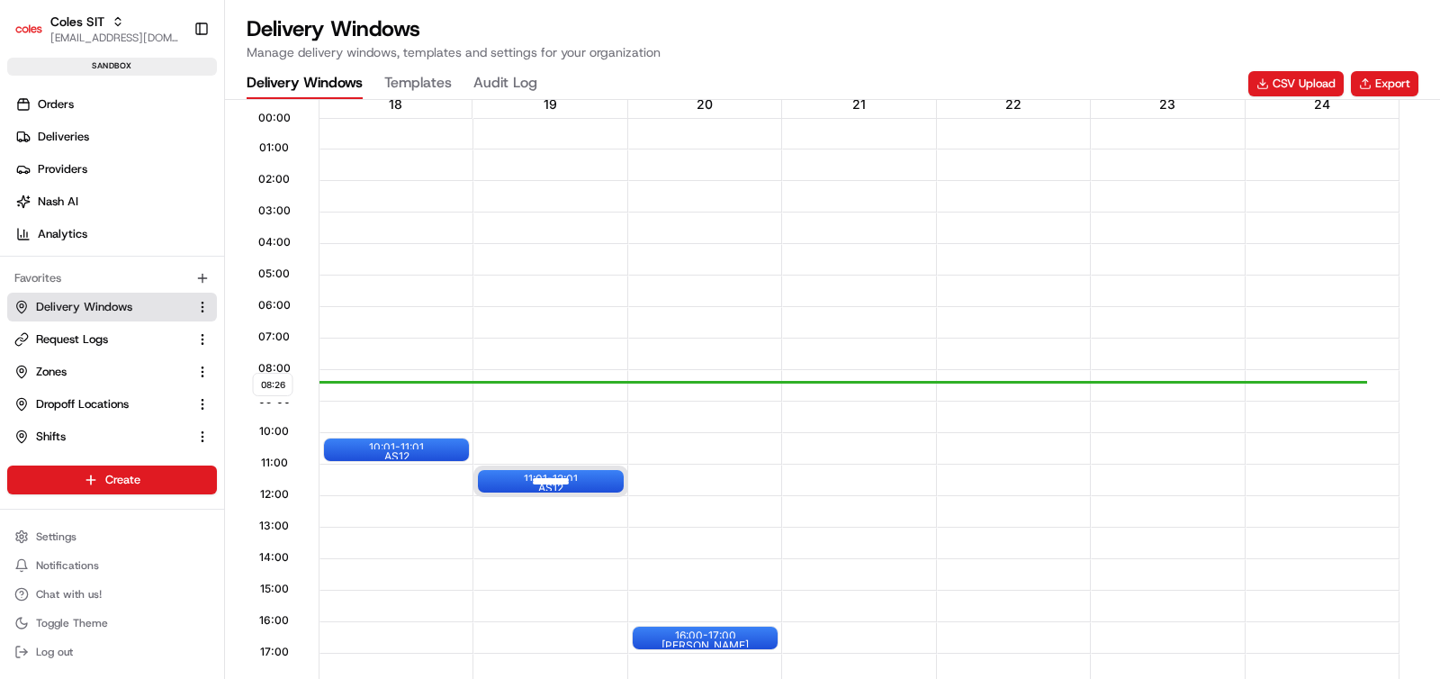
click at [509, 482] on div "11:01 - 12:01 AS12" at bounding box center [550, 481] width 145 height 23
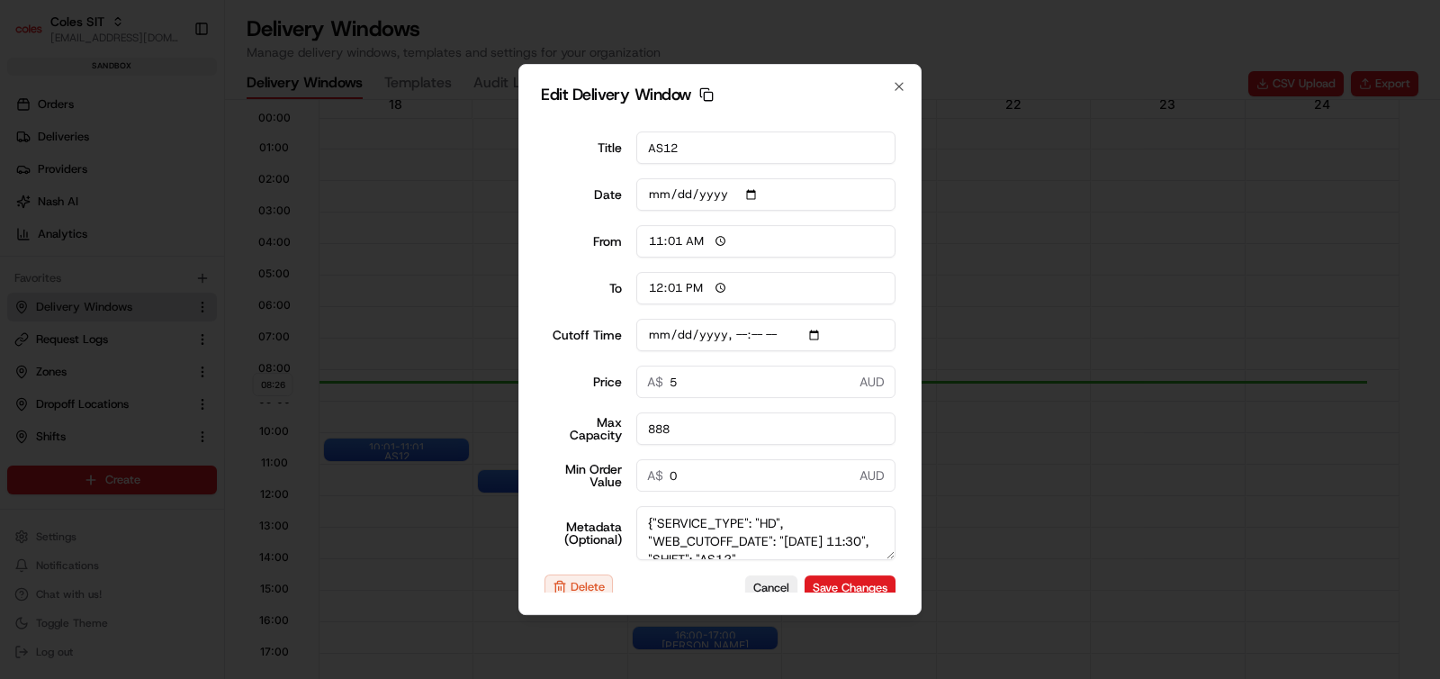
scroll to position [23, 0]
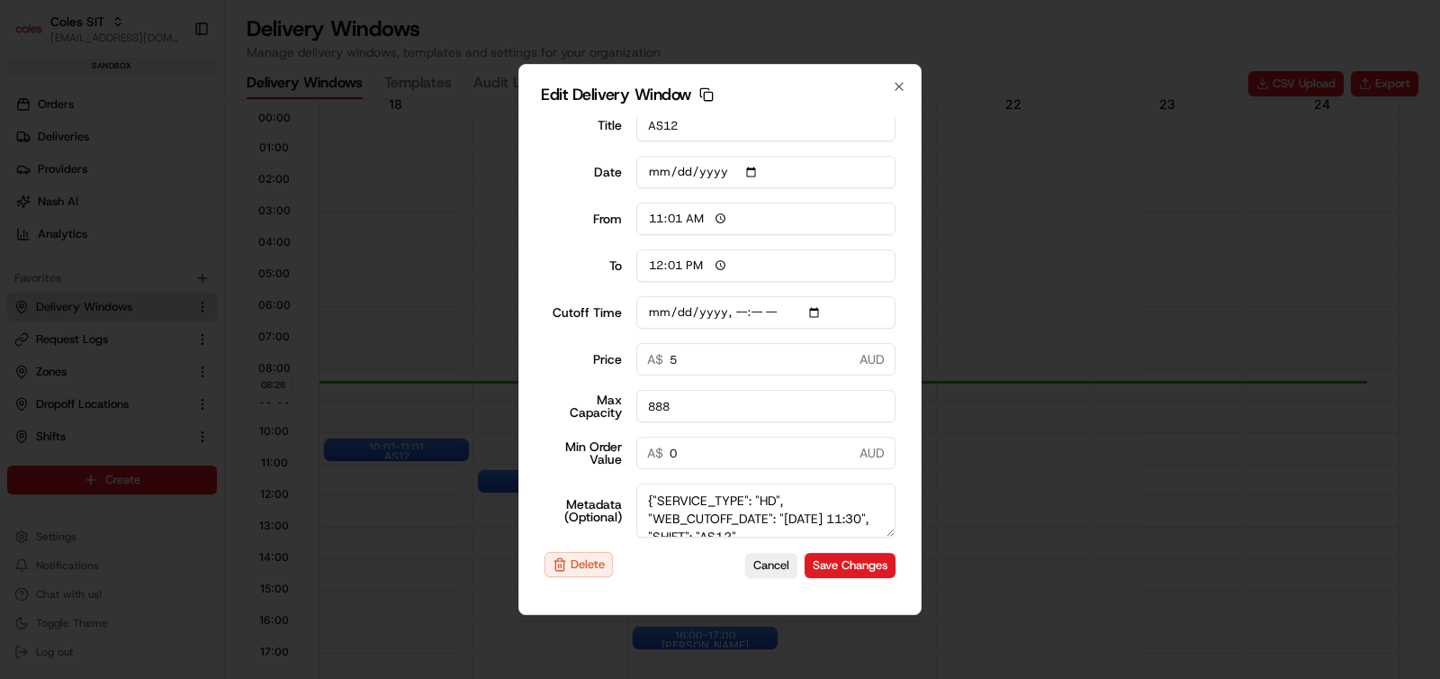
click at [725, 497] on textarea "{"SERVICE_TYPE": "HD", "WEB_CUTOFF_DATE": "18/8/2025 11:30", "SHIFT": "AS12", "…" at bounding box center [766, 510] width 260 height 54
click at [801, 507] on textarea "{"SERVICE_TYPE": "HD", "WEB_CUTOFF_DATE": "18/8/2025 11:30", "SHIFT": "AS12", "…" at bounding box center [766, 510] width 260 height 54
type input "2025-08-18T11:40"
click at [764, 563] on button "Cancel" at bounding box center [771, 565] width 52 height 25
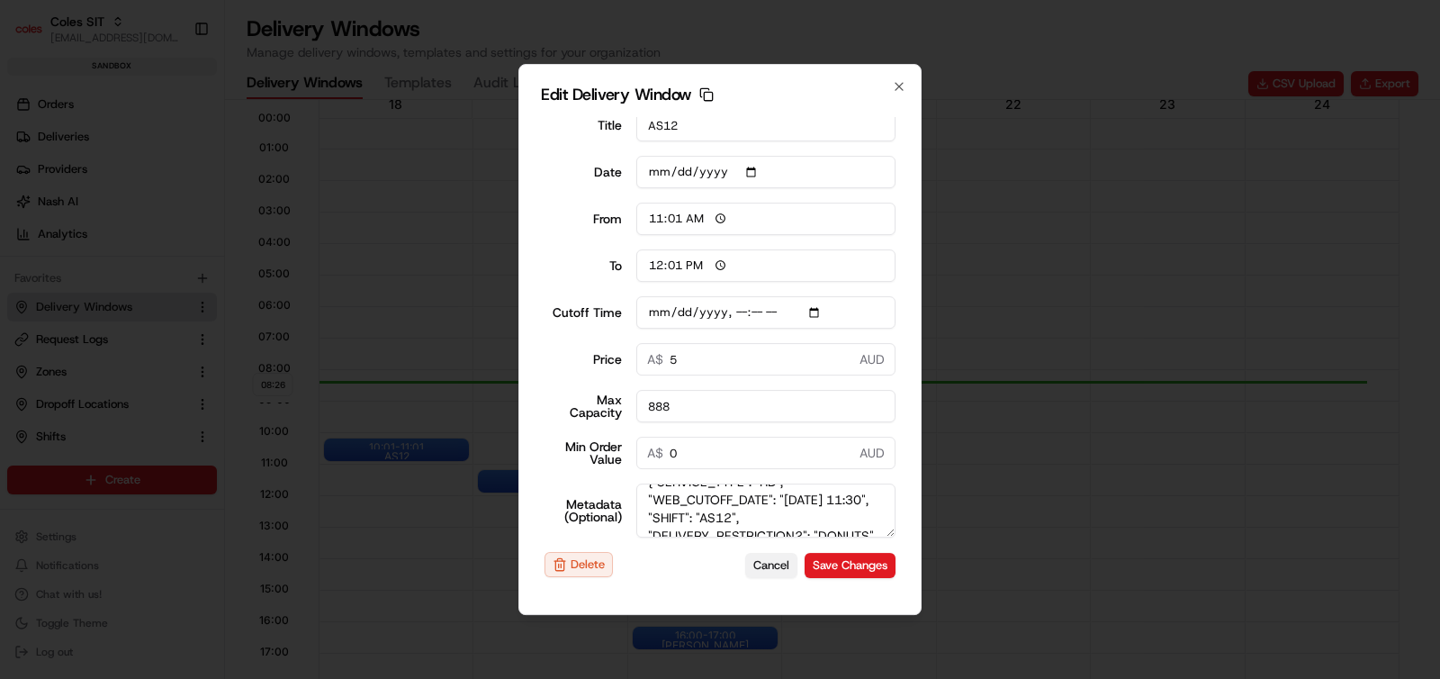
type input "2025-08-20"
type input "08:28"
type input "09:28"
type input "2025-08-18T11:40"
type input "0"
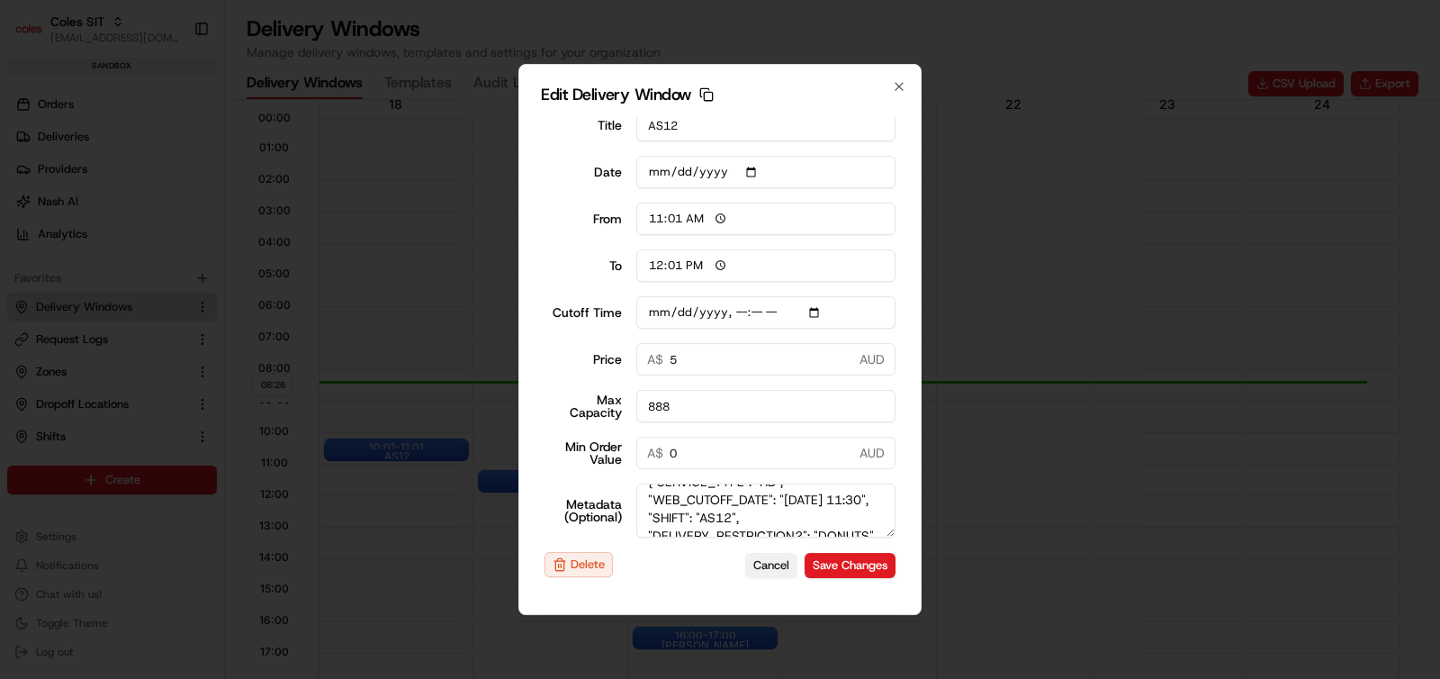
type input "0"
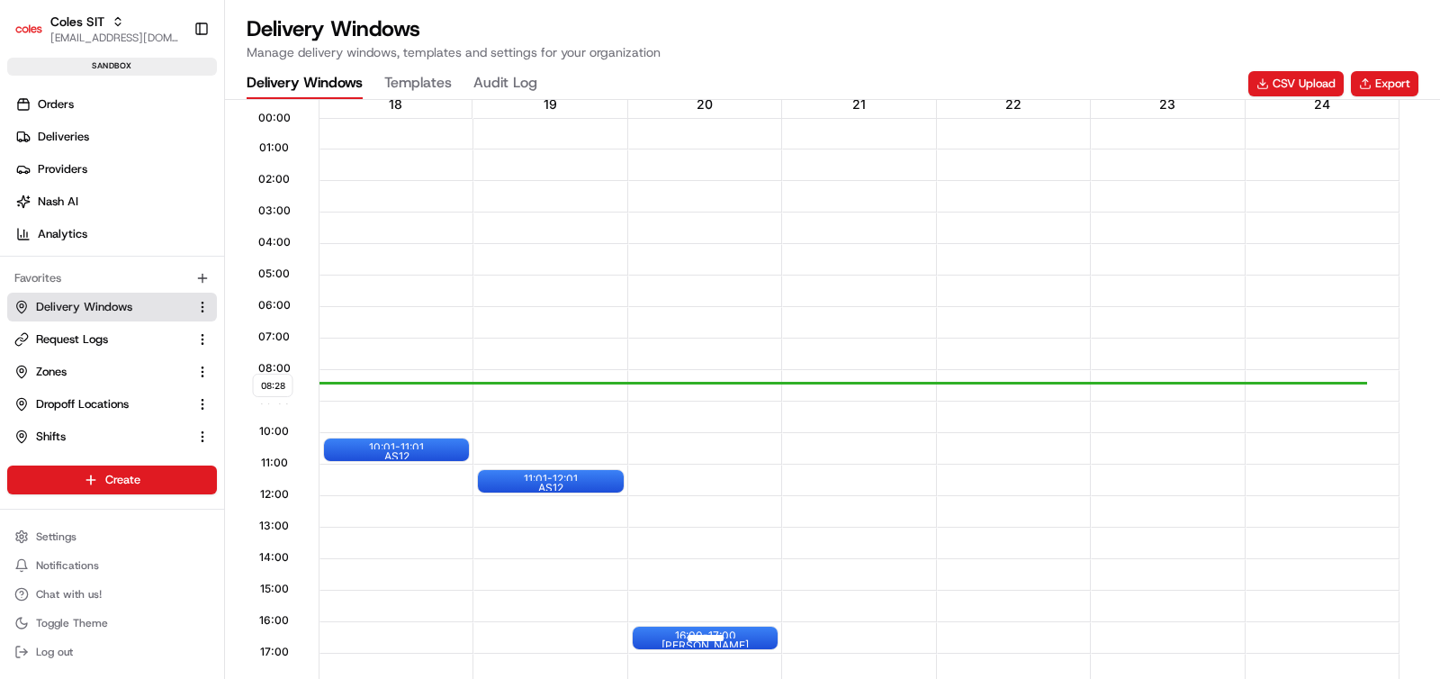
click at [671, 634] on div at bounding box center [706, 637] width 72 height 23
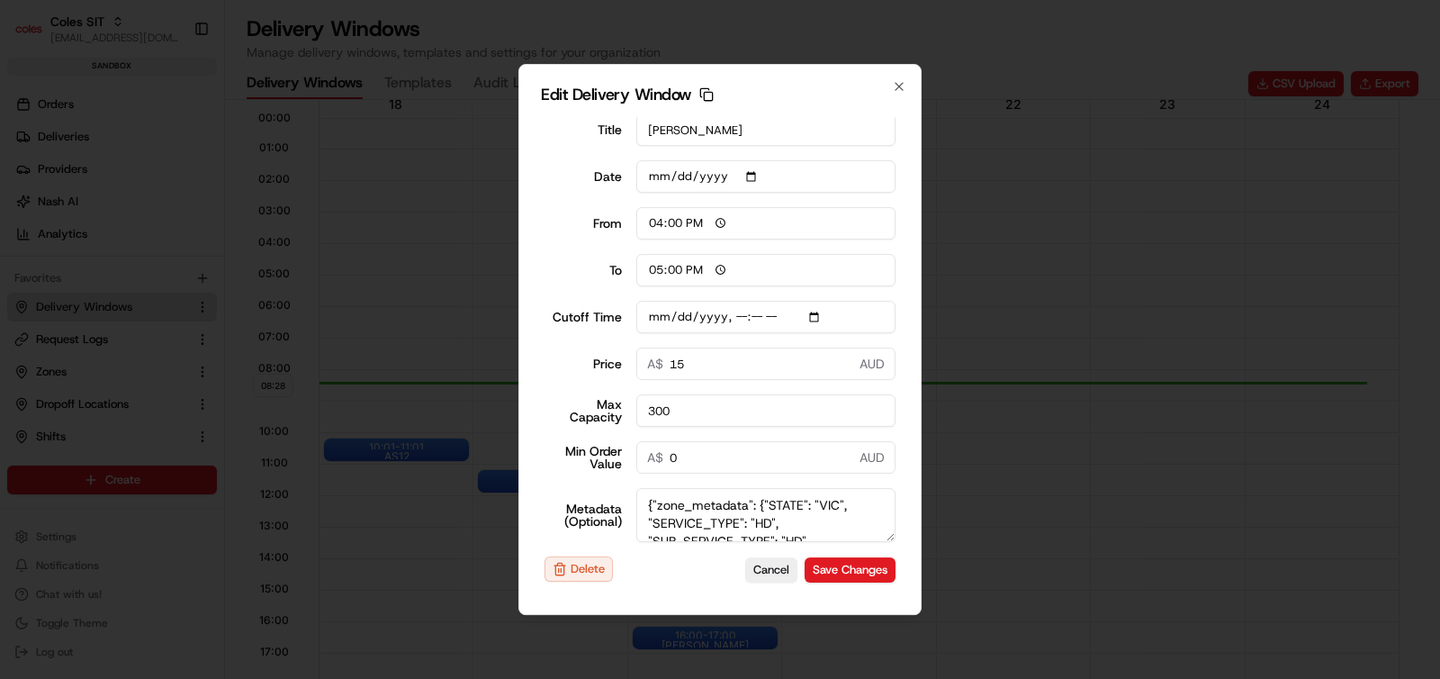
scroll to position [23, 0]
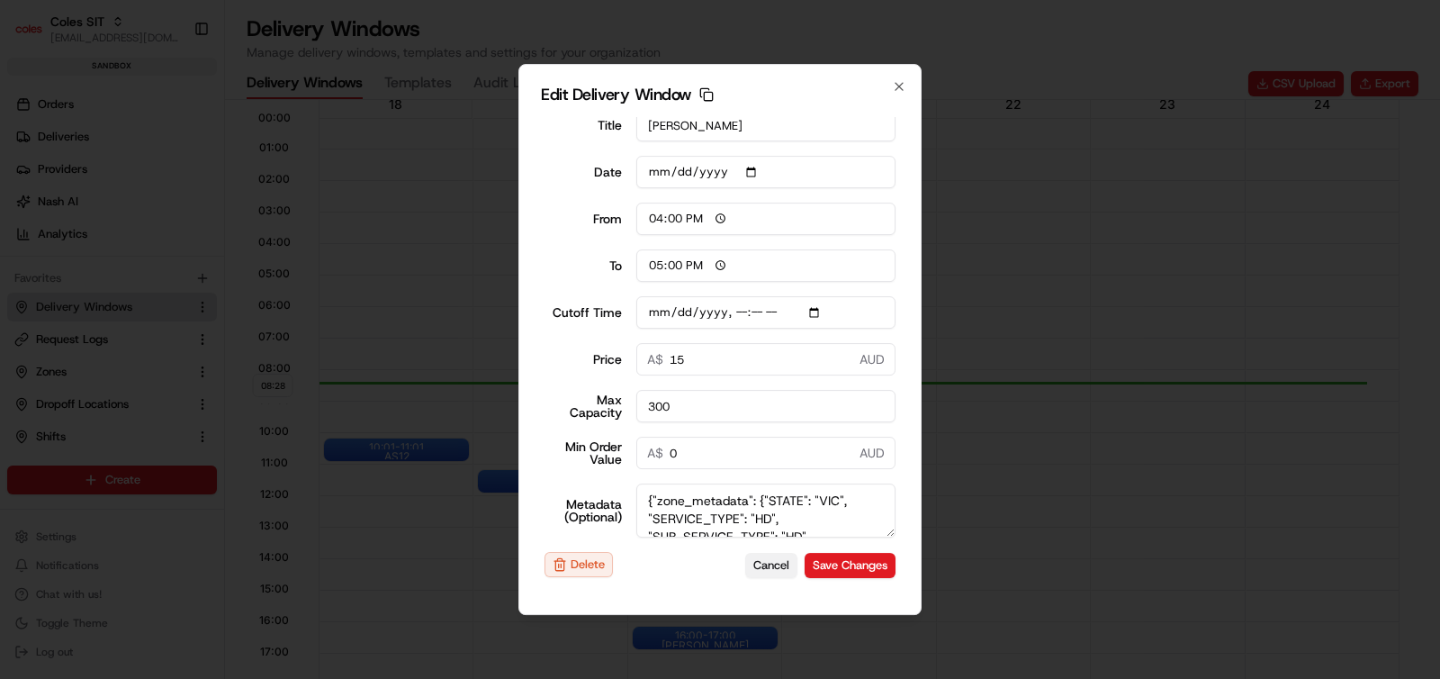
click at [759, 563] on button "Cancel" at bounding box center [771, 565] width 52 height 25
type input "08:29"
type input "09:29"
type input "2025-08-20T14:30"
type input "0"
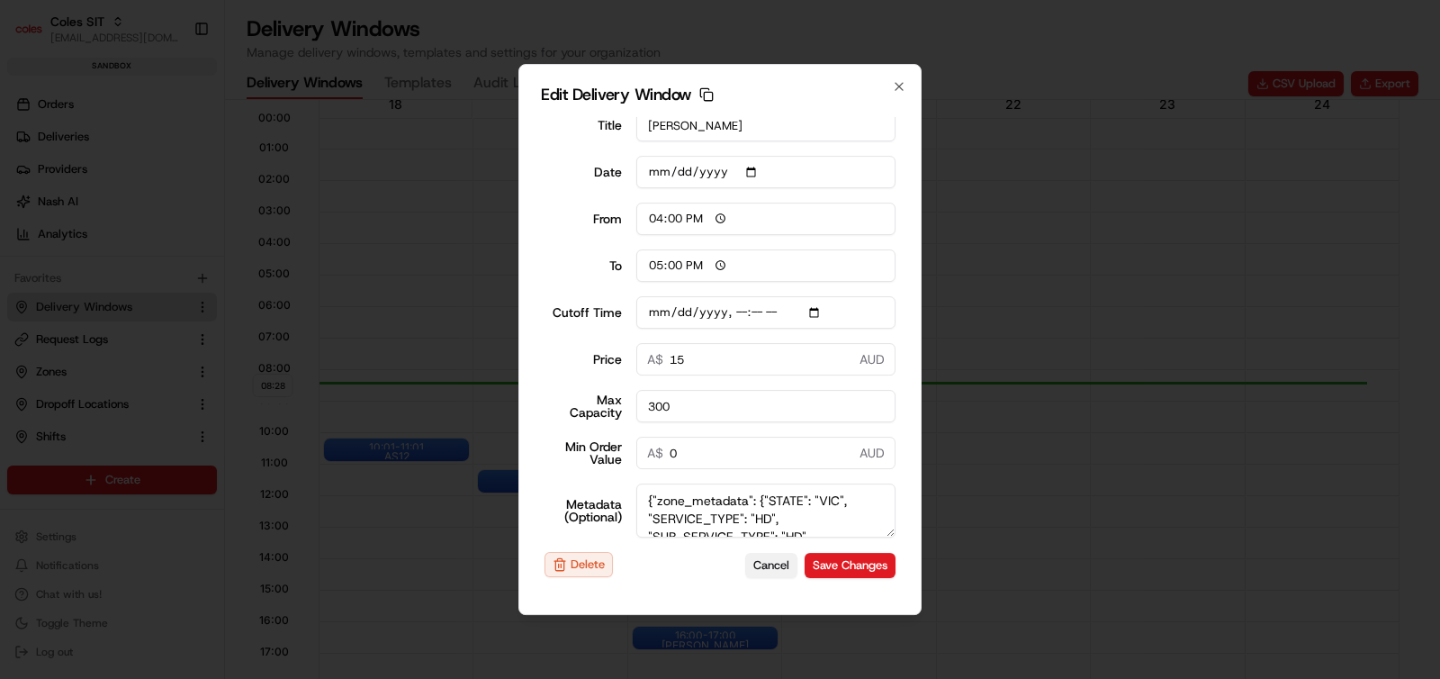
type input "0"
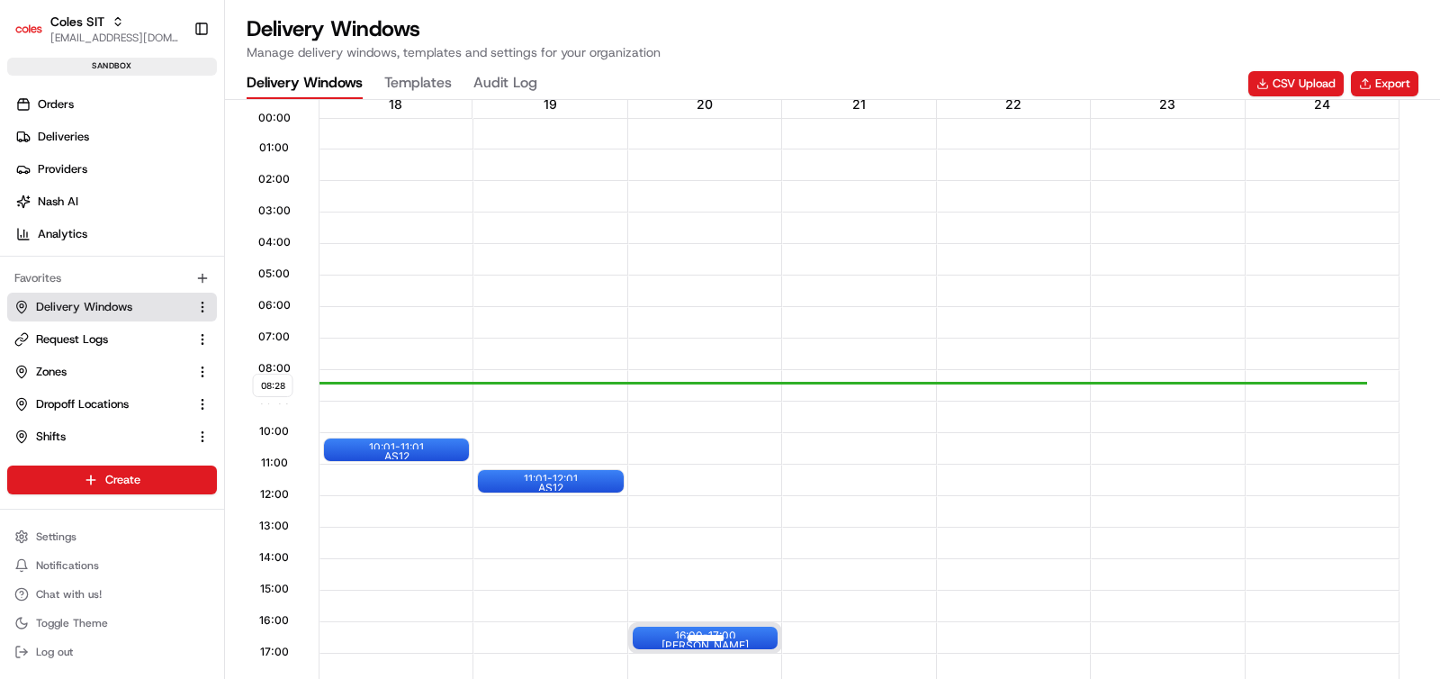
click at [658, 630] on div "16:00 - 17:00 ashu" at bounding box center [705, 637] width 145 height 23
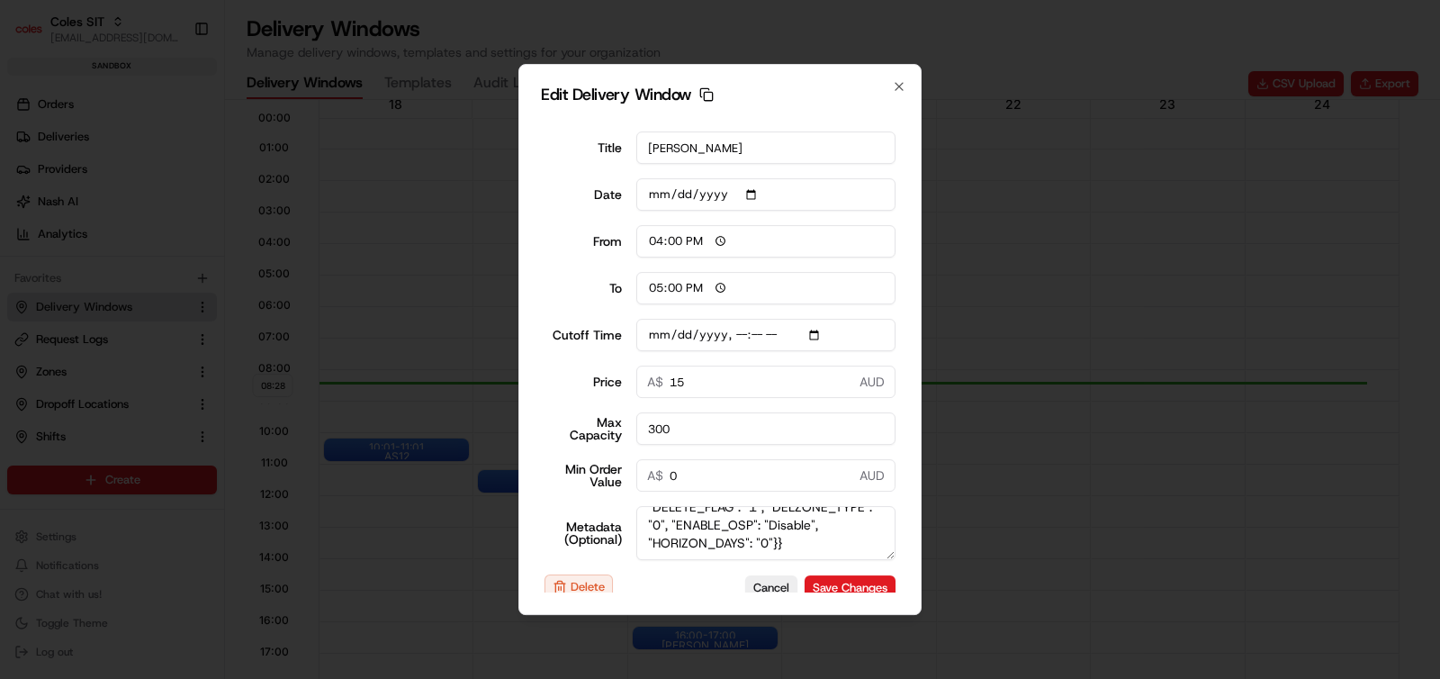
scroll to position [250, 0]
click at [586, 582] on button "Delete" at bounding box center [579, 586] width 68 height 25
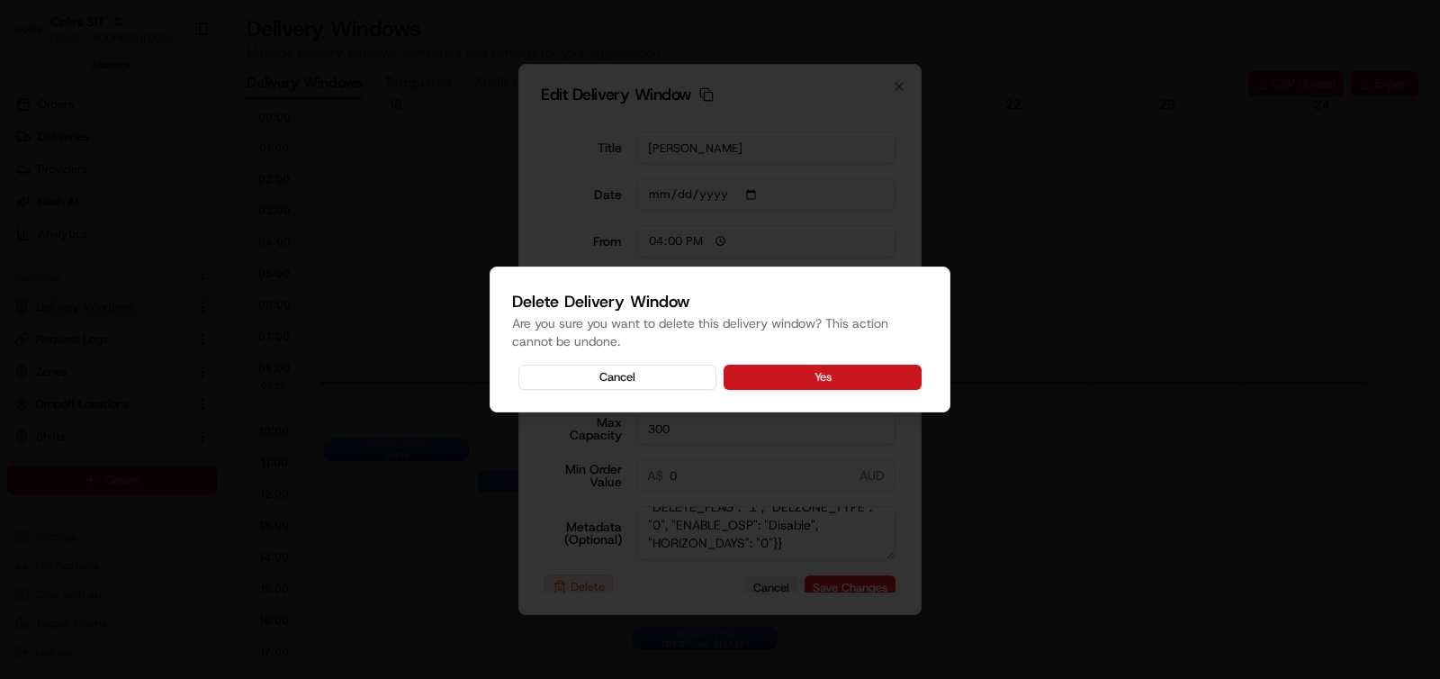
click at [828, 378] on button "Yes" at bounding box center [823, 377] width 198 height 25
type input "2025-08-20T14:30"
type input "08:29"
type input "09:29"
type input "2025-08-20T14:30"
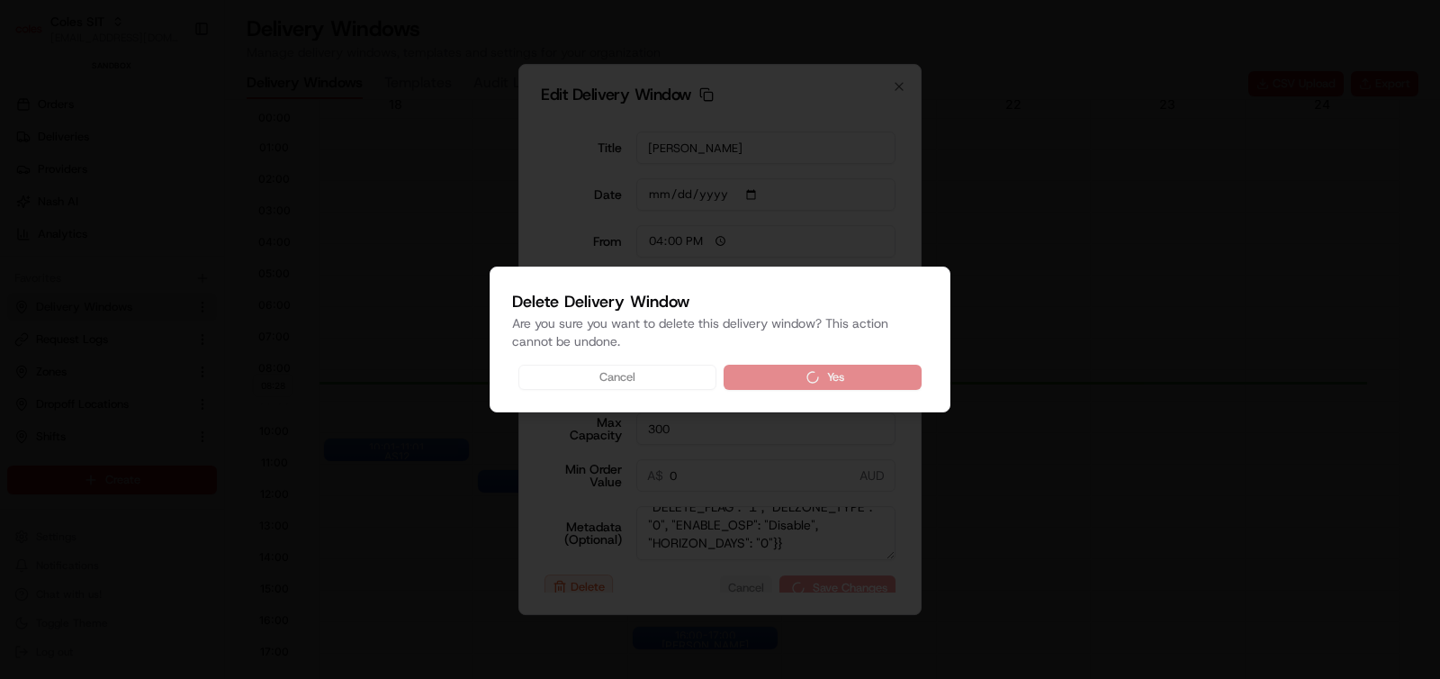
type input "0"
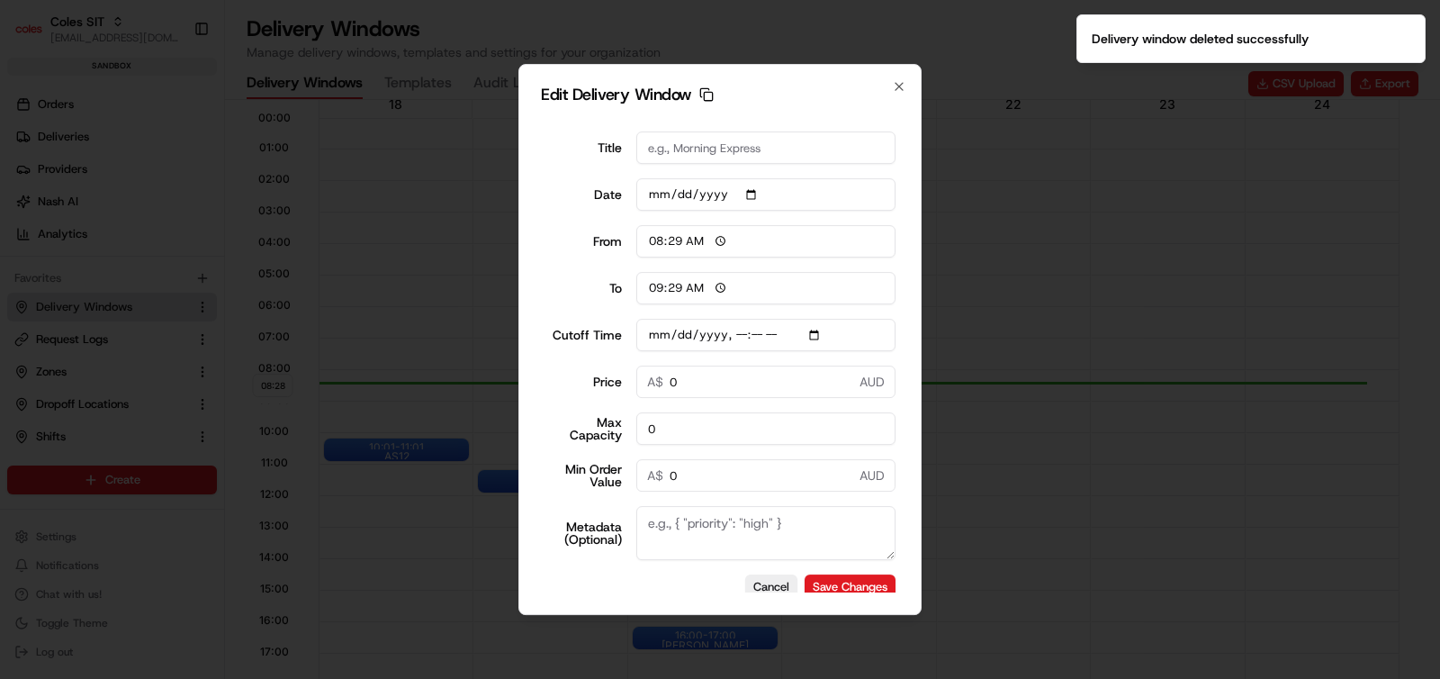
type input "2025-08-20T14:30"
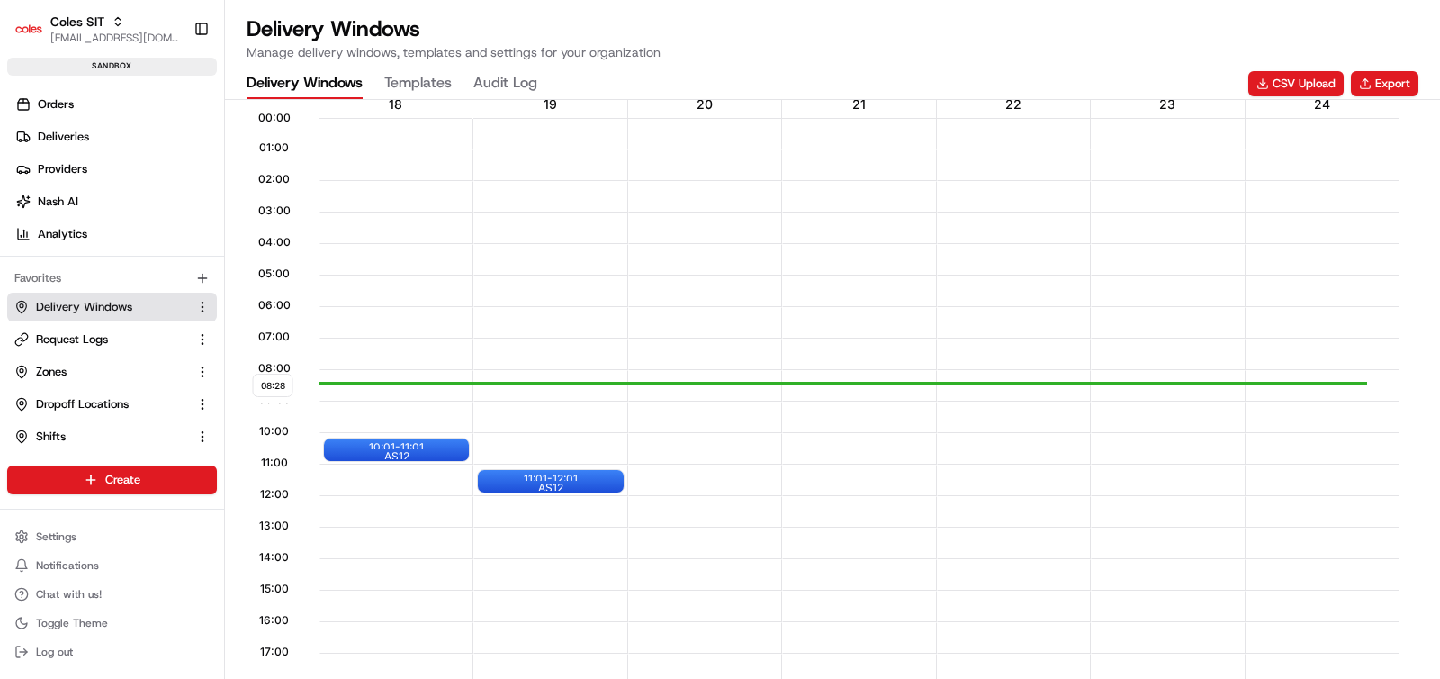
click at [833, 420] on div at bounding box center [859, 418] width 152 height 32
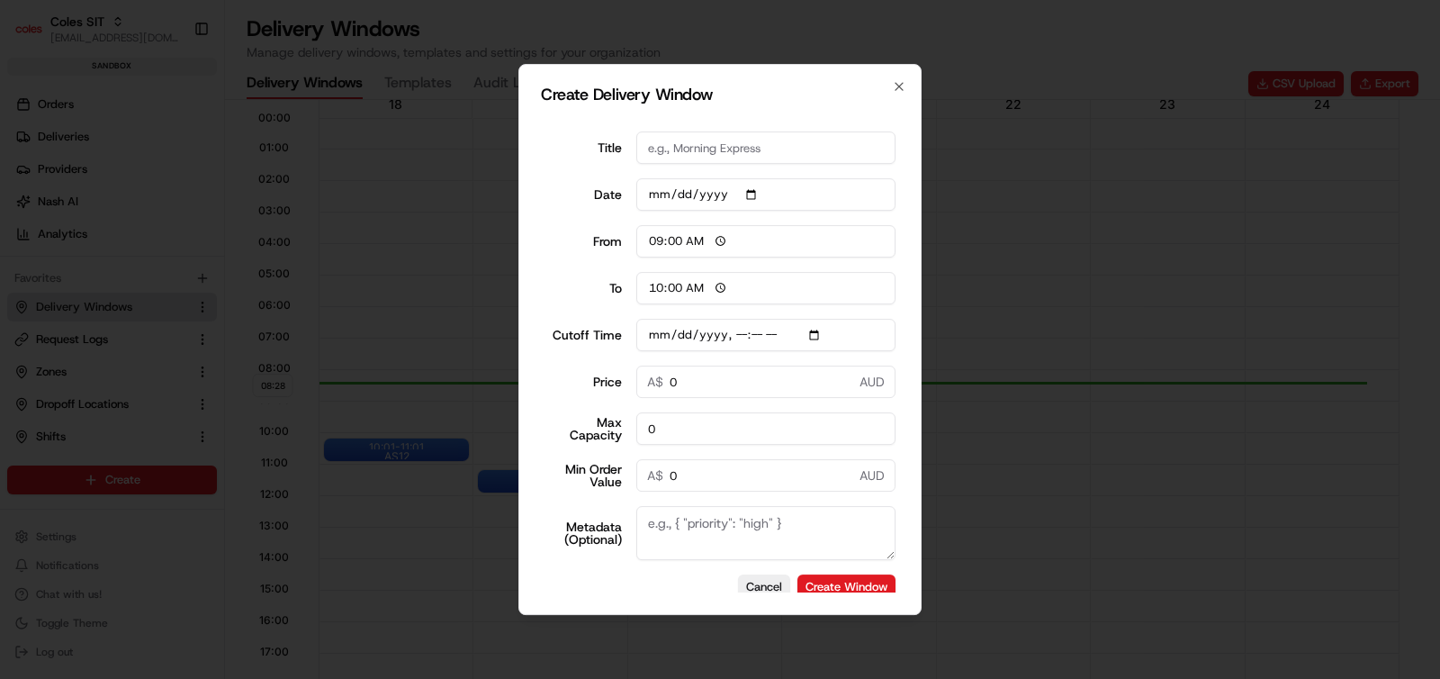
click at [658, 289] on input "10:00" at bounding box center [766, 288] width 260 height 32
click at [650, 290] on input "10:00" at bounding box center [766, 288] width 260 height 32
type input "09:30"
click at [794, 337] on input "Cutoff Time" at bounding box center [766, 335] width 260 height 32
type input "2025-08-20T16:30"
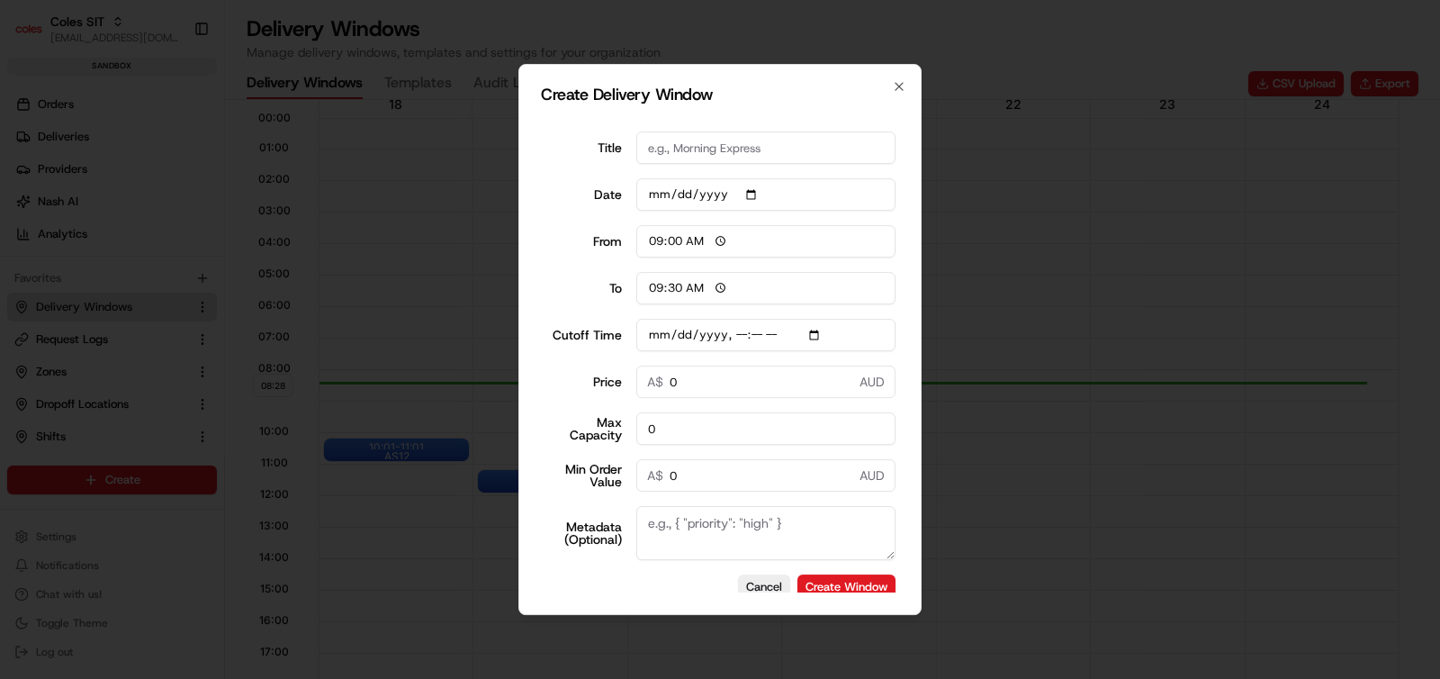
click at [906, 316] on div "Create Delivery Window Title Date 2025-08-21 From 09:00 To 09:30 Cutoff Time Pr…" at bounding box center [719, 339] width 403 height 551
click at [734, 383] on input "0" at bounding box center [766, 381] width 260 height 32
type input "11"
click at [700, 429] on input "0" at bounding box center [766, 428] width 260 height 32
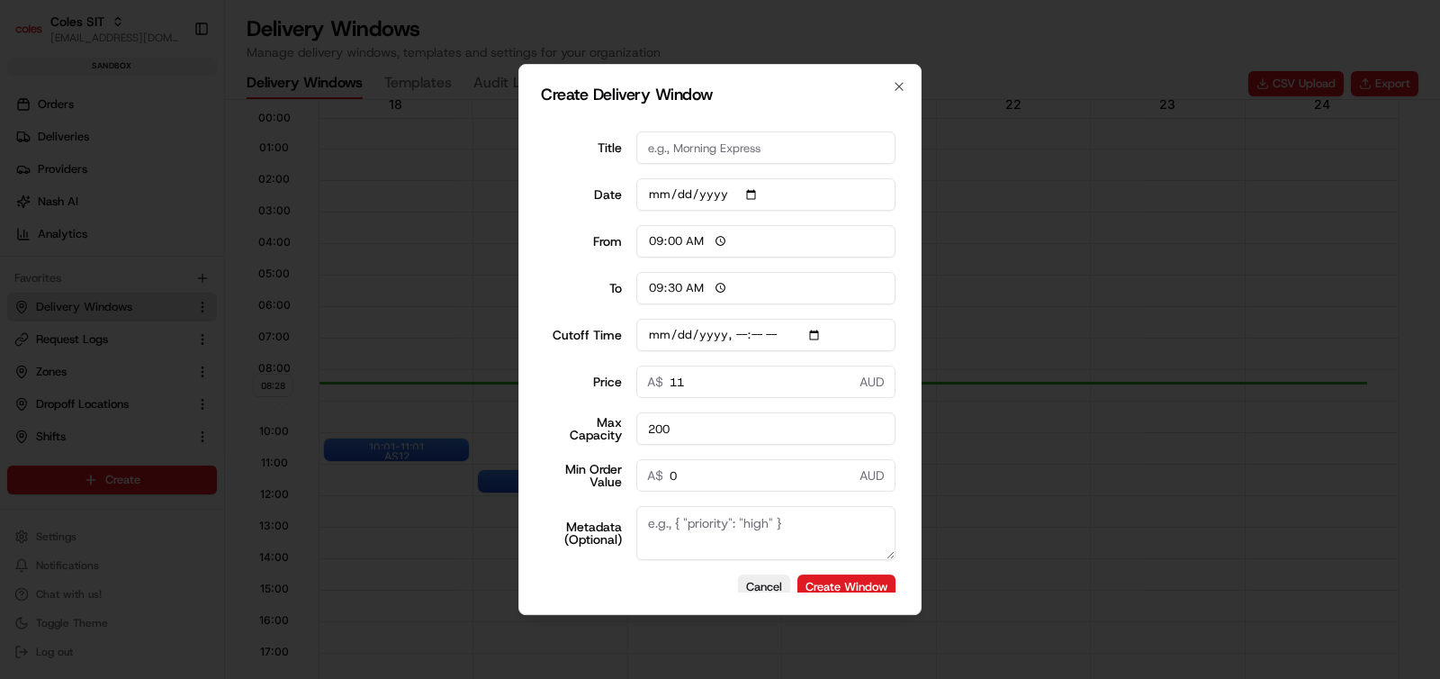
scroll to position [22, 0]
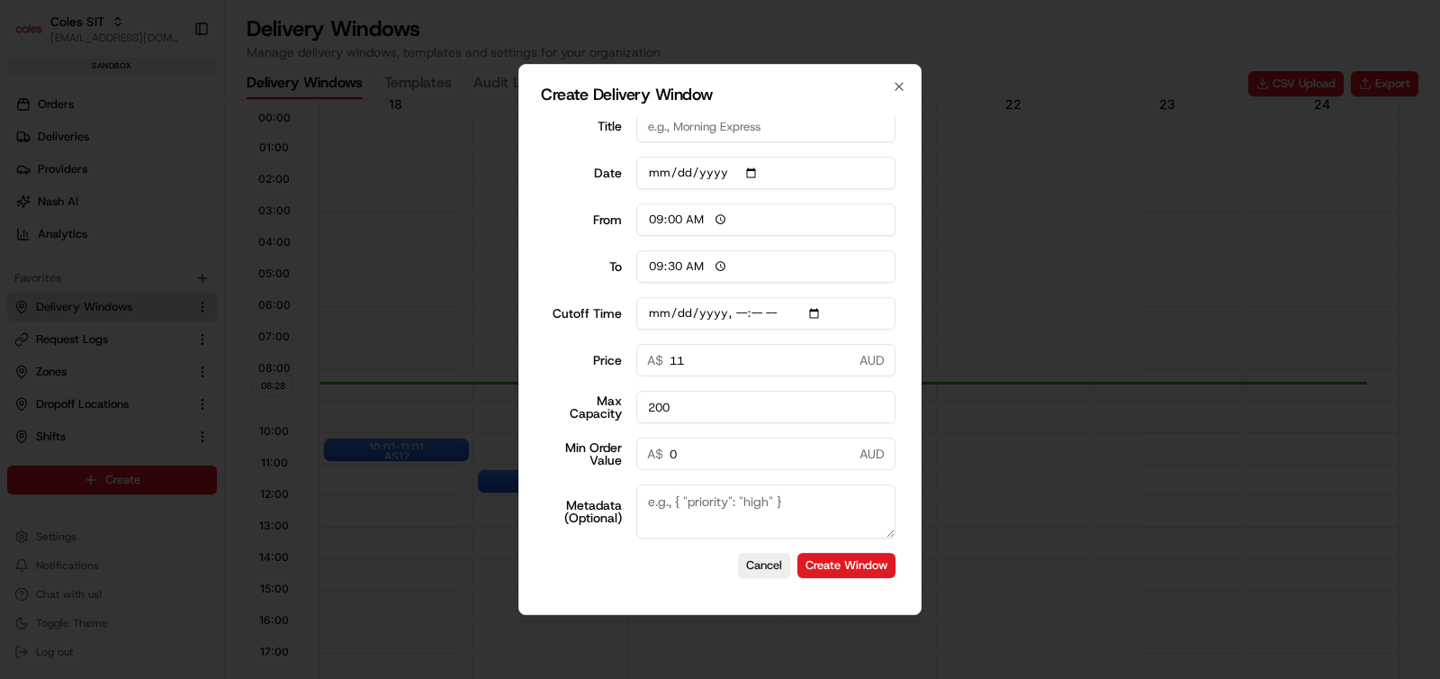
type input "200"
click at [750, 312] on input "Cutoff Time" at bounding box center [766, 313] width 260 height 32
click at [750, 314] on input "Cutoff Time" at bounding box center [766, 313] width 260 height 32
type input "[DATE]T16:40"
click at [797, 500] on textarea "Metadata (Optional)" at bounding box center [766, 511] width 260 height 54
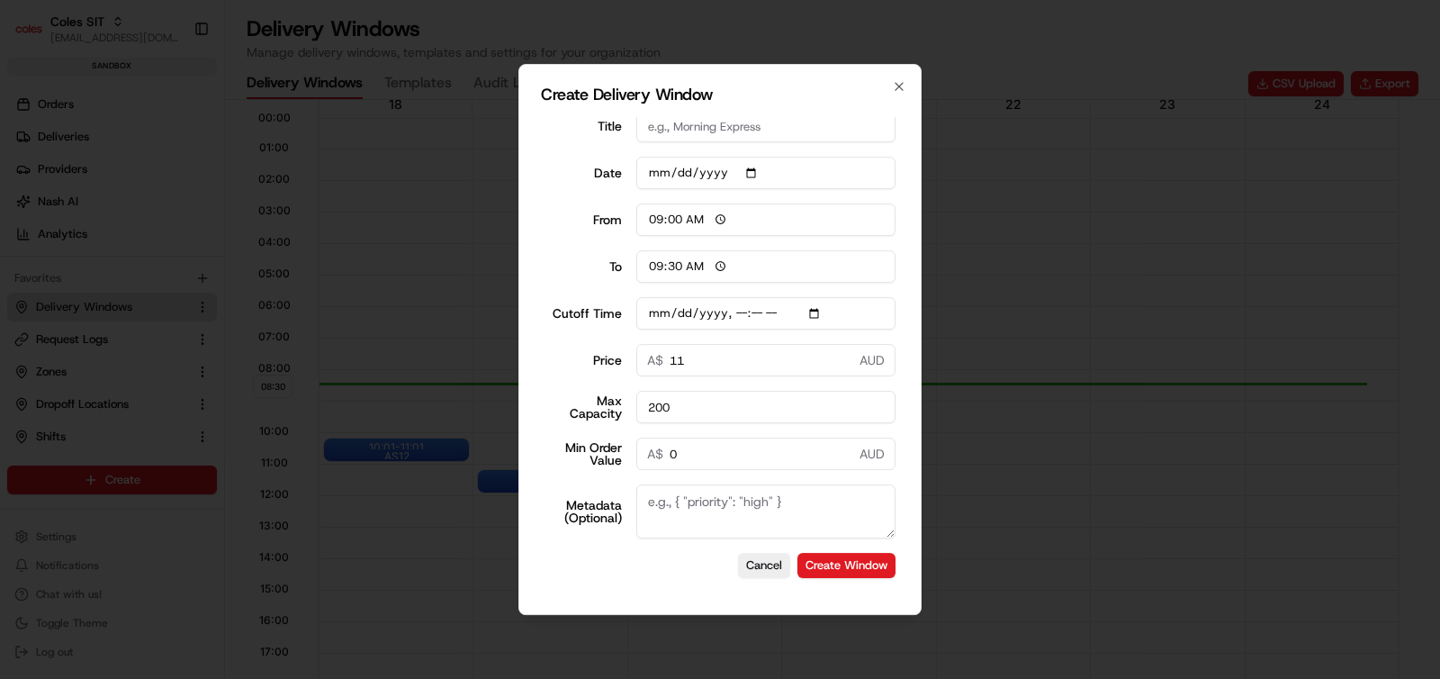
paste textarea "{ "SERVICE_TYPE": "HD", "WEB_CUTOFF_DATE": "20/08/2025 16:30", "SHIFT": "AS12",…"
type textarea "{ "SERVICE_TYPE": "HD", "WEB_CUTOFF_DATE": "20/08/2025 16:30", "SHIFT": "AS12",…"
click at [835, 564] on button "Create Window" at bounding box center [846, 565] width 98 height 25
type input "[DATE]"
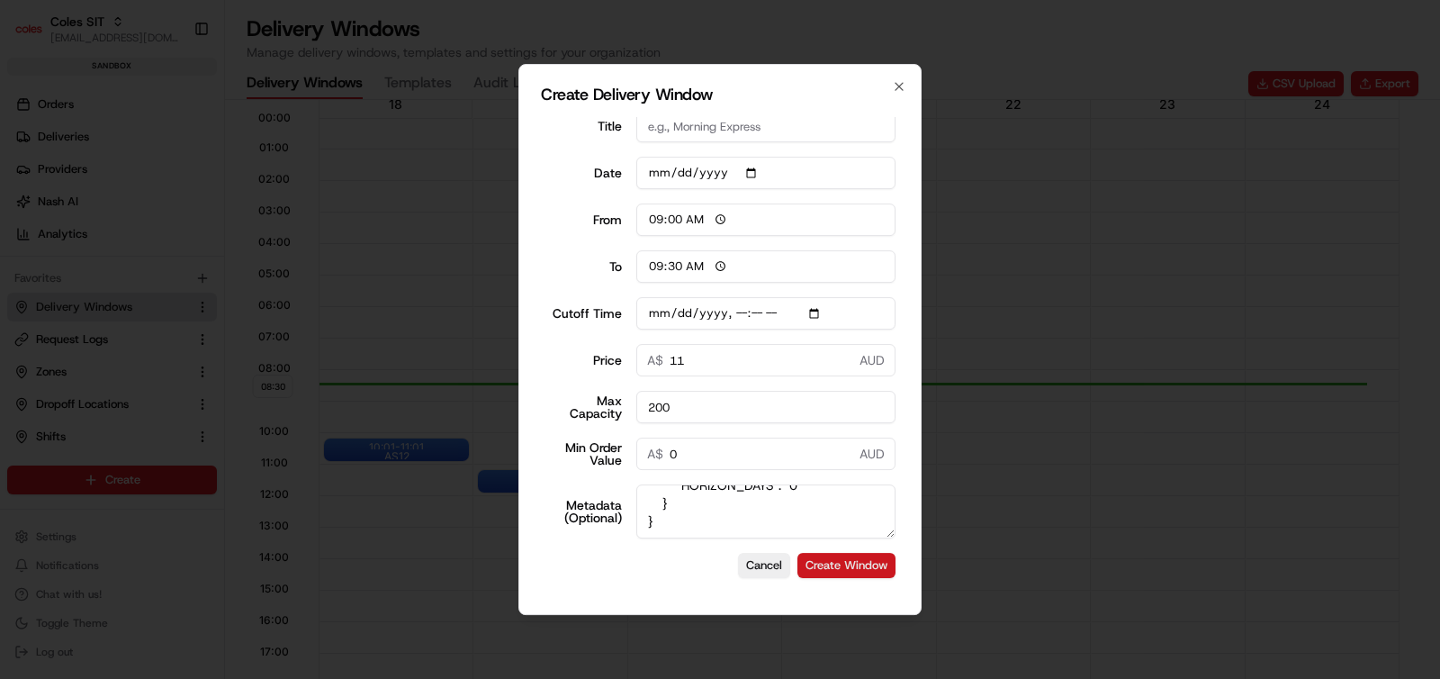
type input "06:00"
type input "14:00"
type input "0"
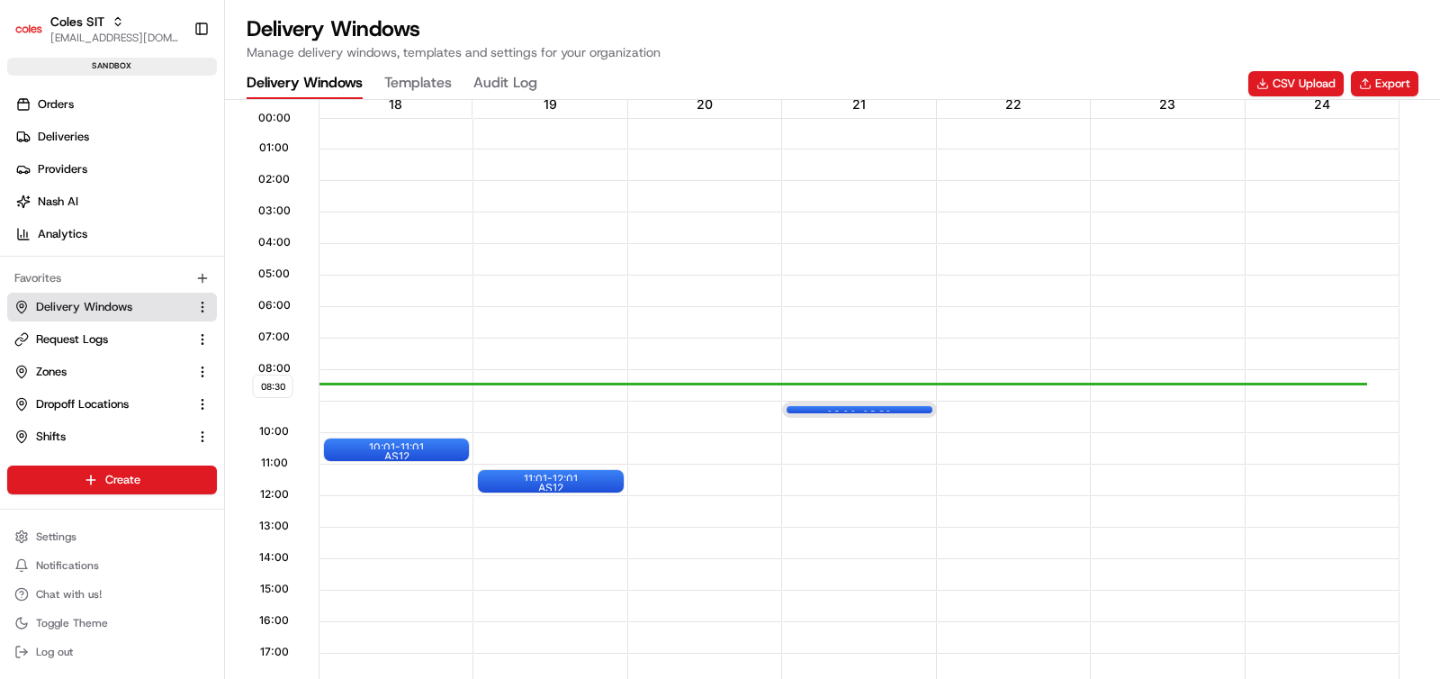
click at [819, 407] on div "09:00 - 09:30" at bounding box center [859, 409] width 145 height 7
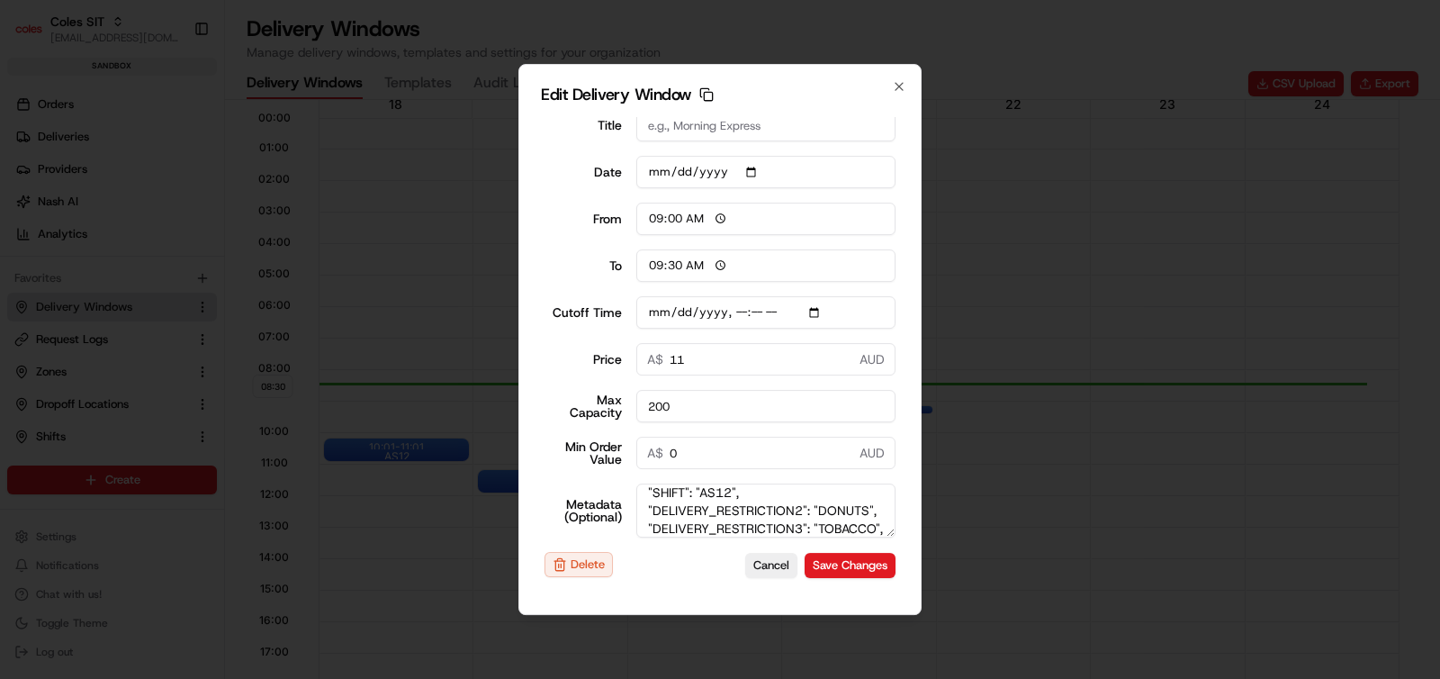
scroll to position [55, 0]
click at [755, 563] on button "Cancel" at bounding box center [771, 565] width 52 height 25
type input "[DATE]"
type input "08:31"
type input "09:31"
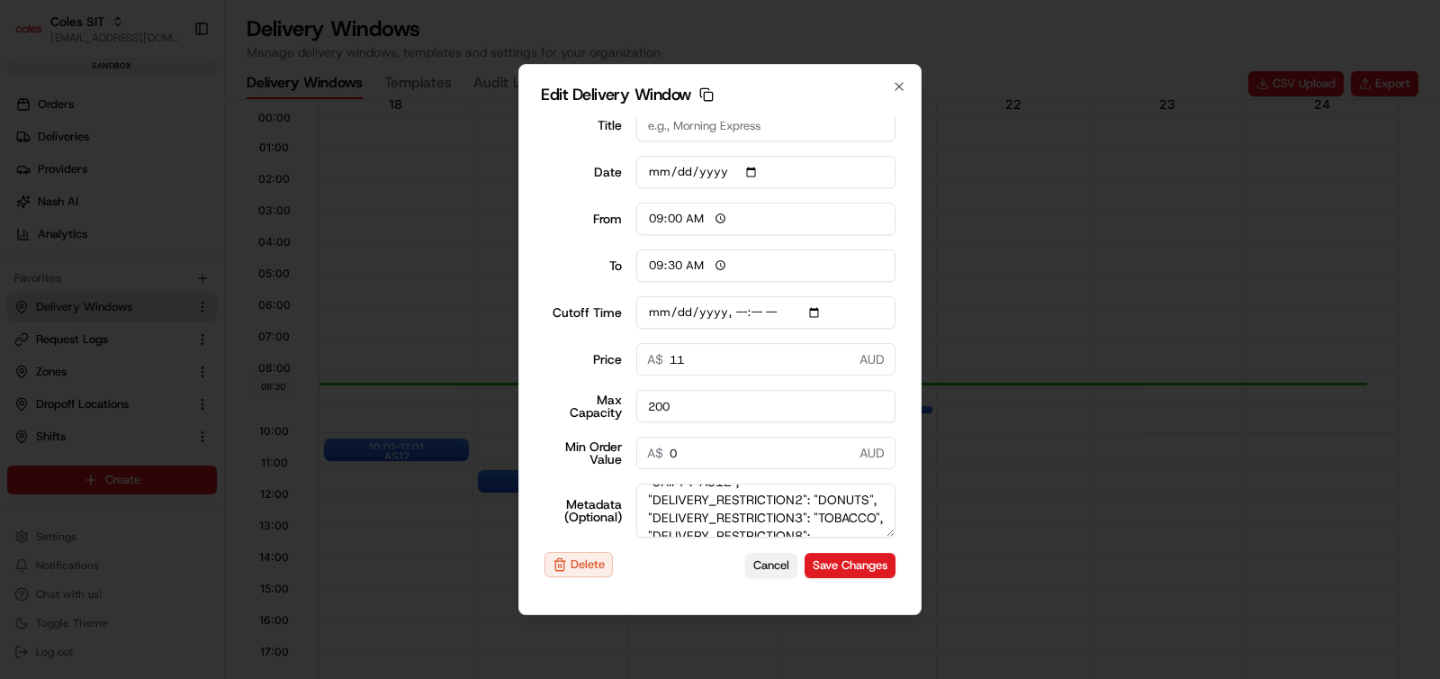
type input "[DATE]T16:40"
type input "0"
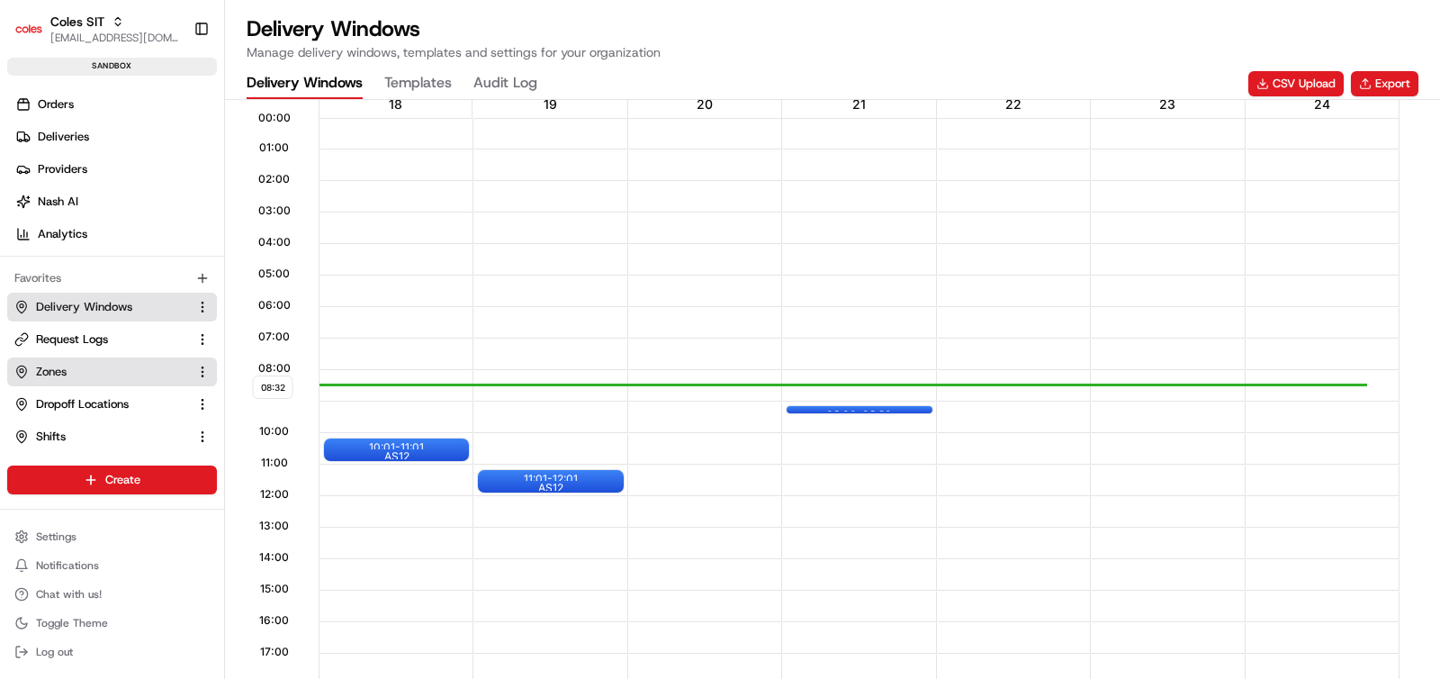
click at [59, 375] on span "Zones" at bounding box center [51, 372] width 31 height 16
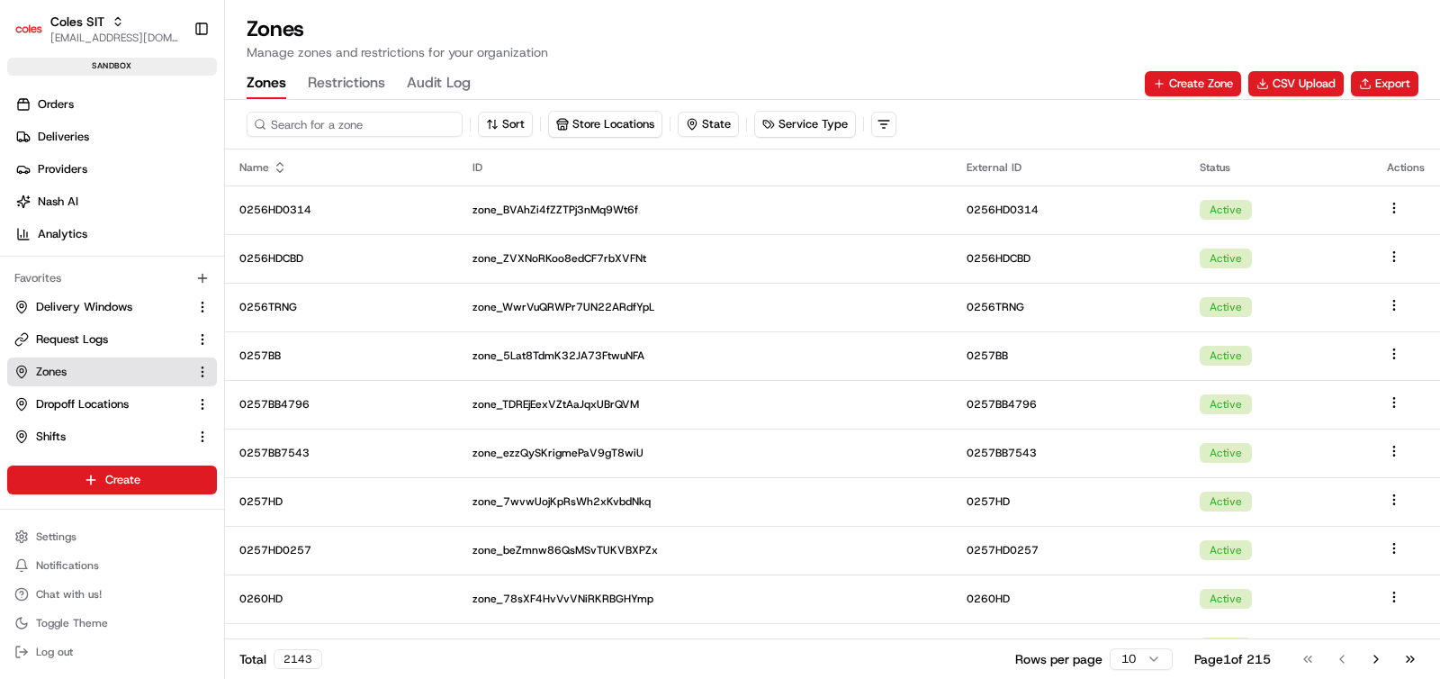
click at [337, 128] on input at bounding box center [355, 124] width 216 height 25
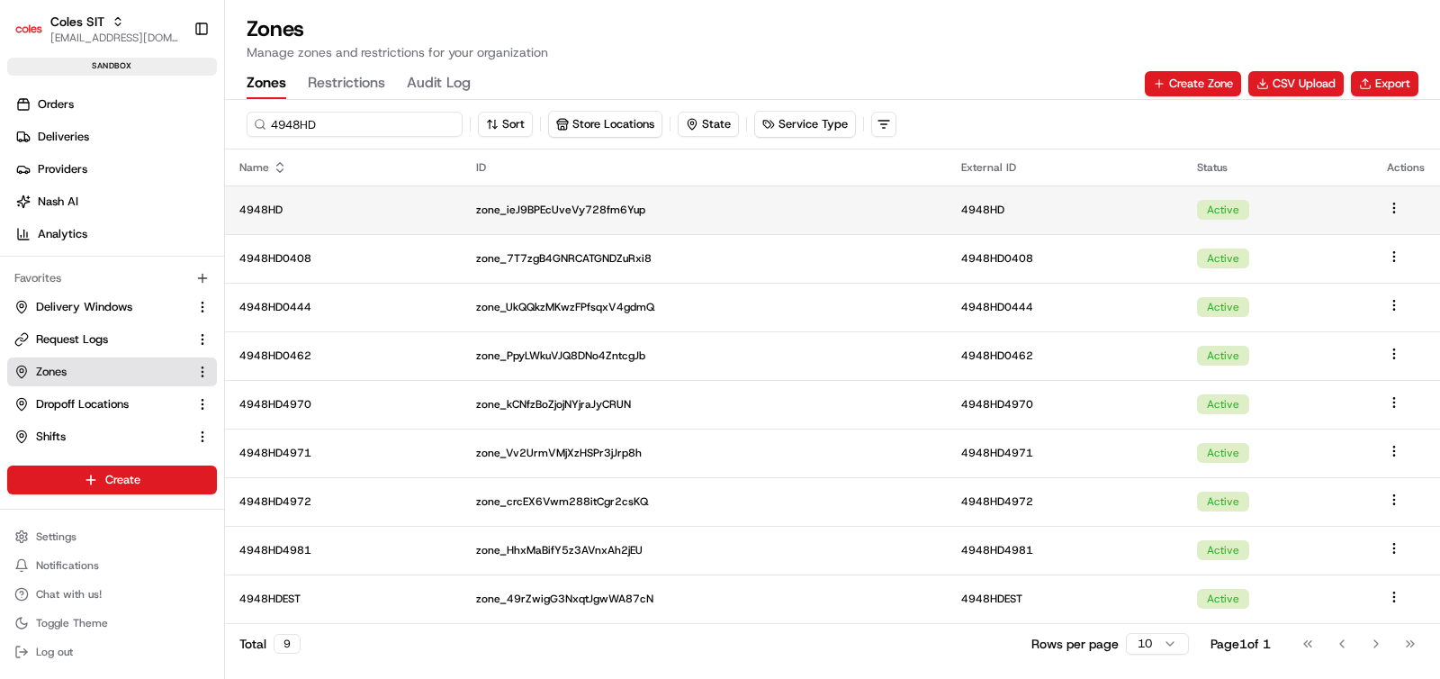
type input "4948HD"
click at [295, 212] on p "4948HD" at bounding box center [343, 210] width 208 height 14
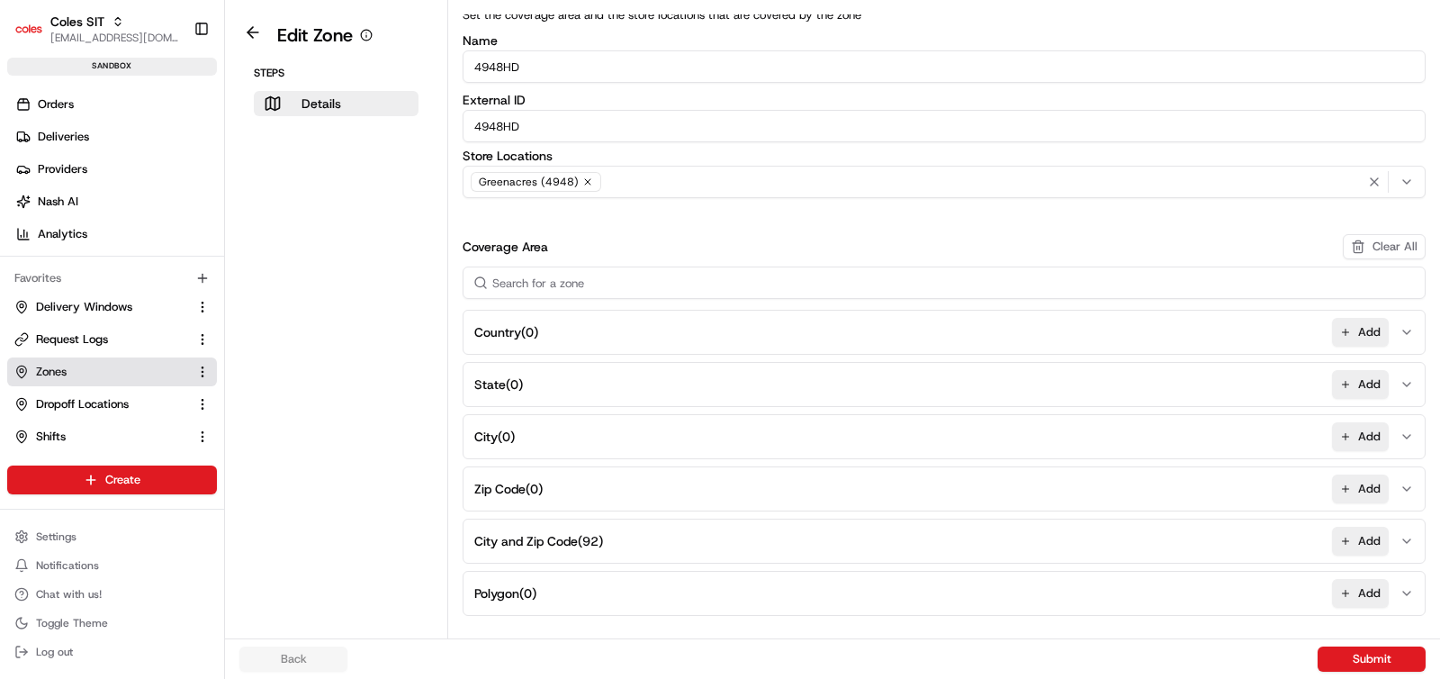
scroll to position [410, 0]
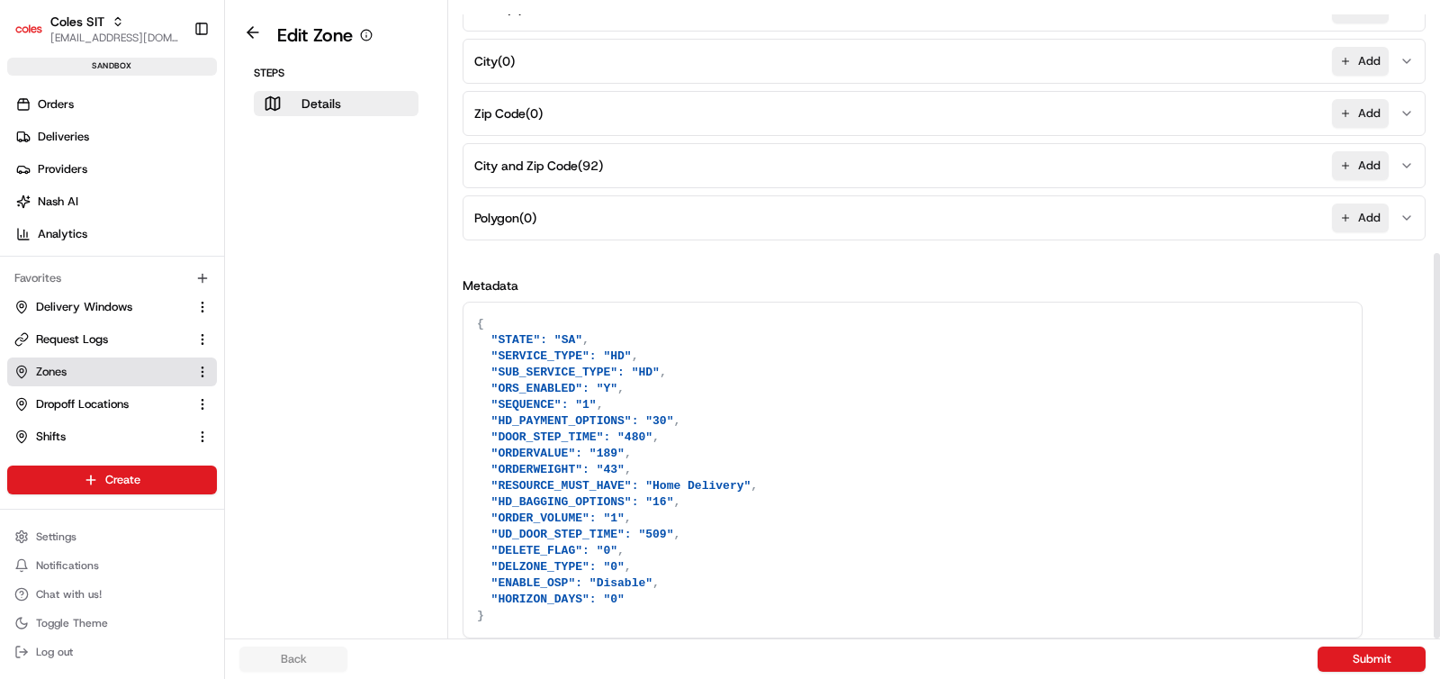
drag, startPoint x: 485, startPoint y: 617, endPoint x: 476, endPoint y: 311, distance: 307.1
click at [476, 311] on textarea "{ "STATE": "SA", "SERVICE_TYPE": "HD", "SUB_SERVICE_TYPE": "HD", "ORS_ENABLED":…" at bounding box center [913, 469] width 898 height 335
click at [256, 35] on button at bounding box center [252, 33] width 41 height 22
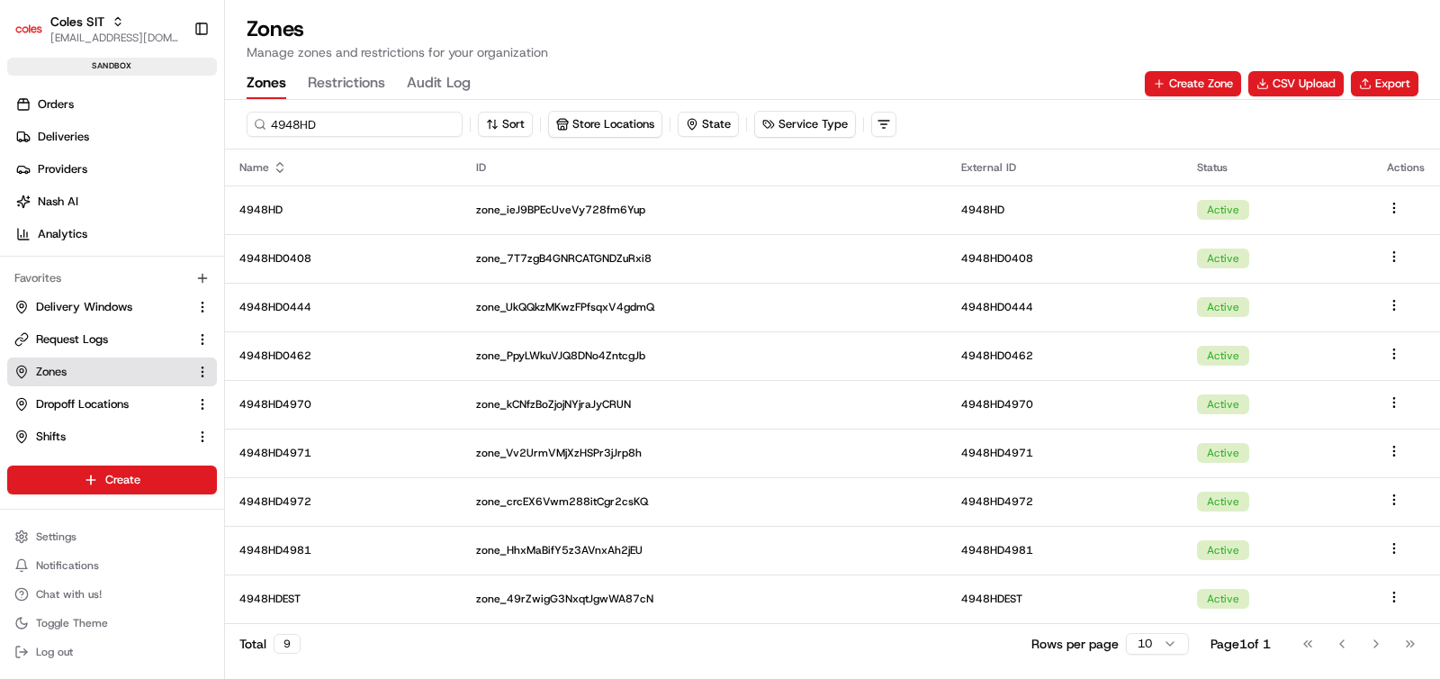
click at [302, 122] on input "4948HD" at bounding box center [355, 124] width 216 height 25
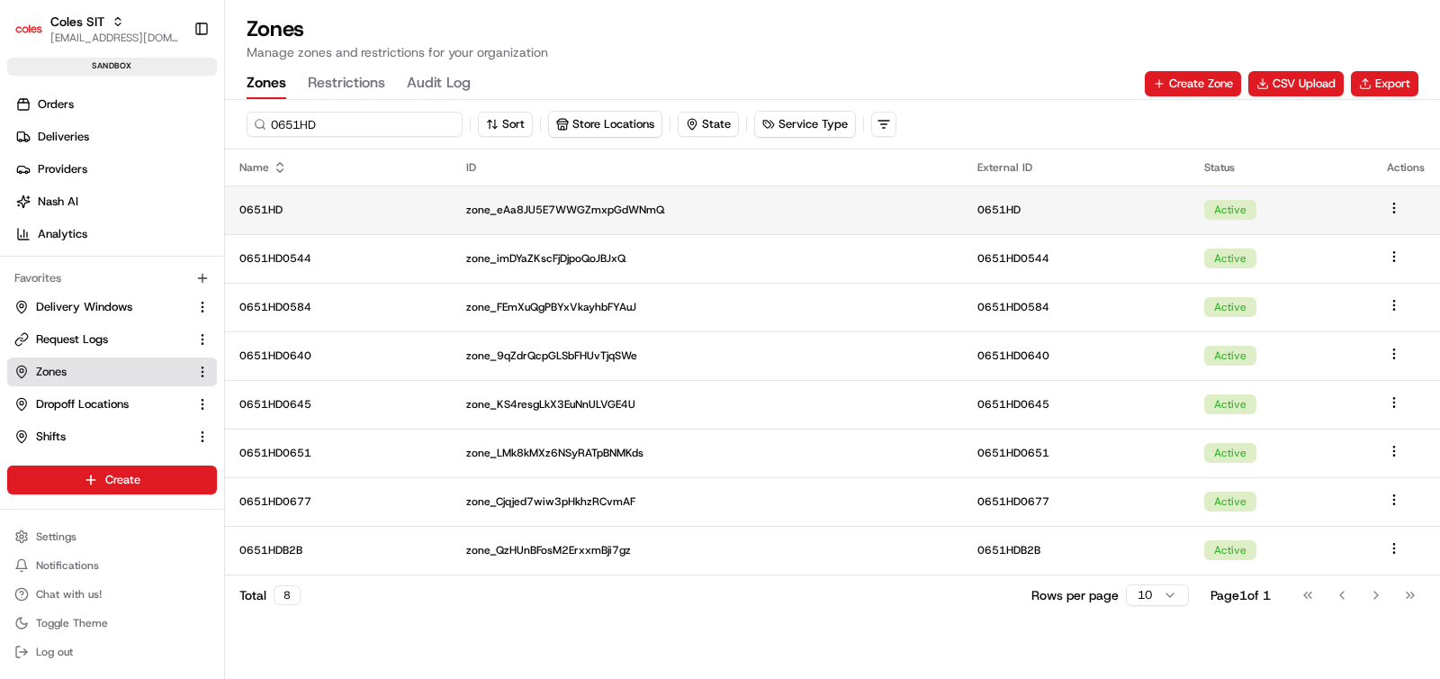
type input "0651HD"
click at [305, 212] on p "0651HD" at bounding box center [338, 210] width 198 height 14
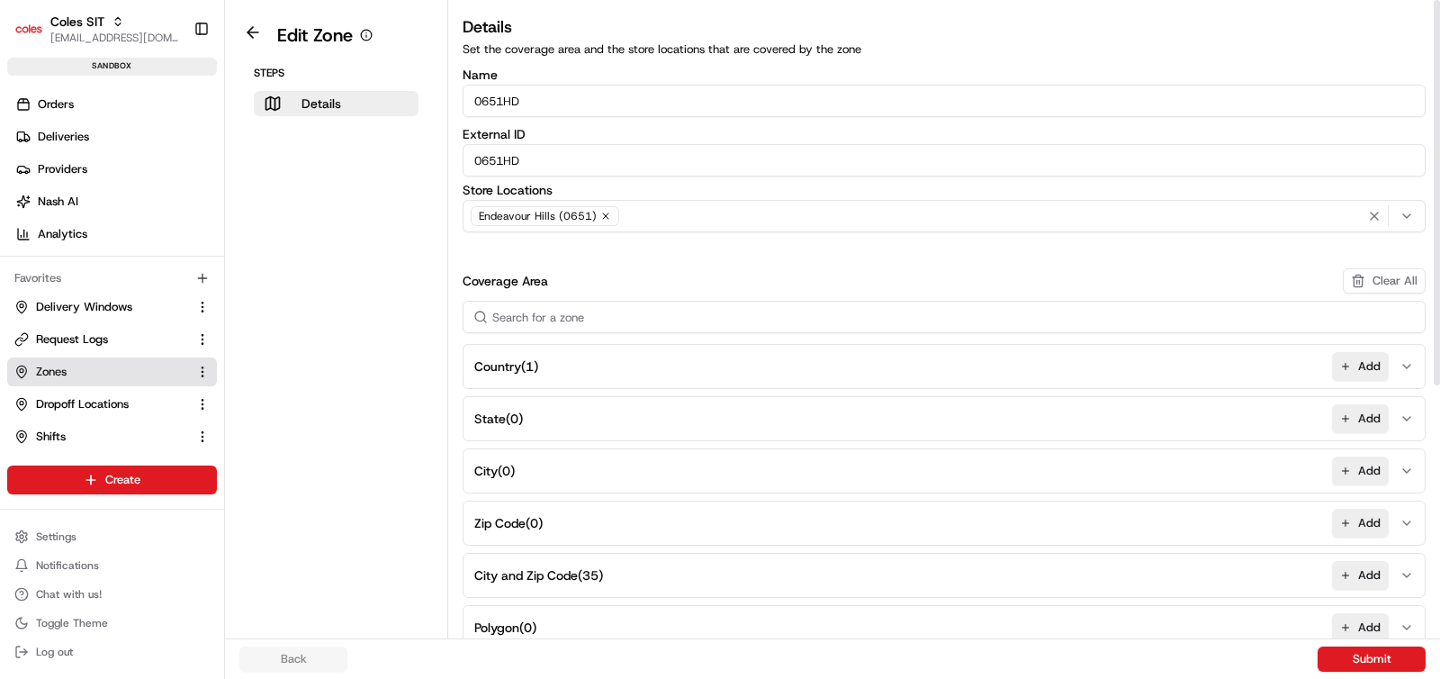
scroll to position [410, 0]
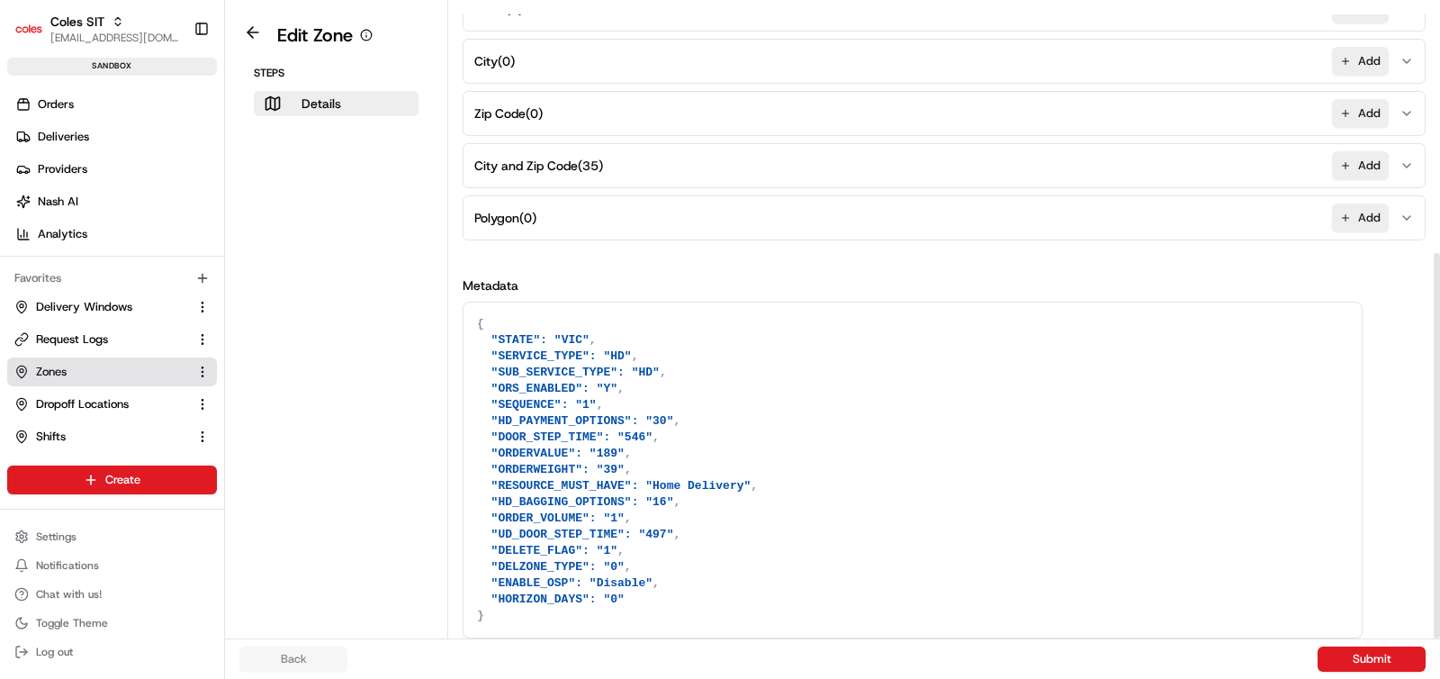
click at [702, 555] on textarea "{ "STATE": "VIC", "SERVICE_TYPE": "HD", "SUB_SERVICE_TYPE": "HD", "ORS_ENABLED"…" at bounding box center [913, 469] width 898 height 335
click at [671, 360] on textarea "{ "STATE": "VIC", "SERVICE_TYPE": "HD", "SUB_SERVICE_TYPE": "HD", "ORS_ENABLED"…" at bounding box center [913, 469] width 898 height 335
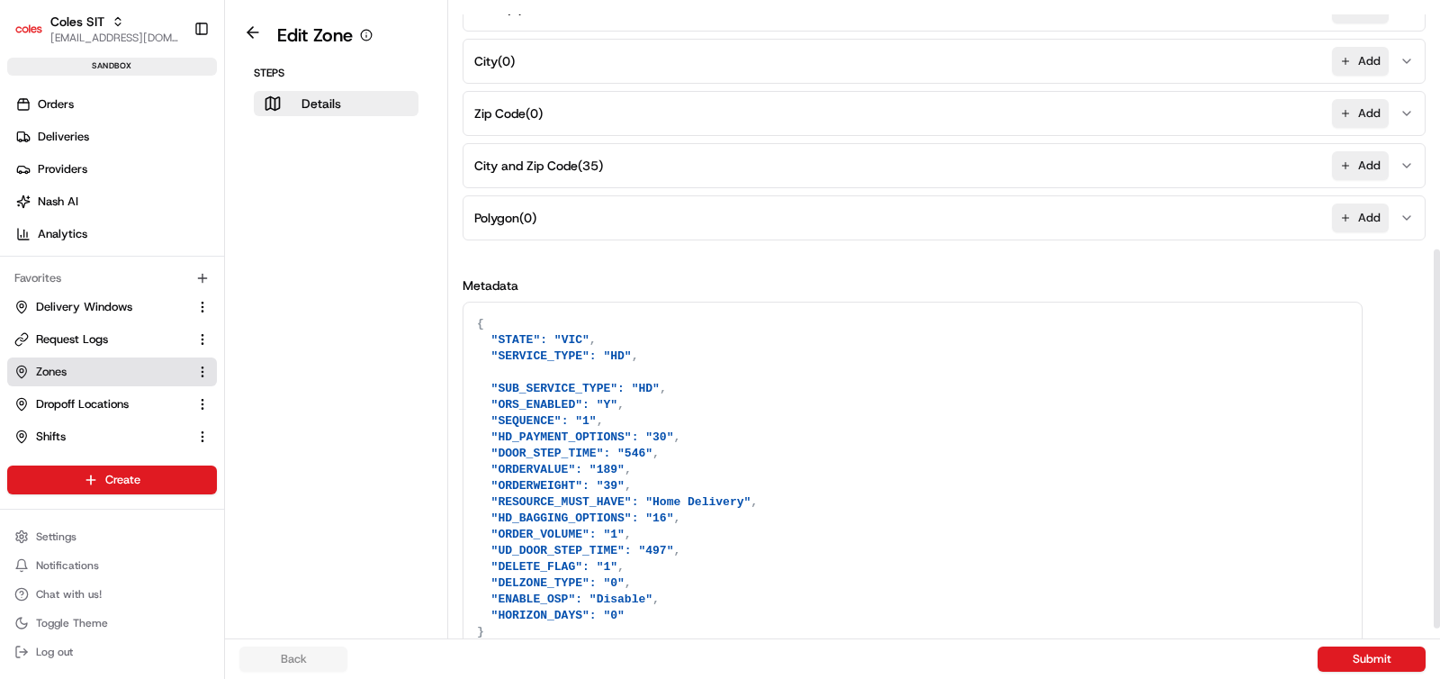
paste textarea ""FULFILMENT_CENTER_ID": "0651""
click at [1365, 667] on button "Submit" at bounding box center [1372, 658] width 108 height 25
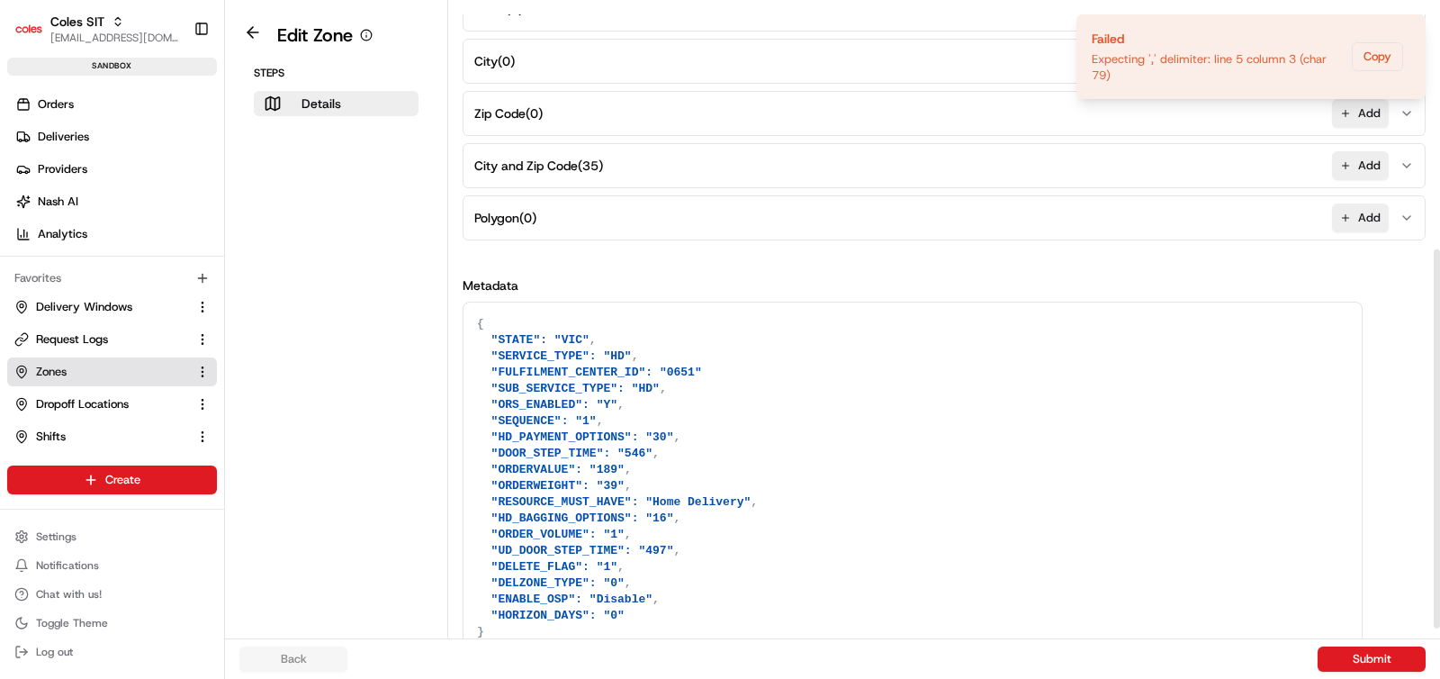
click at [718, 372] on textarea "{ "STATE": "VIC", "SERVICE_TYPE": "HD", "FULFILMENT_CENTER_ID": "0651" "SUB_SER…" at bounding box center [913, 477] width 898 height 351
type textarea "{ "STATE": "VIC", "SERVICE_TYPE": "HD", "FULFILMENT_CENTER_ID": "0651", "SUB_SE…"
click at [1383, 659] on button "Submit" at bounding box center [1372, 658] width 108 height 25
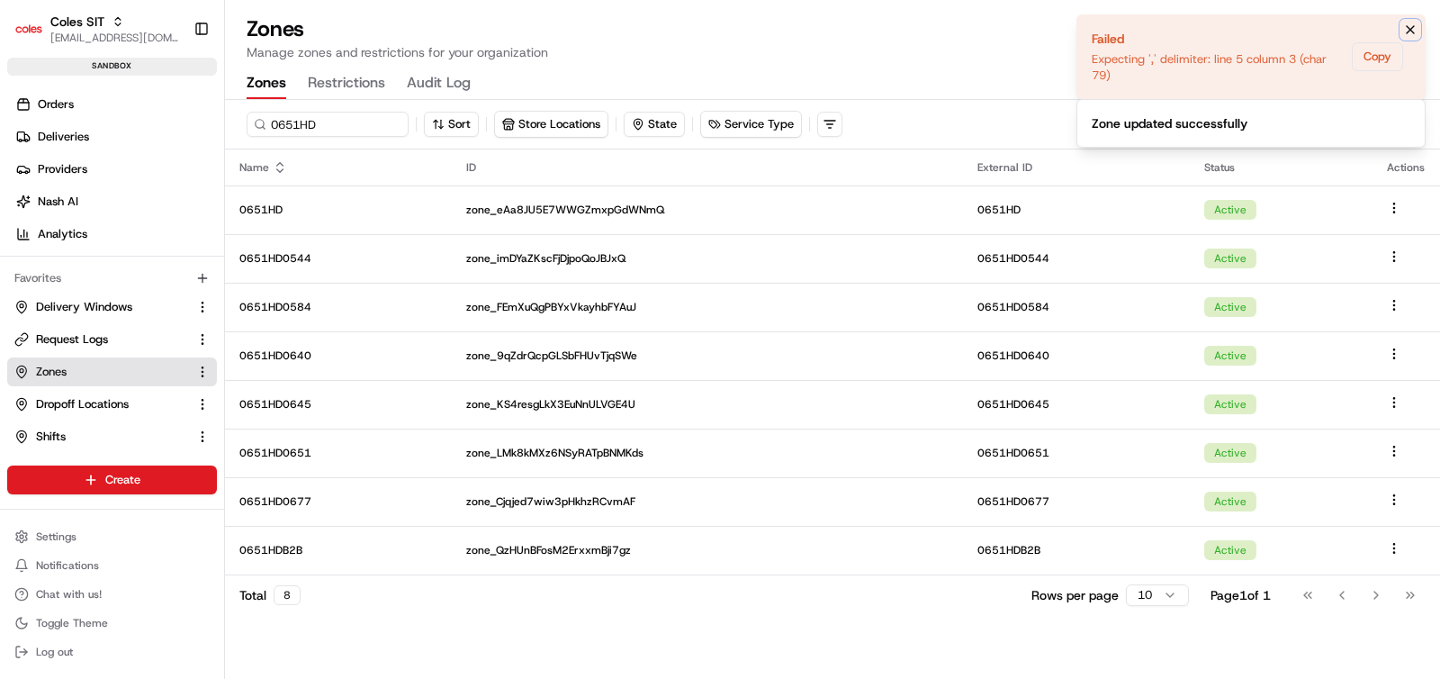
click at [1414, 29] on icon "Notifications (F8)" at bounding box center [1410, 30] width 14 height 14
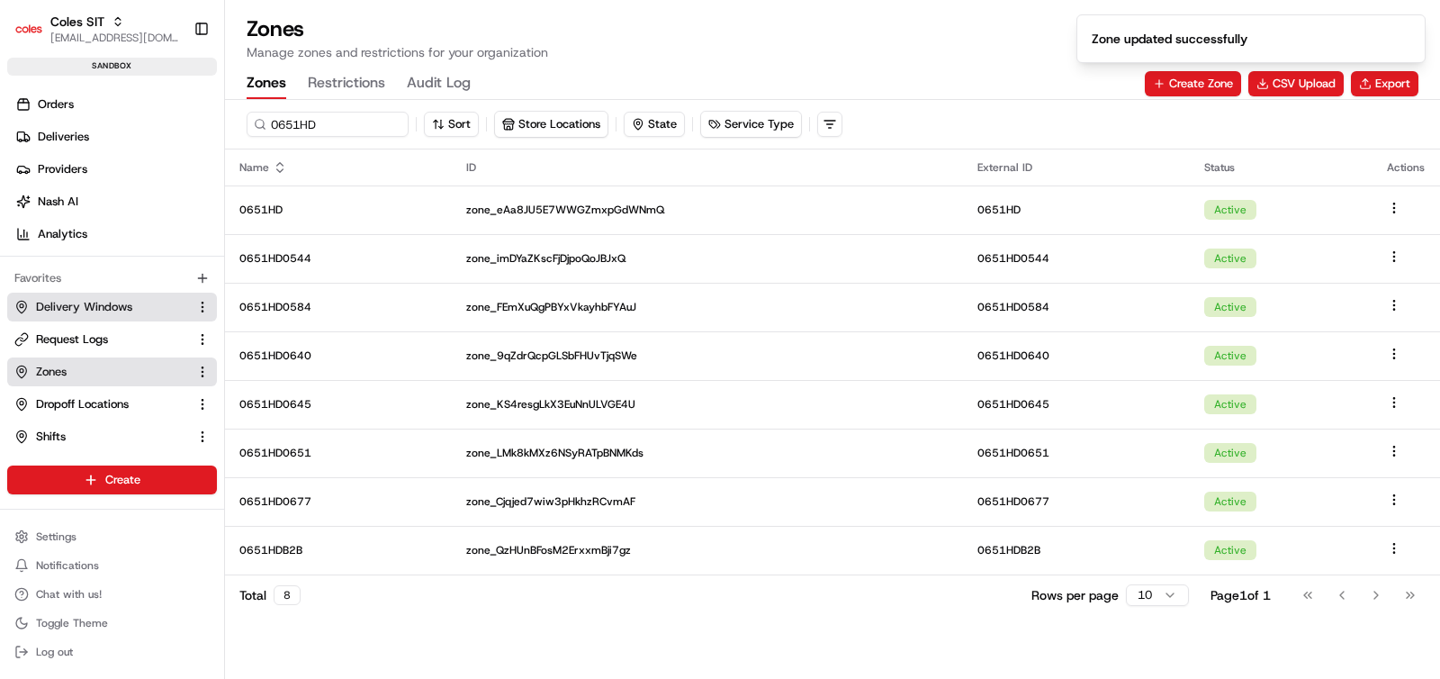
click at [76, 301] on span "Delivery Windows" at bounding box center [84, 307] width 96 height 16
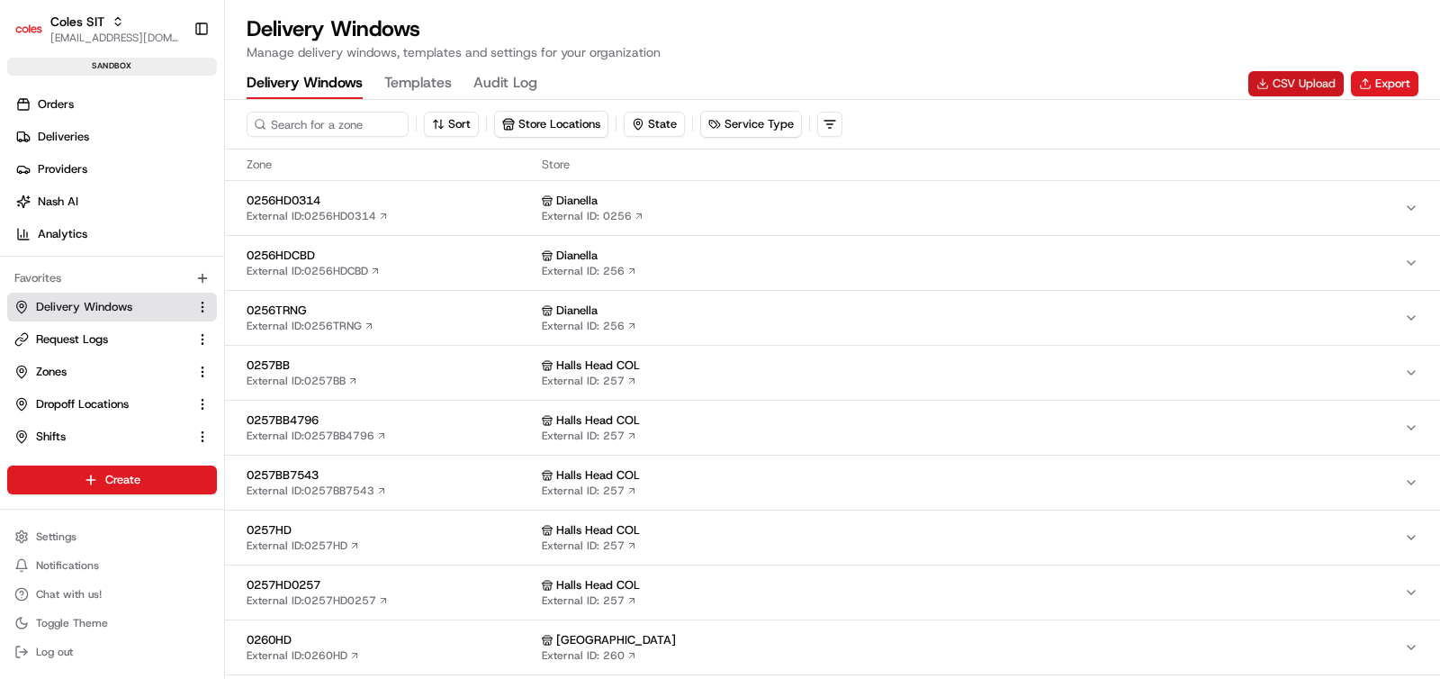
click at [1299, 78] on button "CSV Upload" at bounding box center [1295, 83] width 95 height 25
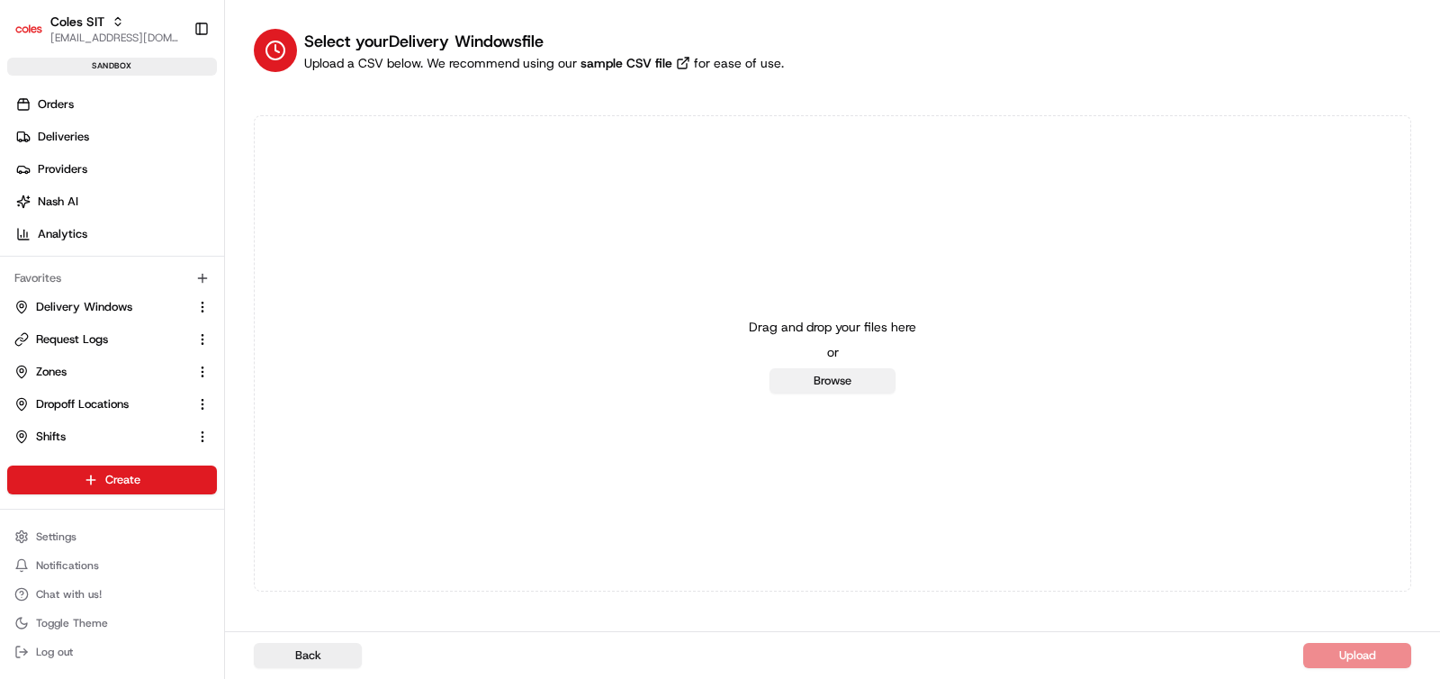
click at [860, 384] on button "Browse" at bounding box center [833, 380] width 126 height 25
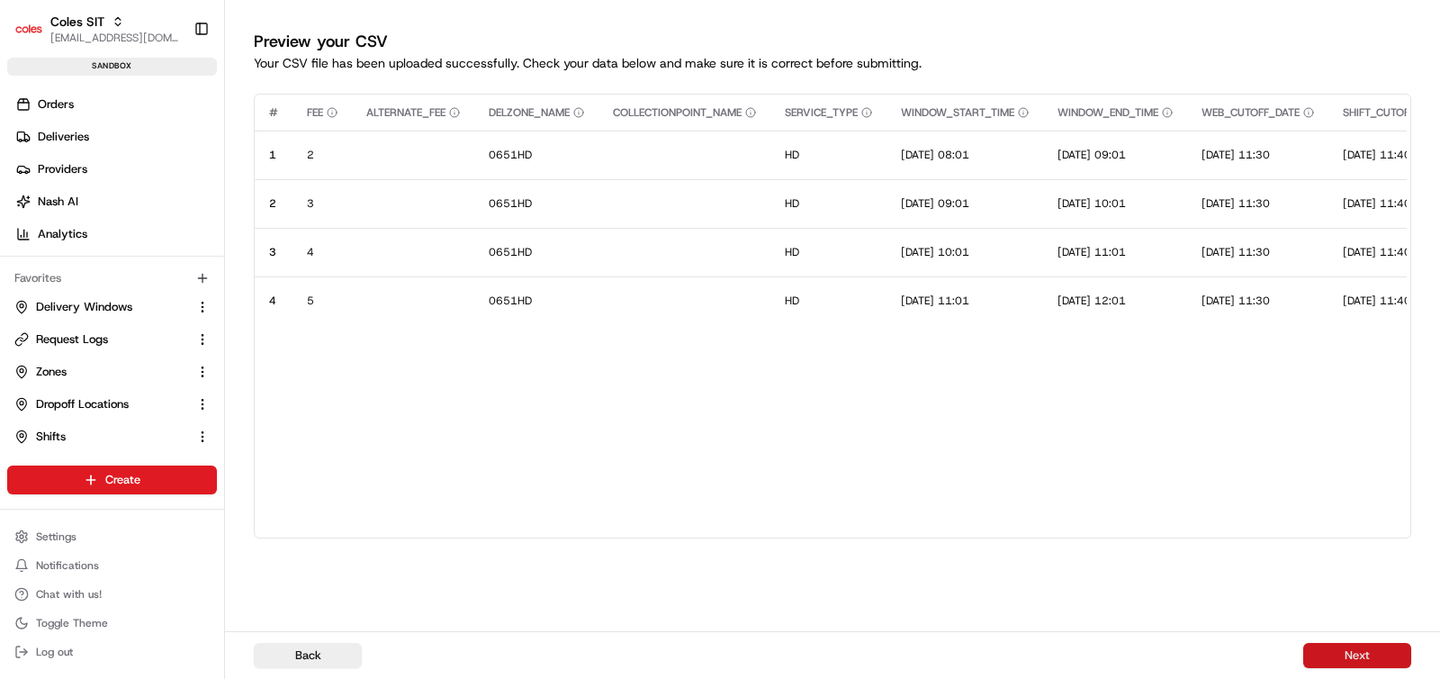
click at [1354, 656] on button "Next" at bounding box center [1357, 655] width 108 height 25
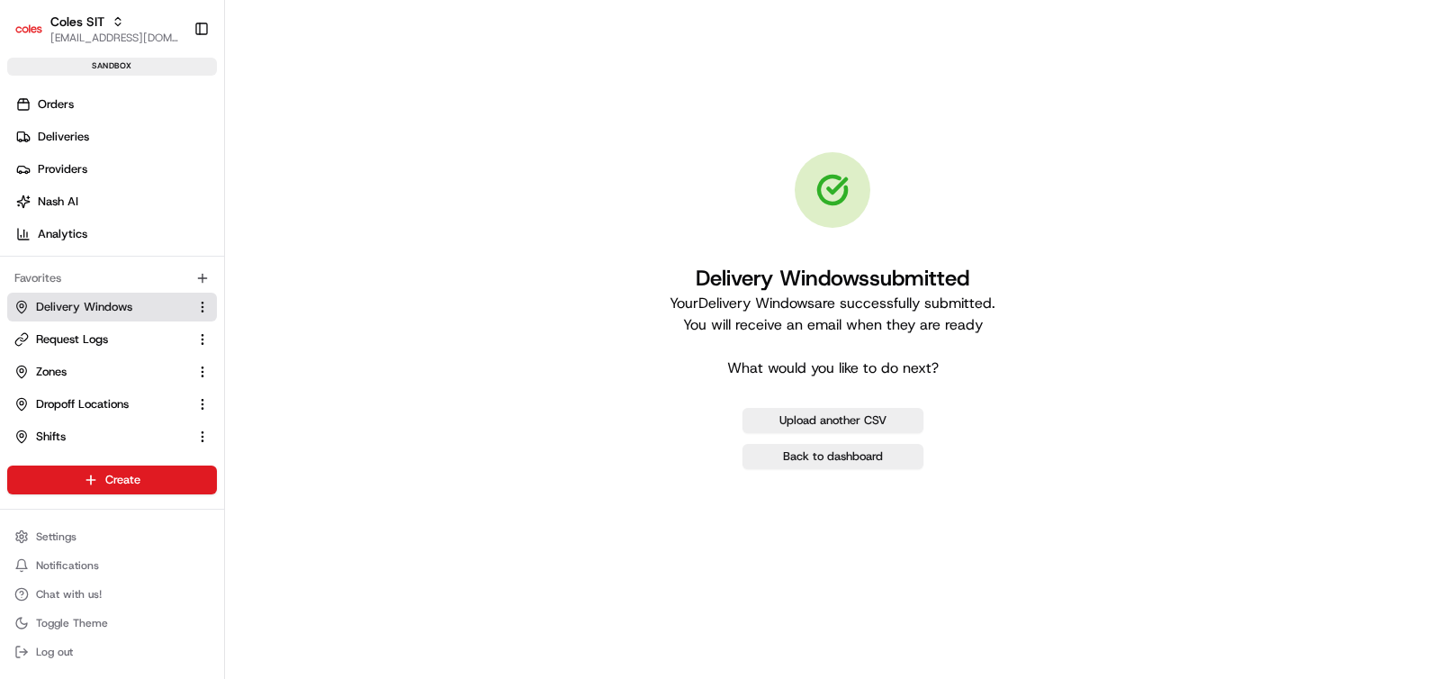
click at [114, 308] on span "Delivery Windows" at bounding box center [84, 307] width 96 height 16
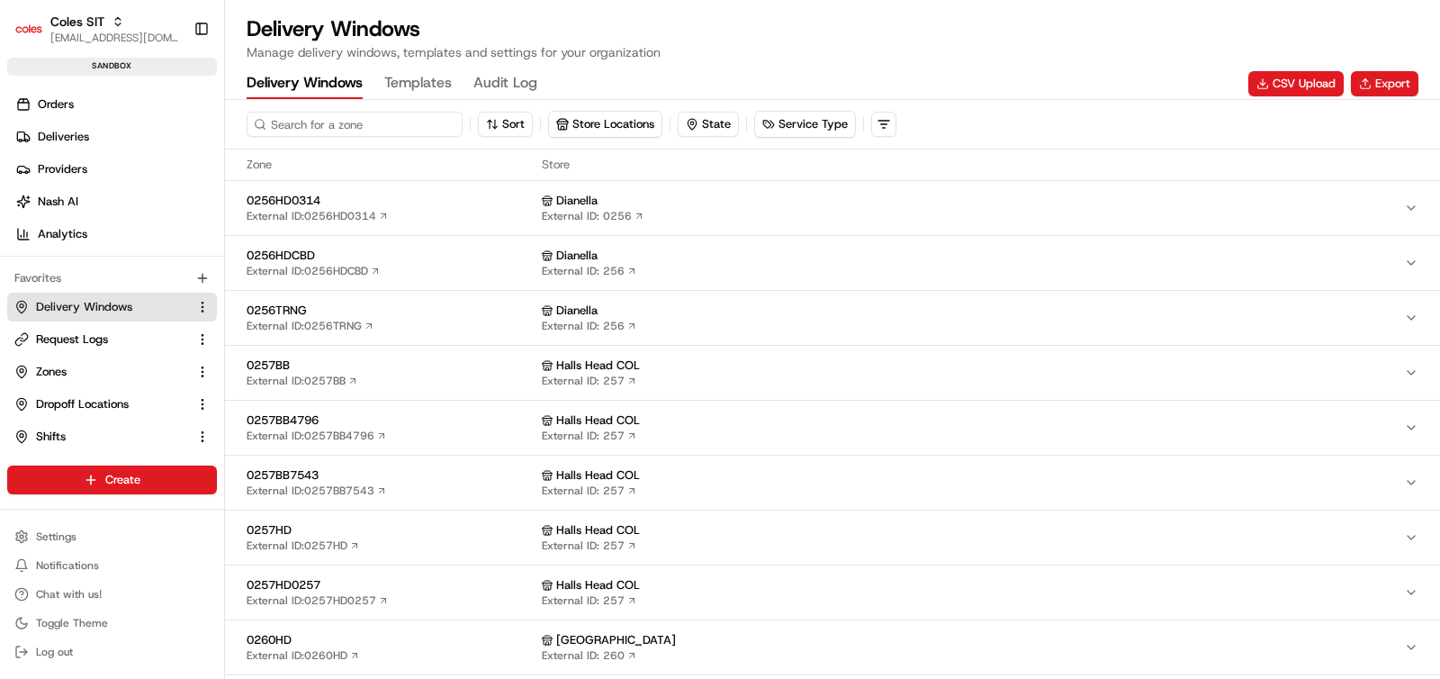
click at [356, 121] on input at bounding box center [355, 124] width 216 height 25
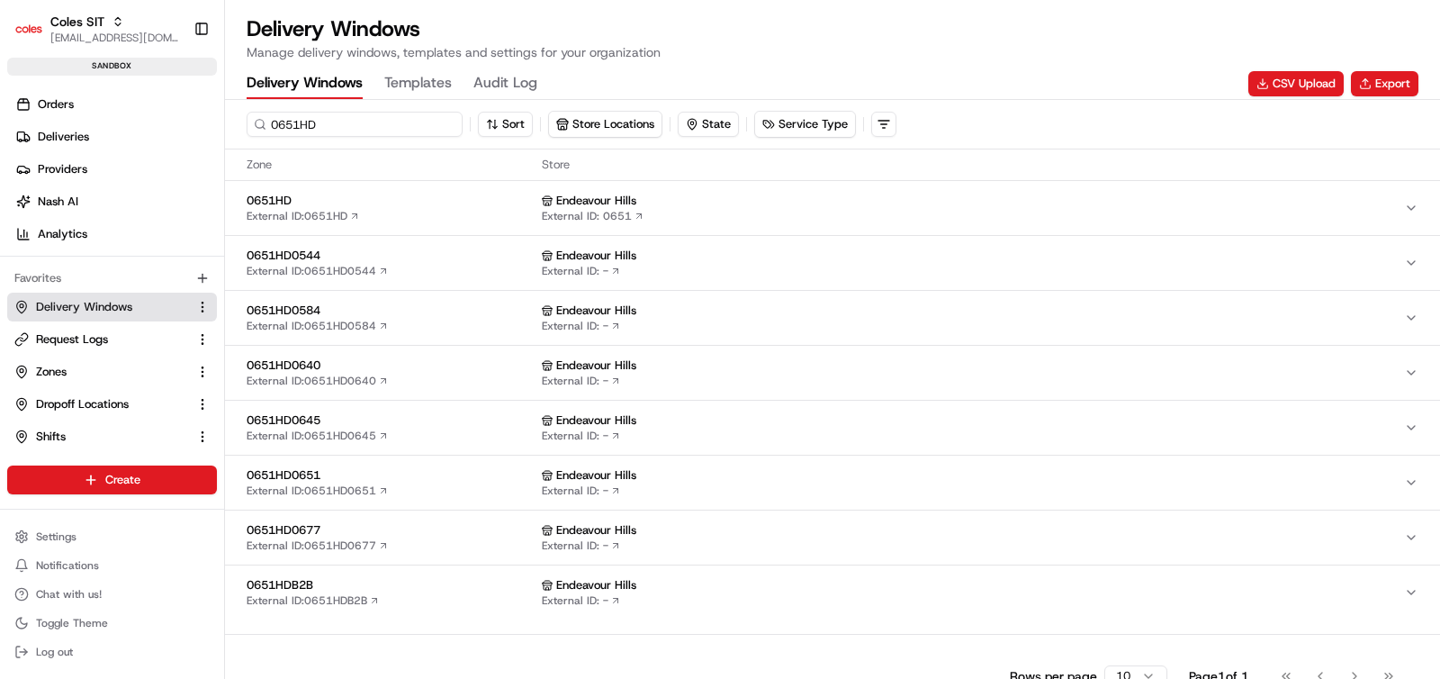
type input "0651HD"
click at [394, 203] on span "0651HD" at bounding box center [391, 201] width 288 height 16
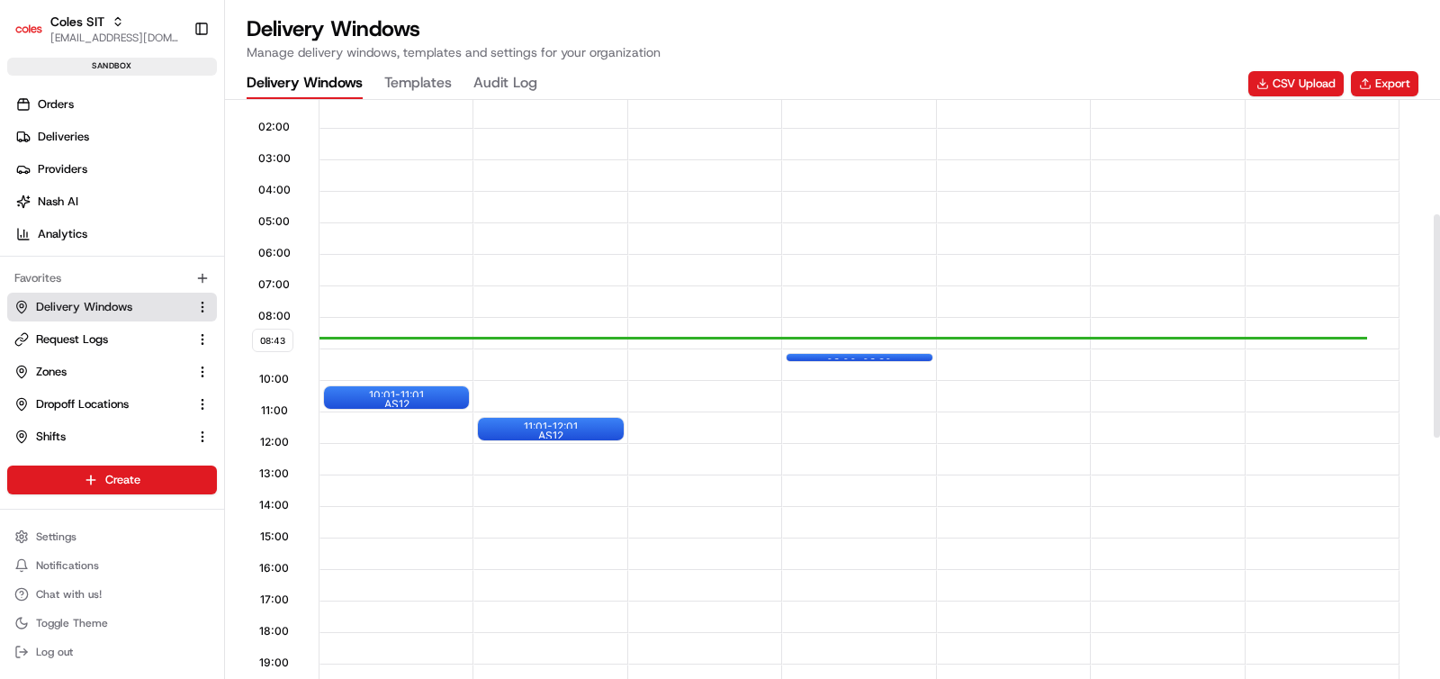
scroll to position [125, 0]
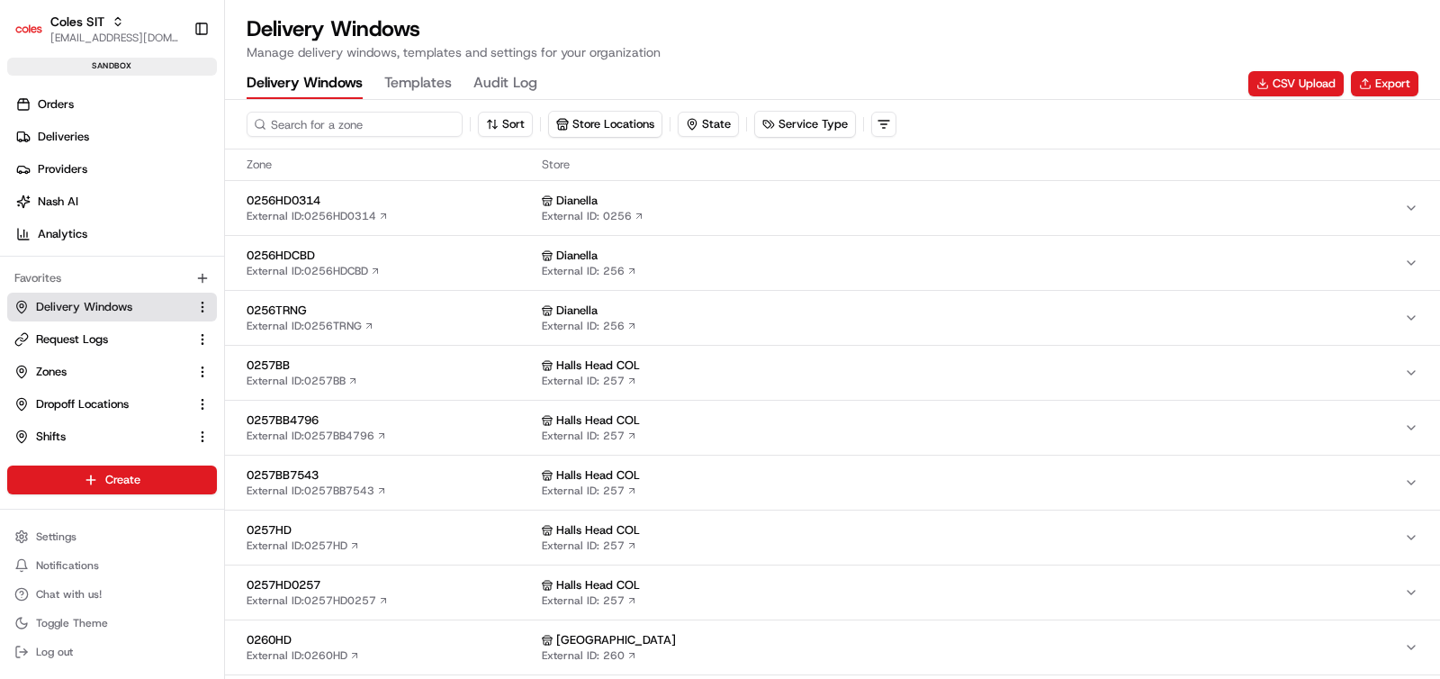
click at [365, 121] on input at bounding box center [355, 124] width 216 height 25
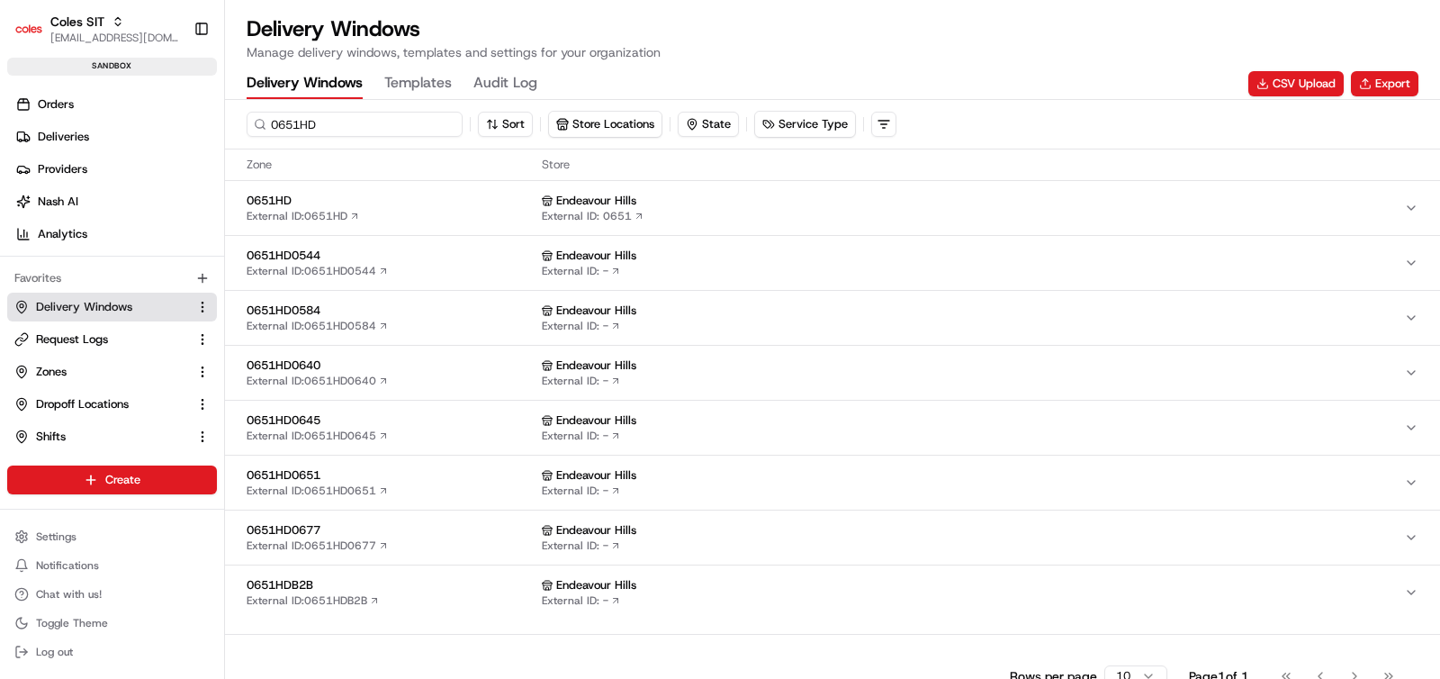
type input "0651HD"
click at [384, 205] on span "0651HD" at bounding box center [391, 201] width 288 height 16
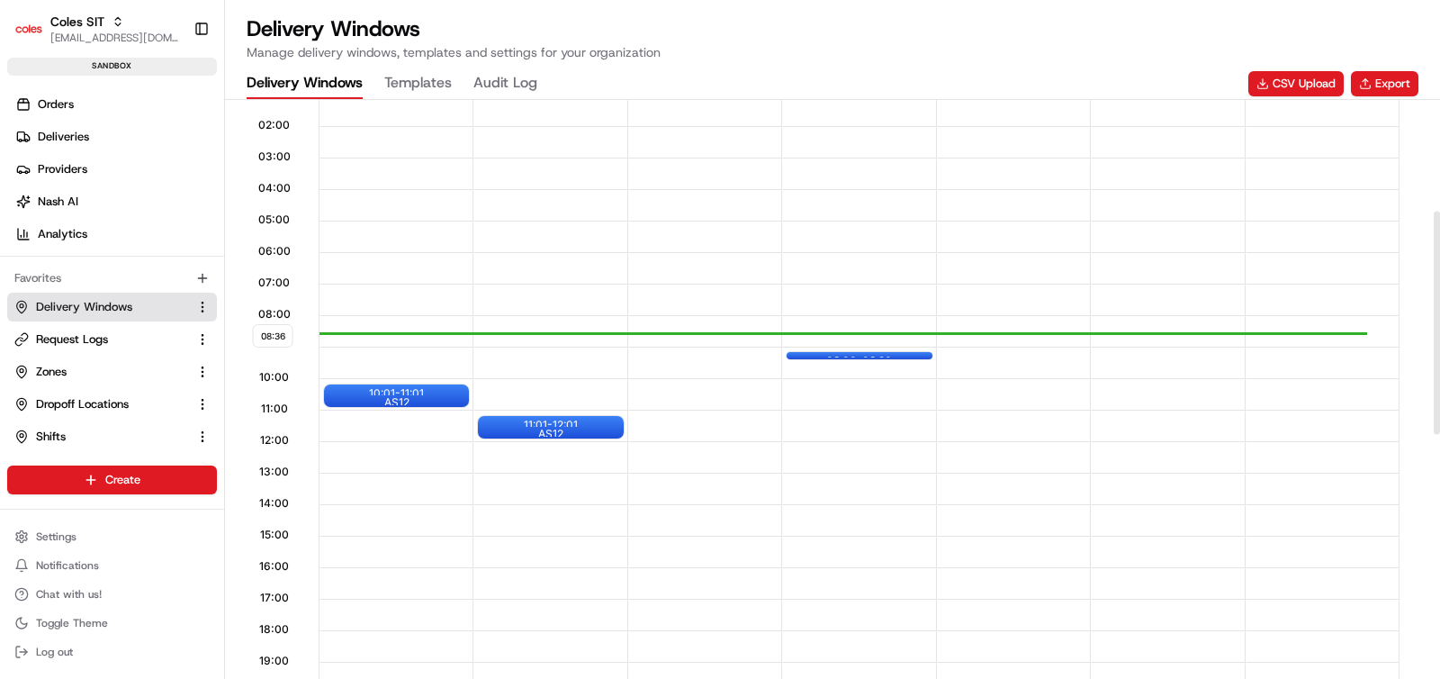
scroll to position [289, 0]
click at [814, 354] on div "09:00 - 09:30" at bounding box center [859, 354] width 145 height 7
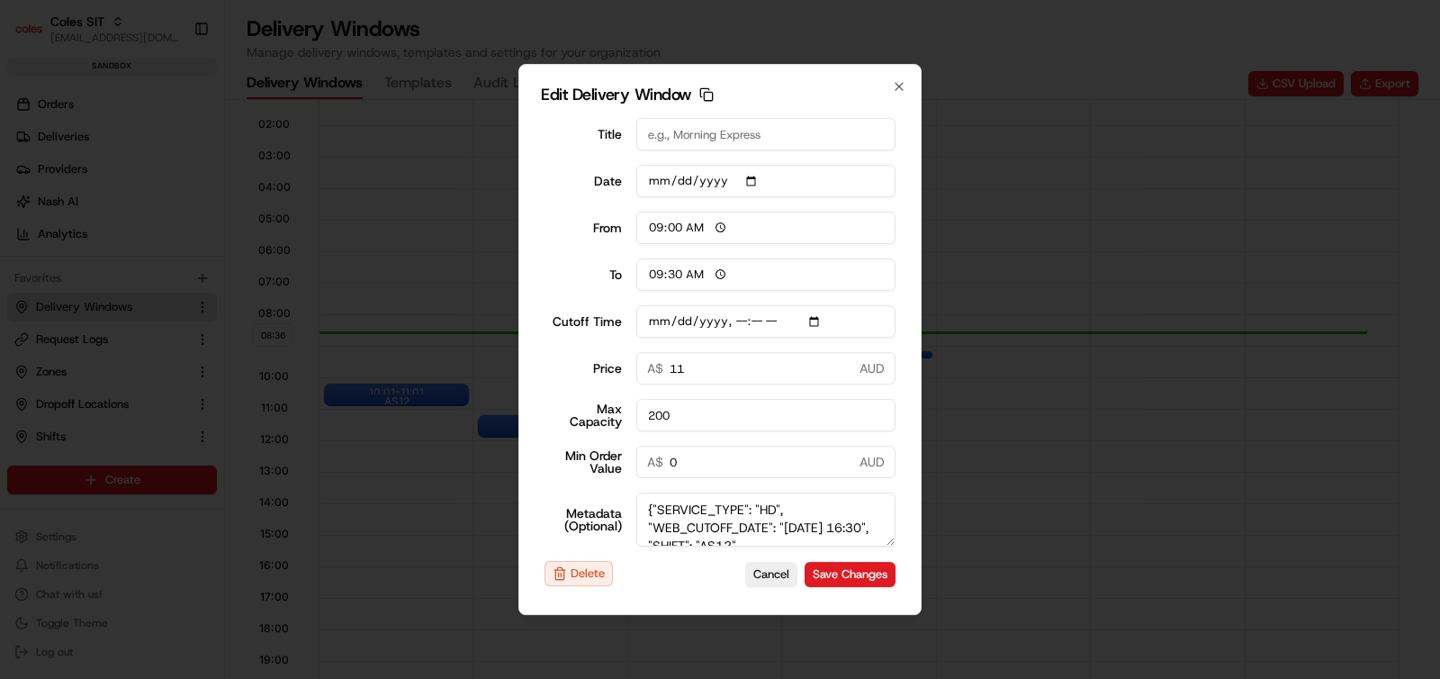
scroll to position [23, 0]
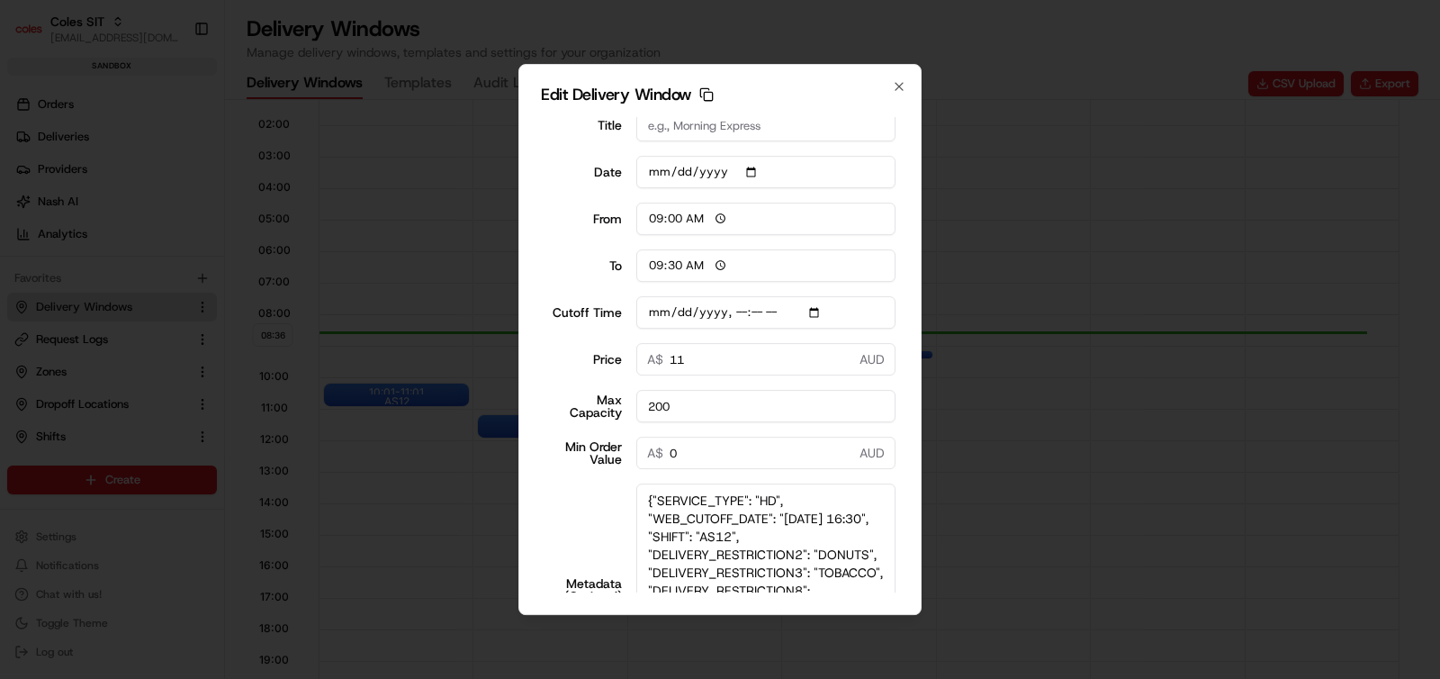
drag, startPoint x: 878, startPoint y: 531, endPoint x: 873, endPoint y: 698, distance: 167.5
click at [873, 678] on html "Coles SIT ashutosh.singh@coles.com.au Toggle Sidebar sandbox Orders Deliveries …" at bounding box center [720, 339] width 1440 height 679
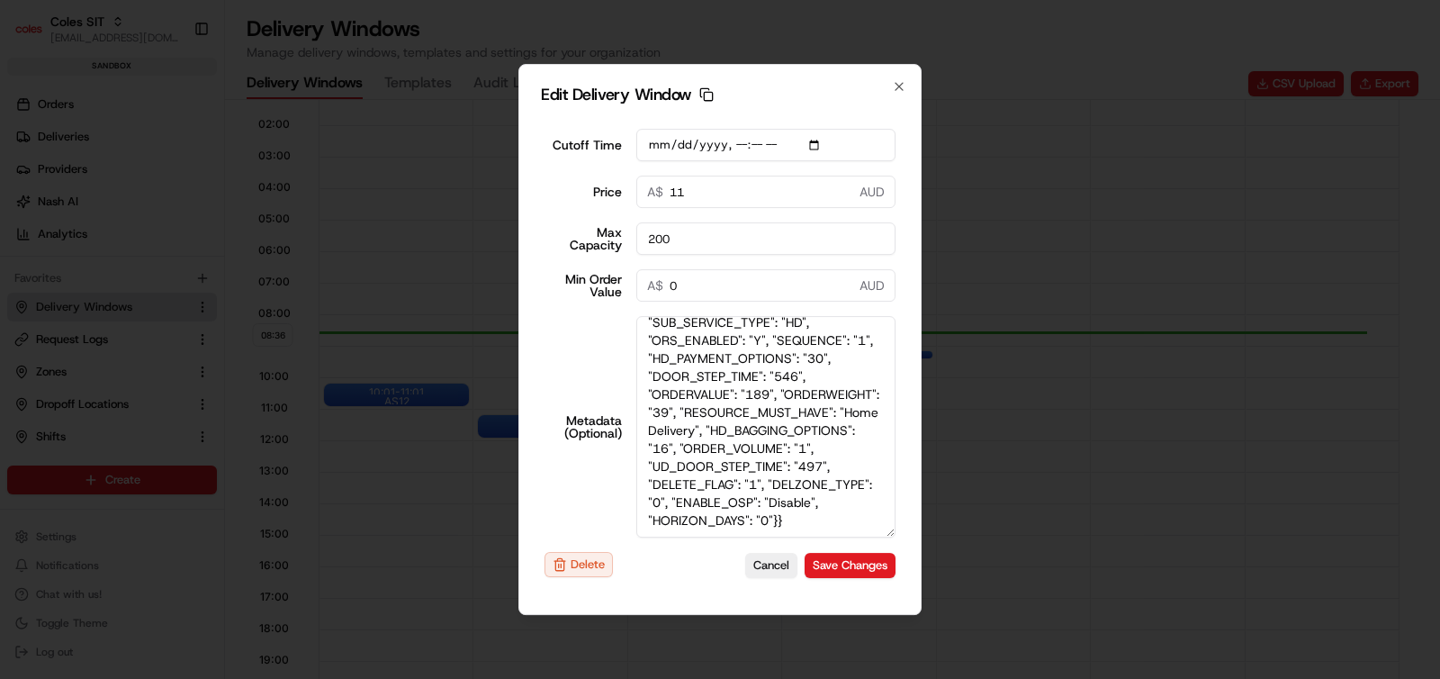
scroll to position [371, 0]
click at [752, 566] on button "Cancel" at bounding box center [771, 565] width 52 height 25
type input "[DATE]"
type input "08:38"
type input "09:38"
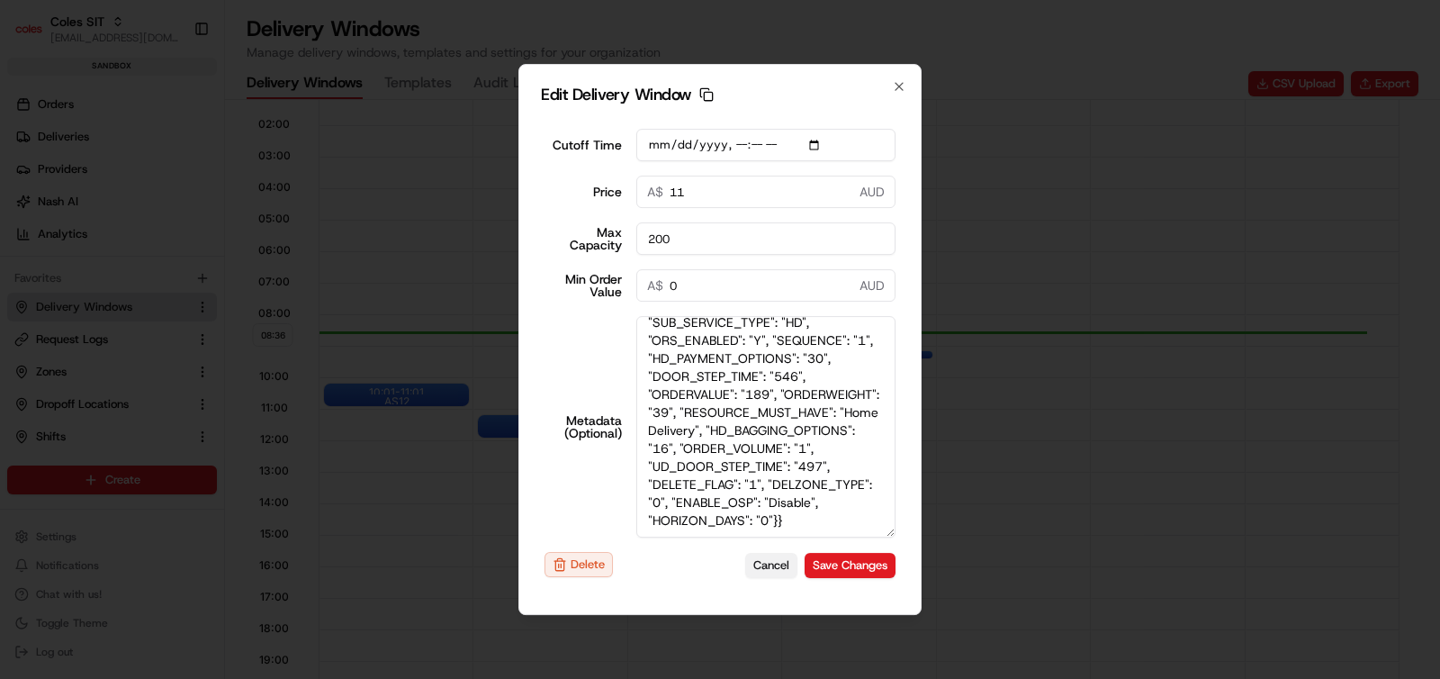
type input "[DATE]T16:40"
type input "0"
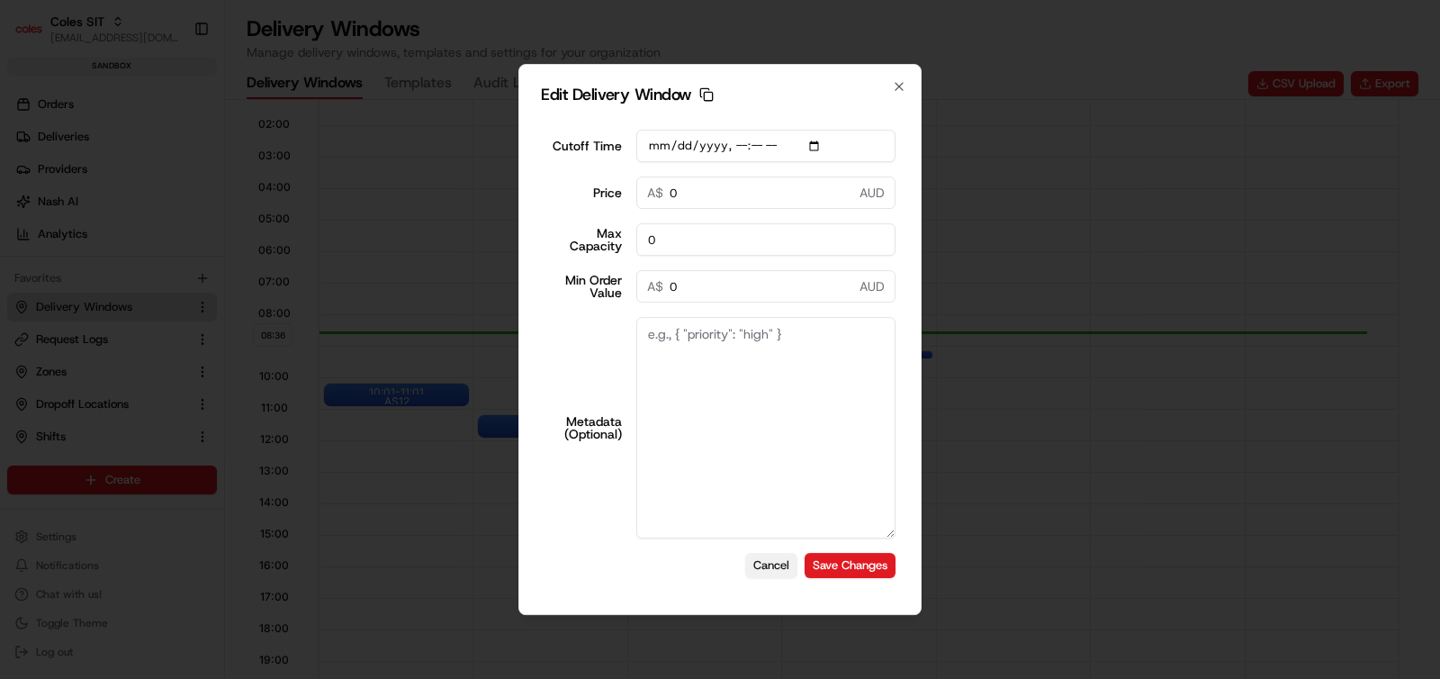
scroll to position [0, 0]
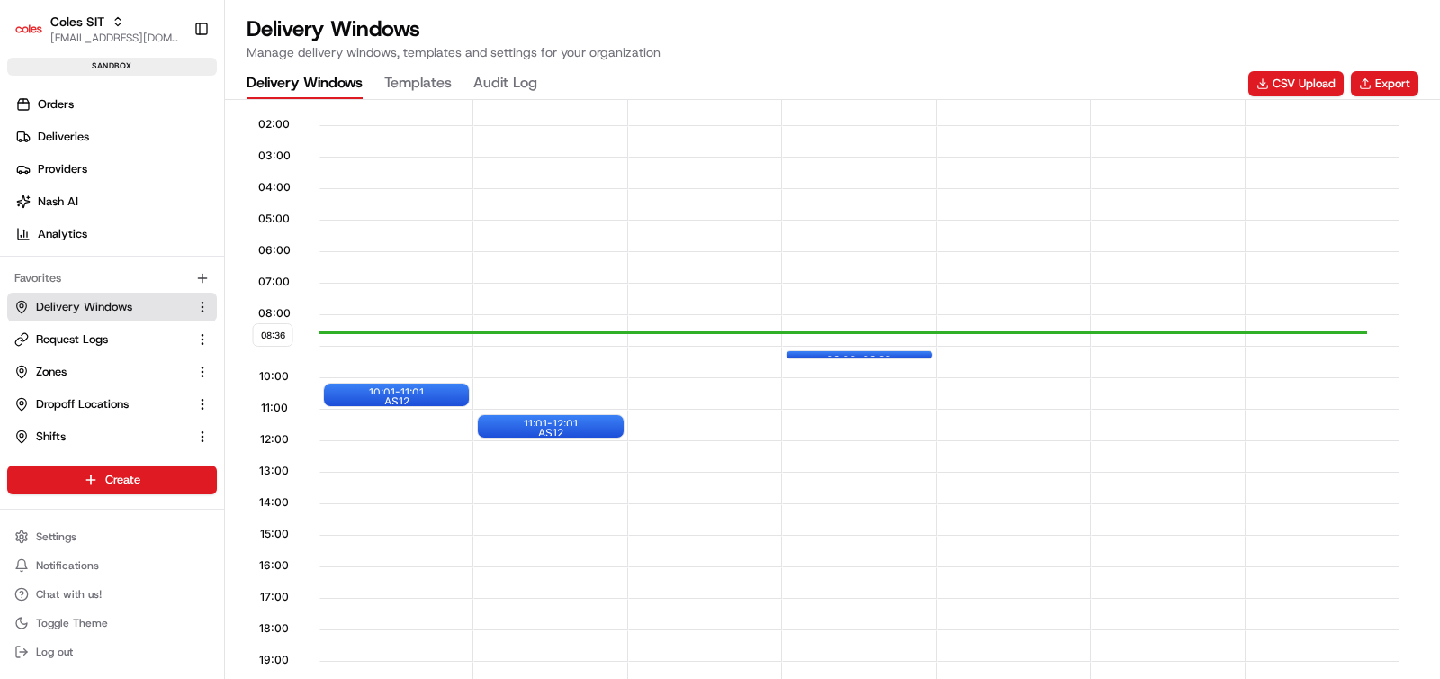
click at [789, 29] on div "Delivery Windows Manage delivery windows, templates and settings for your organ…" at bounding box center [833, 37] width 1172 height 47
click at [1131, 40] on div "Delivery Windows Manage delivery windows, templates and settings for your organ…" at bounding box center [833, 37] width 1172 height 47
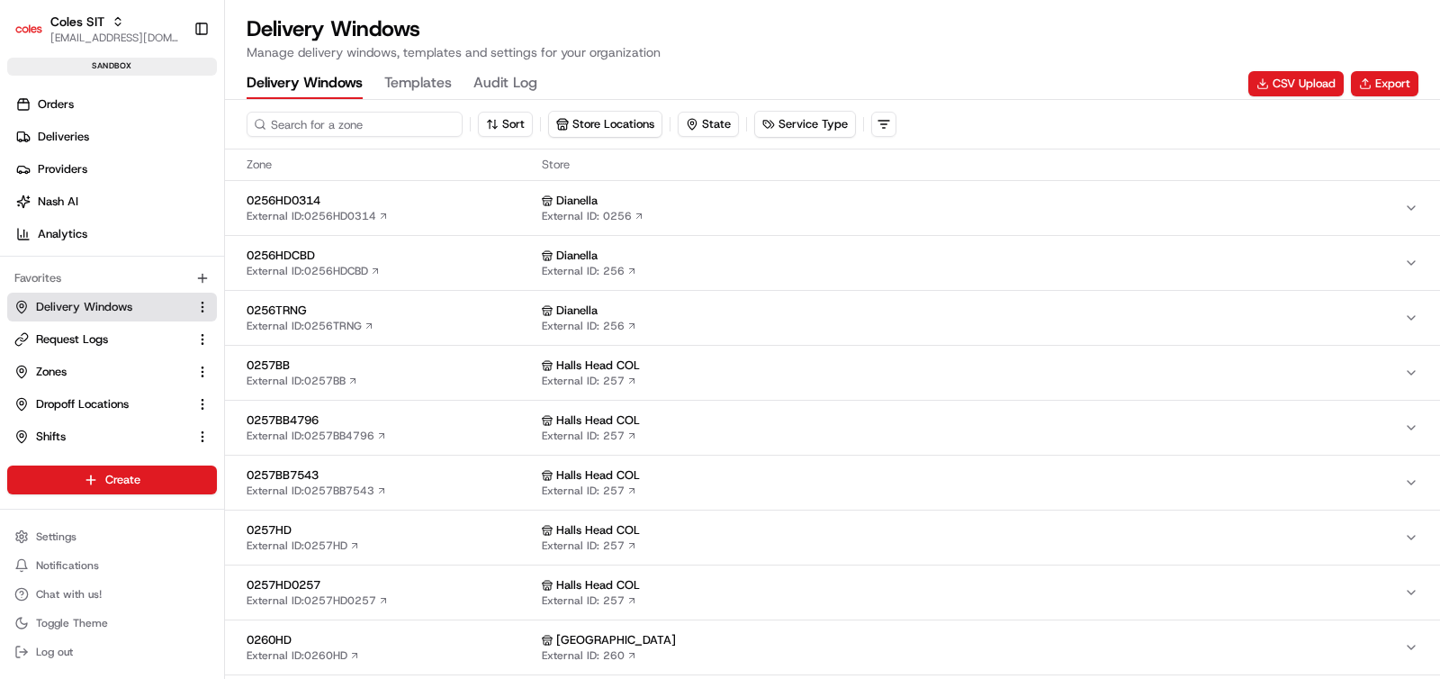
click at [320, 128] on input at bounding box center [355, 124] width 216 height 25
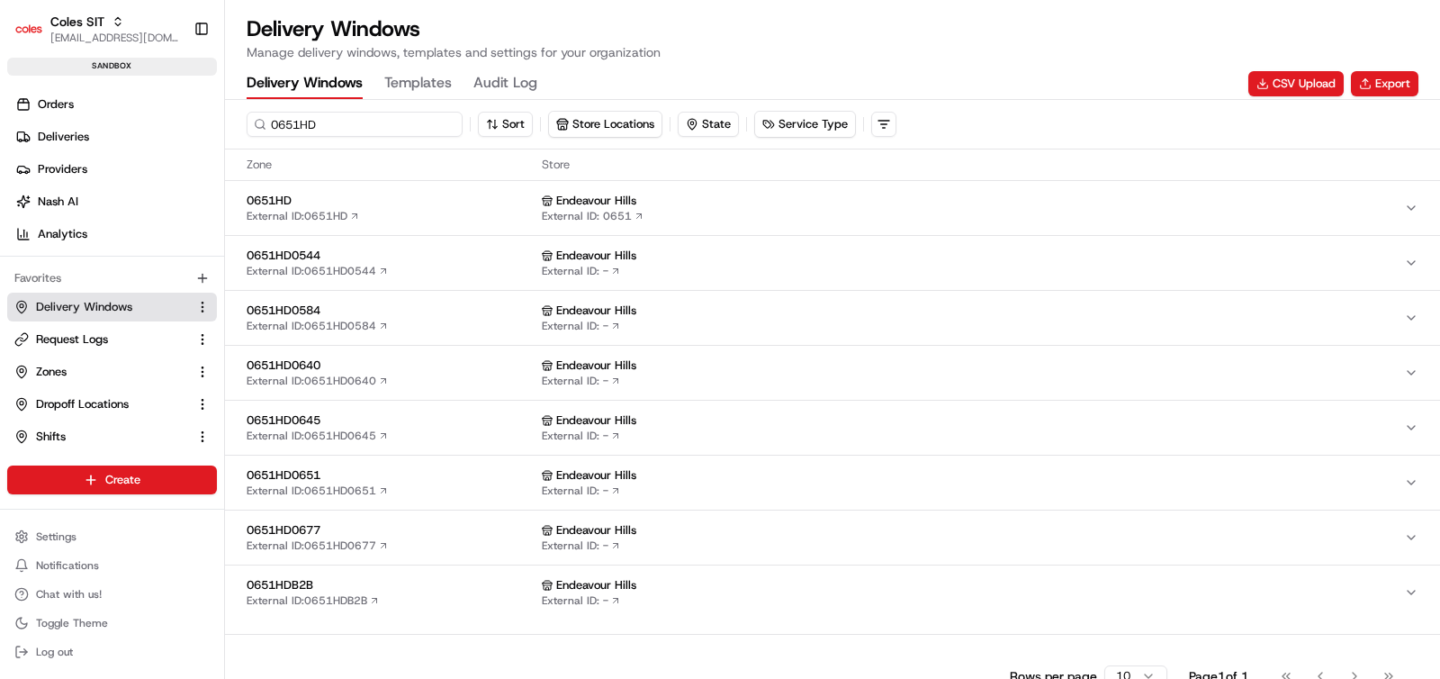
type input "0651HD"
click at [358, 205] on span "0651HD" at bounding box center [391, 201] width 288 height 16
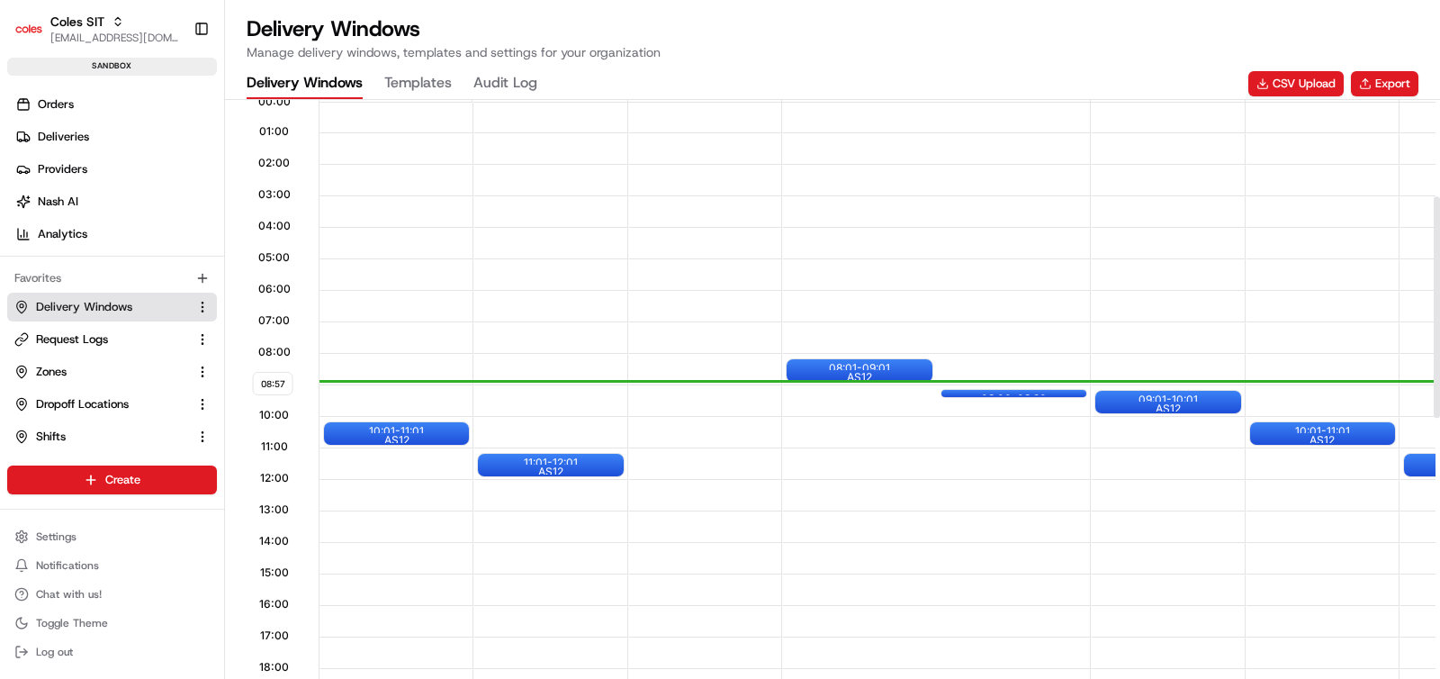
scroll to position [253, 0]
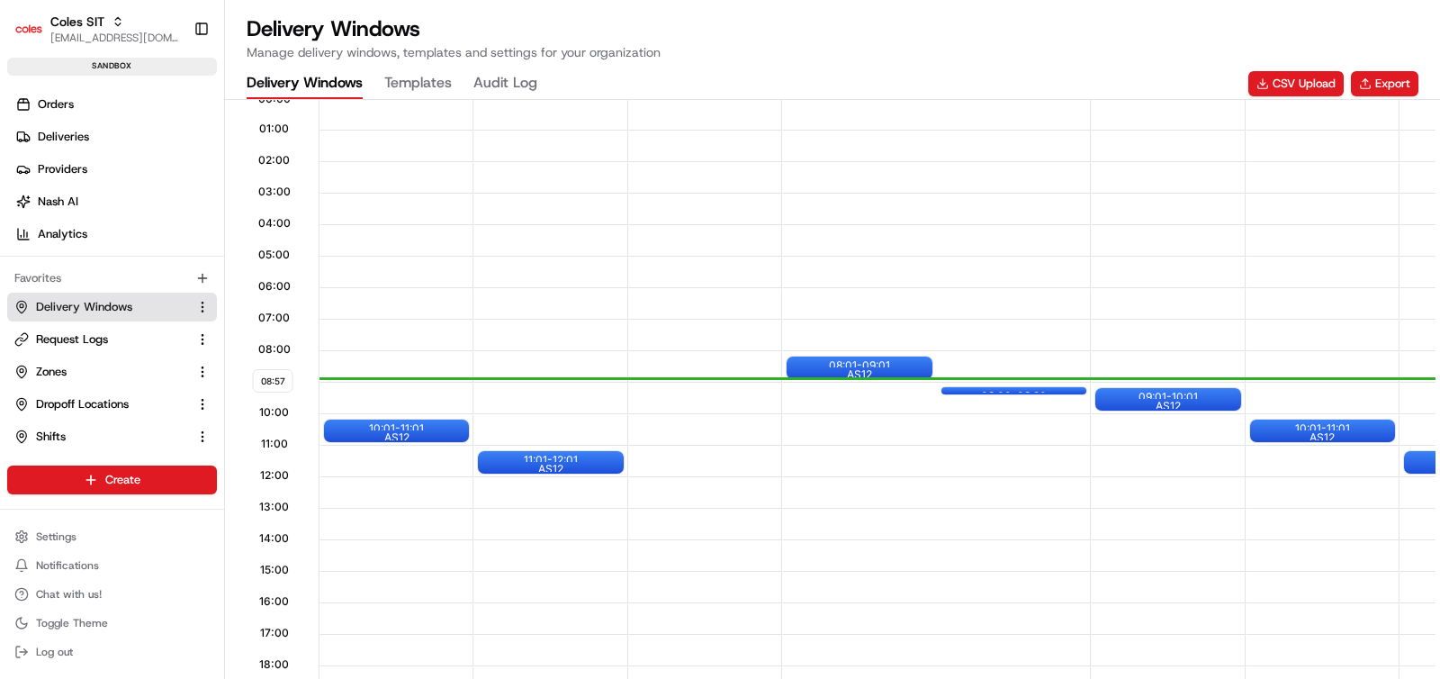
click at [955, 392] on div "09:00 - 09:30" at bounding box center [1013, 390] width 145 height 7
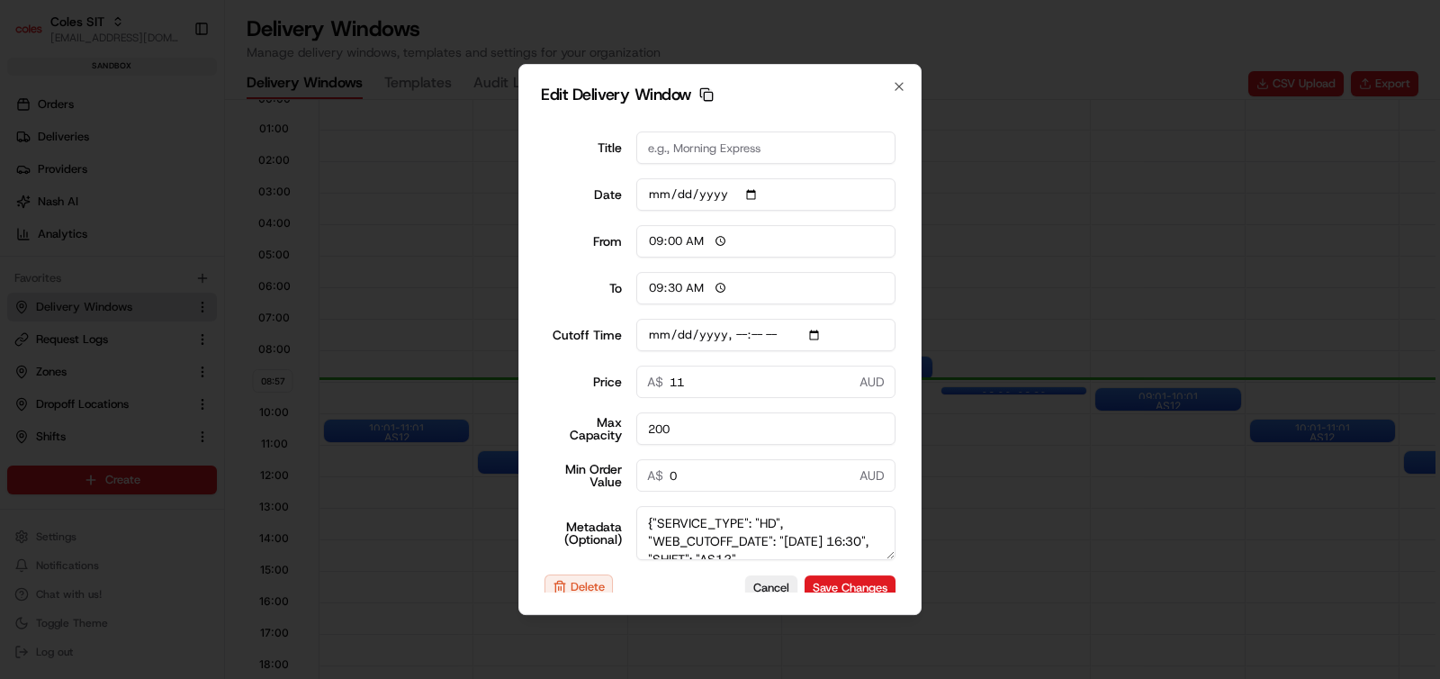
click at [704, 94] on icon "button" at bounding box center [706, 94] width 14 height 14
click at [585, 584] on button "Delete" at bounding box center [579, 586] width 68 height 25
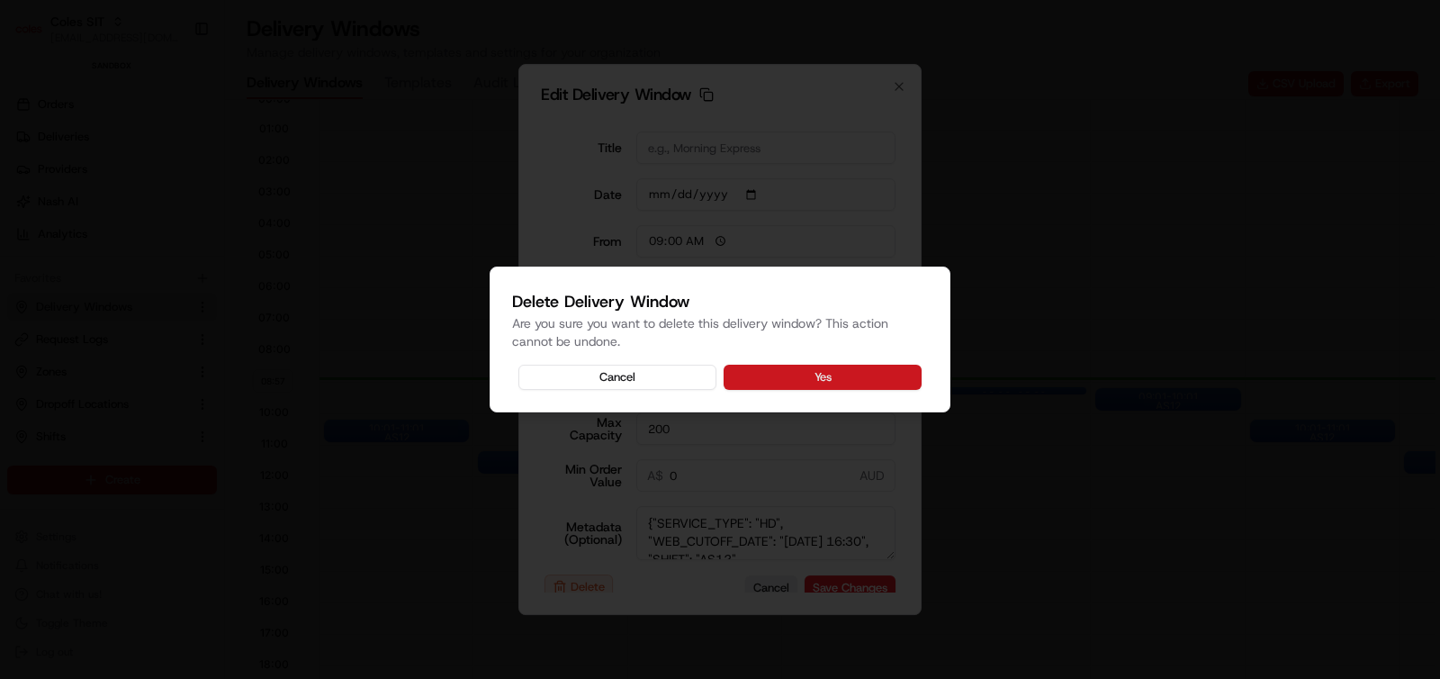
click at [780, 375] on button "Yes" at bounding box center [823, 377] width 198 height 25
type input "[DATE]T16:40"
type input "[DATE]"
type input "08:57"
type input "09:57"
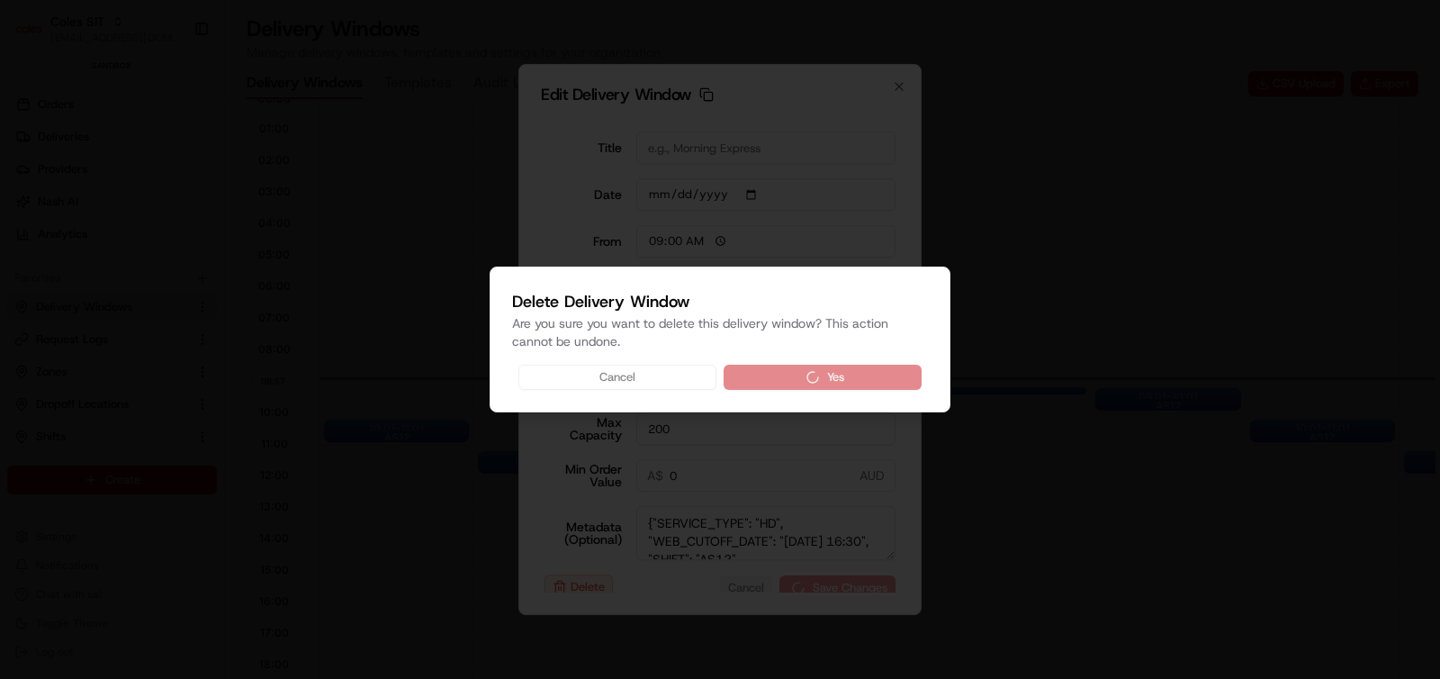
type input "[DATE]T16:40"
type input "0"
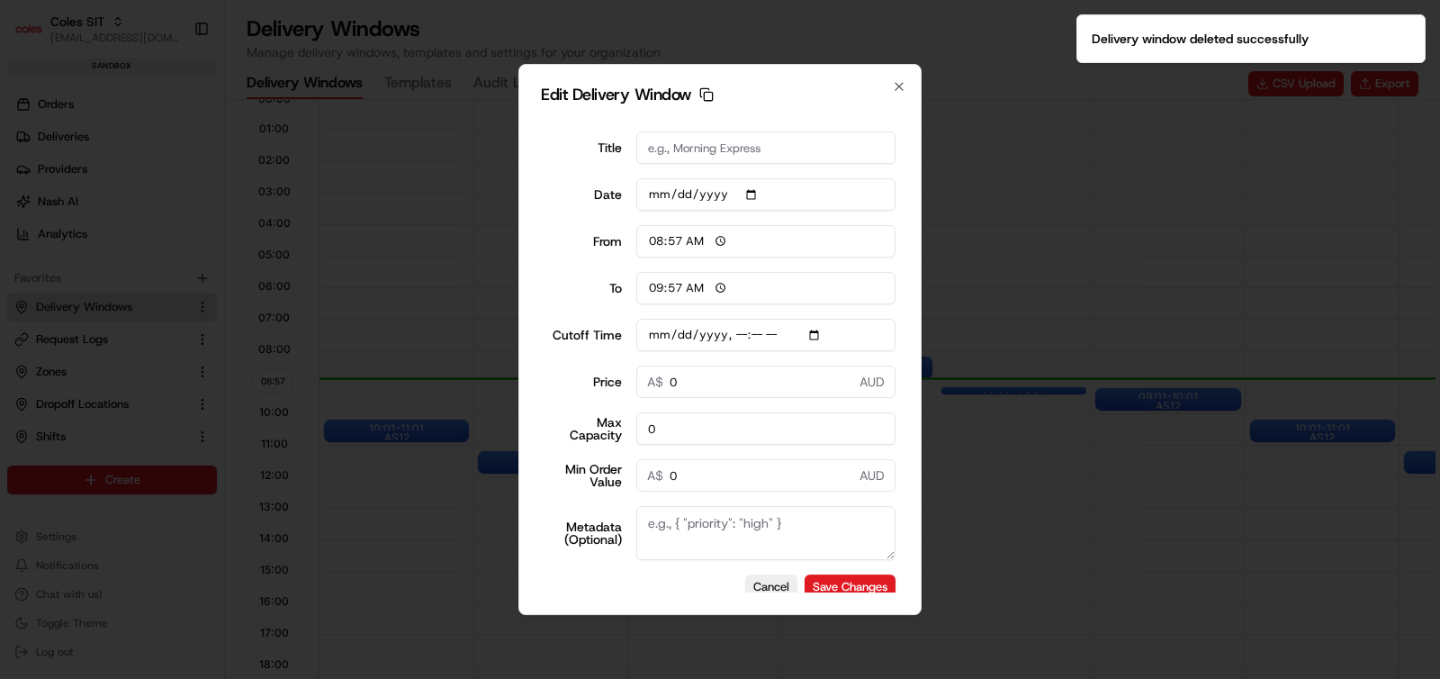
type input "[DATE]T16:40"
